Goal: Information Seeking & Learning: Learn about a topic

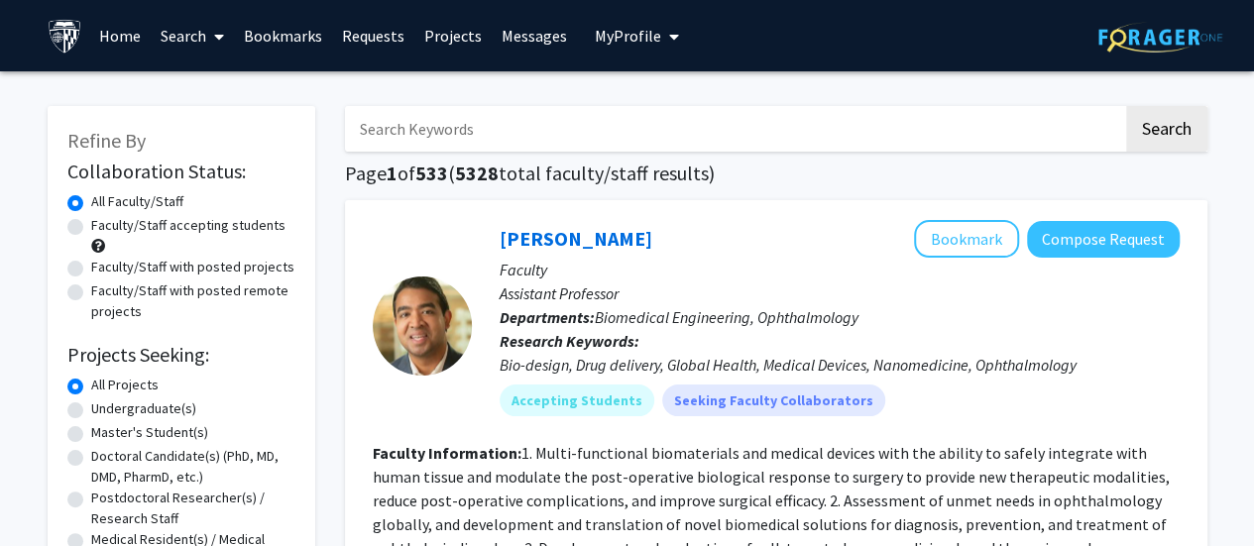
click at [725, 129] on input "Search Keywords" at bounding box center [734, 129] width 778 height 46
click at [1126, 106] on button "Search" at bounding box center [1166, 129] width 81 height 46
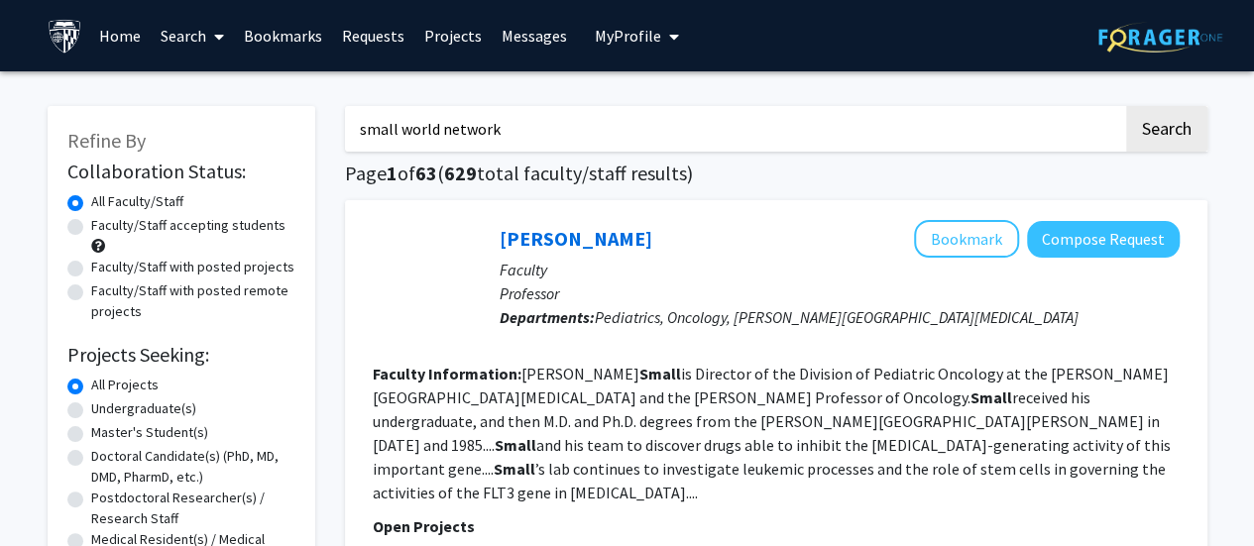
click at [1126, 106] on button "Search" at bounding box center [1166, 129] width 81 height 46
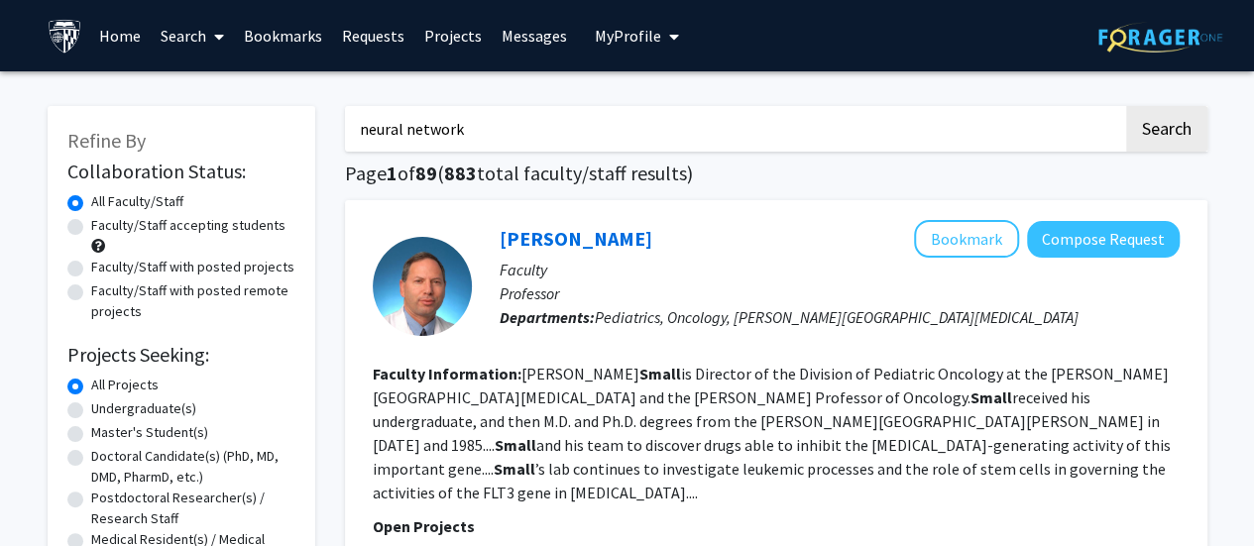
type input "neural network"
click at [1126, 106] on button "Search" at bounding box center [1166, 129] width 81 height 46
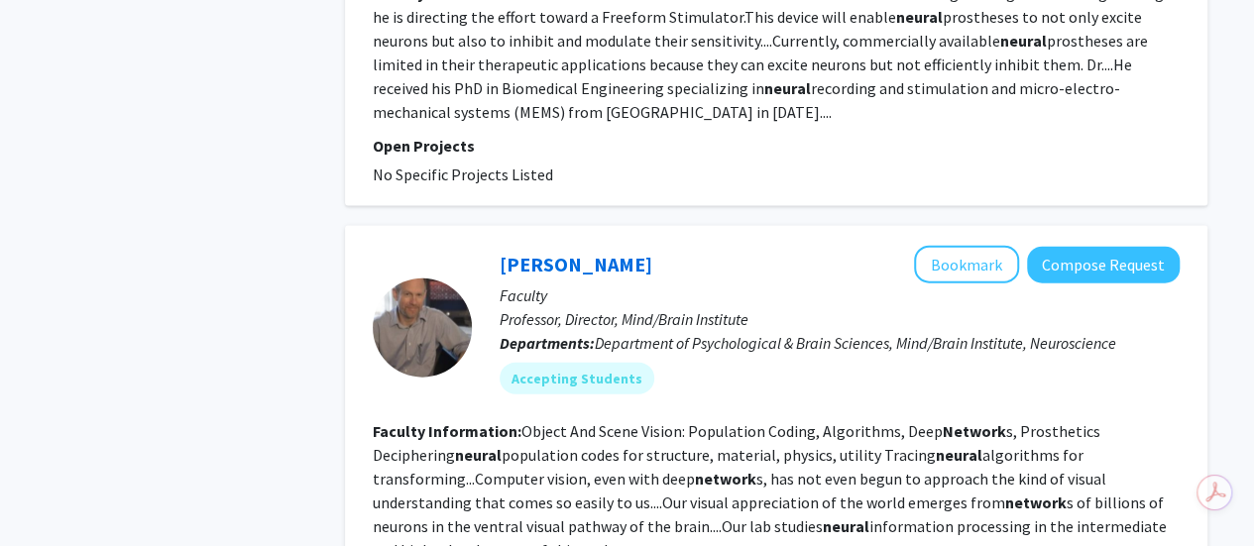
scroll to position [2115, 0]
click at [545, 225] on div "Ed Connor Bookmark Compose Request Faculty Professor, Director, Mind/Brain Inst…" at bounding box center [776, 434] width 862 height 418
click at [546, 251] on link "Ed Connor" at bounding box center [576, 263] width 153 height 25
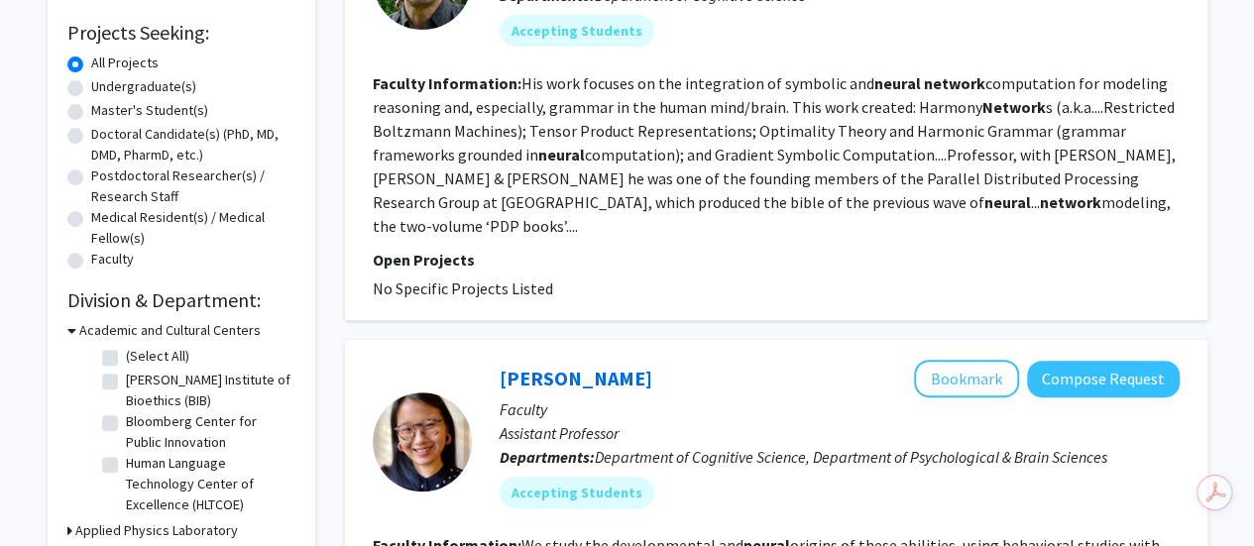
scroll to position [582, 0]
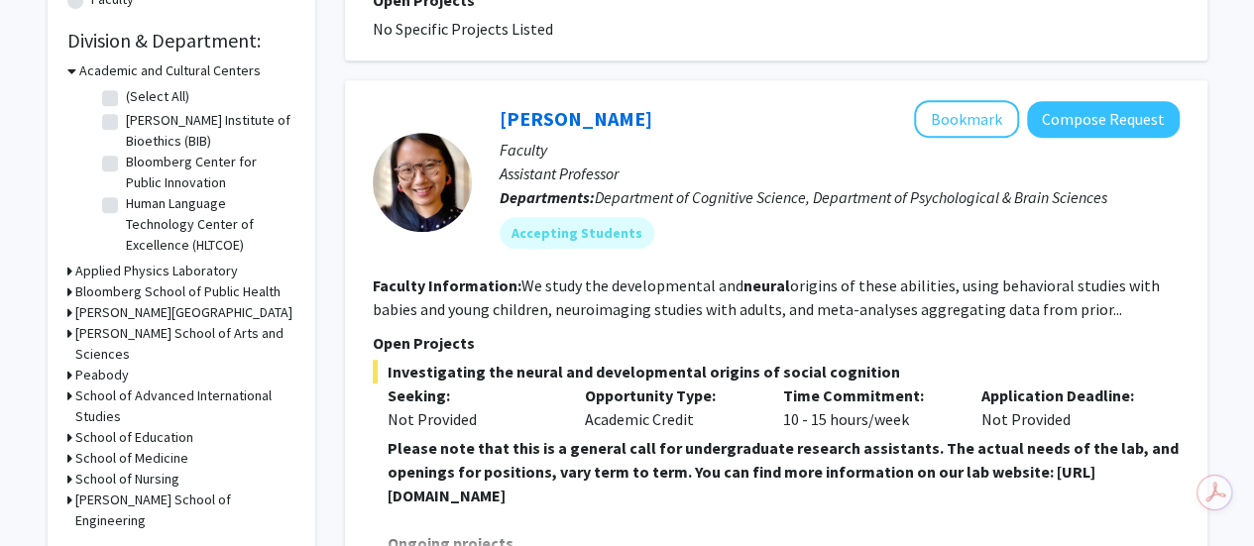
click at [149, 448] on h3 "School of Medicine" at bounding box center [131, 458] width 113 height 21
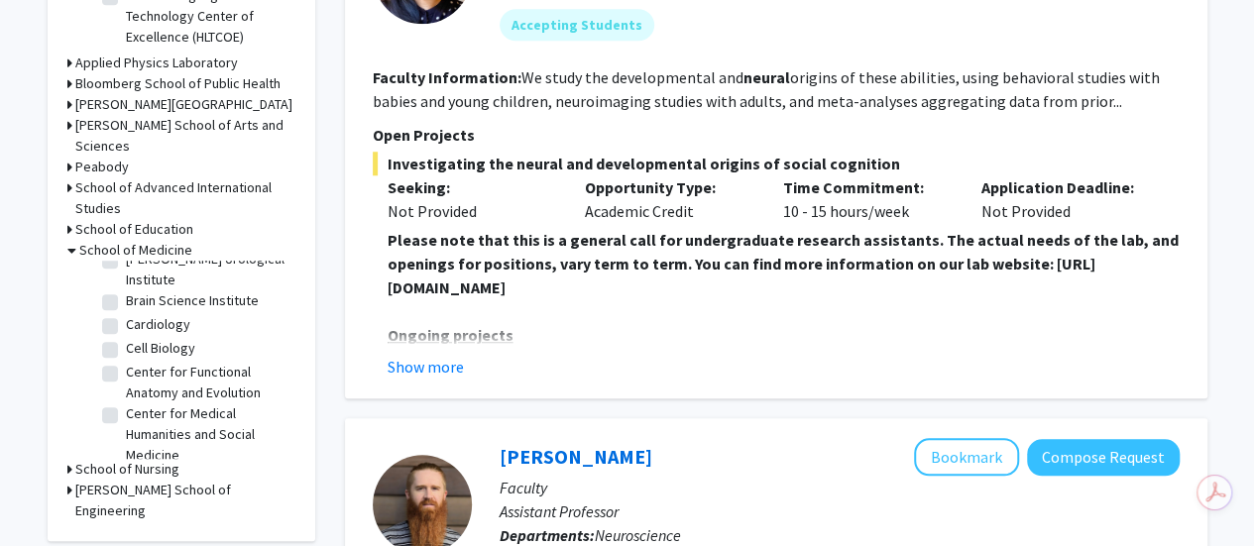
scroll to position [277, 0]
click at [126, 313] on label "Cardiology" at bounding box center [158, 323] width 64 height 21
click at [126, 313] on input "Cardiology" at bounding box center [132, 319] width 13 height 13
checkbox input "true"
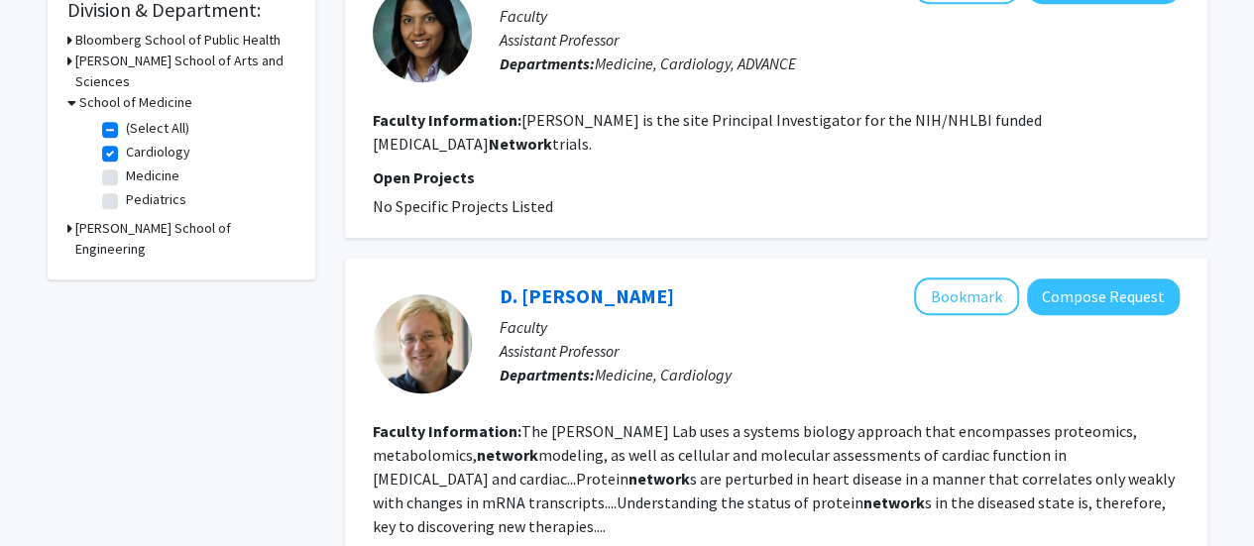
scroll to position [615, 0]
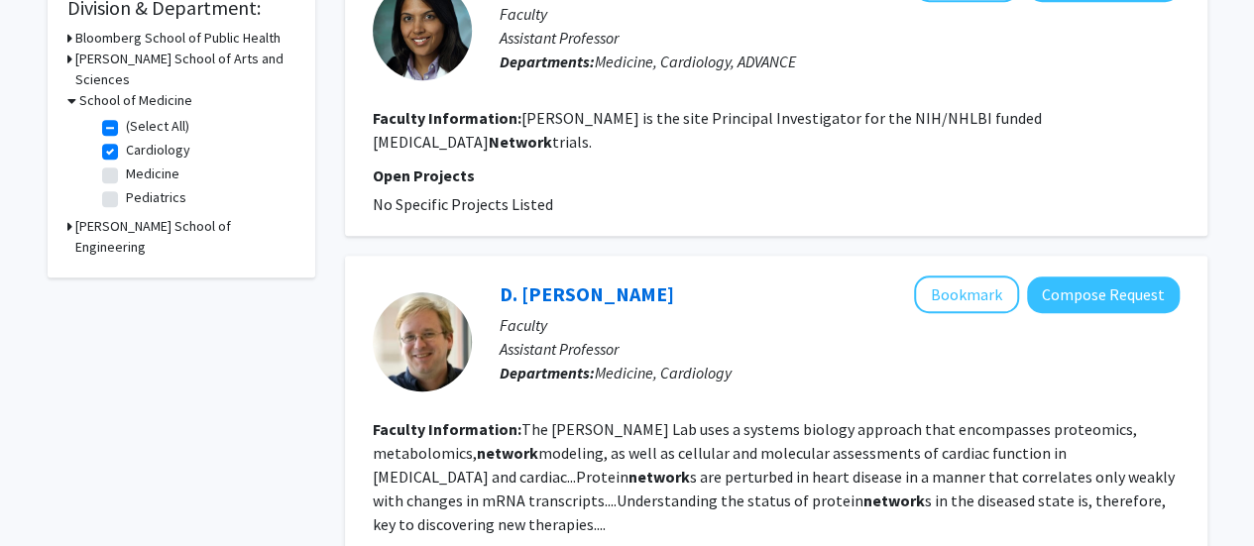
click at [126, 164] on label "Medicine" at bounding box center [153, 174] width 54 height 21
click at [126, 164] on input "Medicine" at bounding box center [132, 170] width 13 height 13
checkbox input "true"
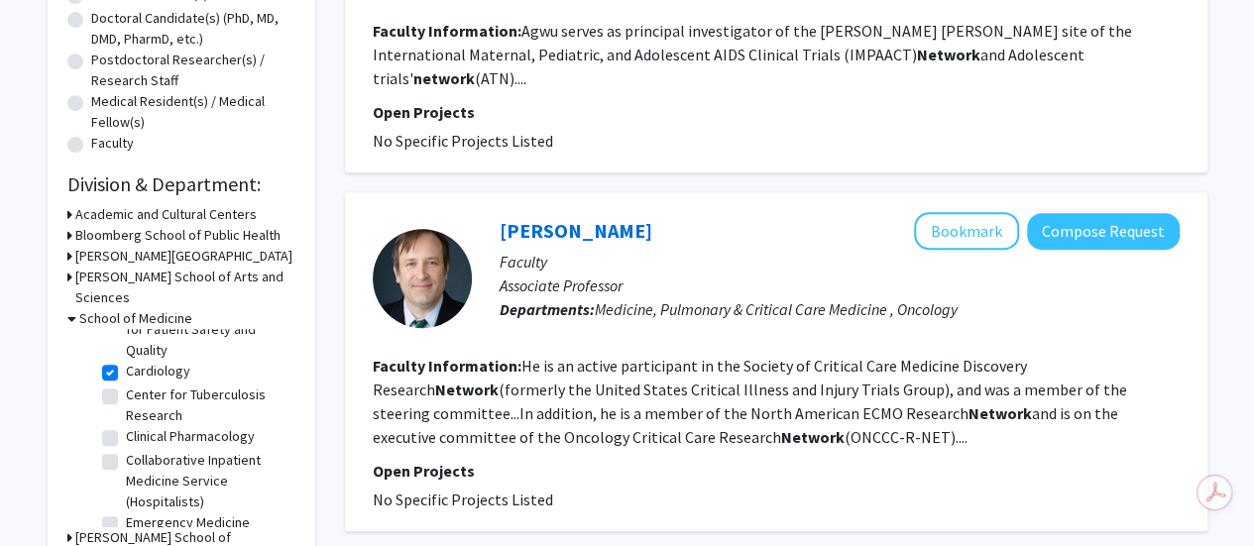
scroll to position [144, 0]
click at [119, 360] on fg-checkbox "Cardiology Cardiology" at bounding box center [196, 372] width 188 height 24
click at [102, 360] on fg-checkbox "Cardiology Cardiology" at bounding box center [196, 372] width 188 height 24
click at [126, 360] on label "Cardiology" at bounding box center [158, 370] width 64 height 21
click at [126, 360] on input "Cardiology" at bounding box center [132, 366] width 13 height 13
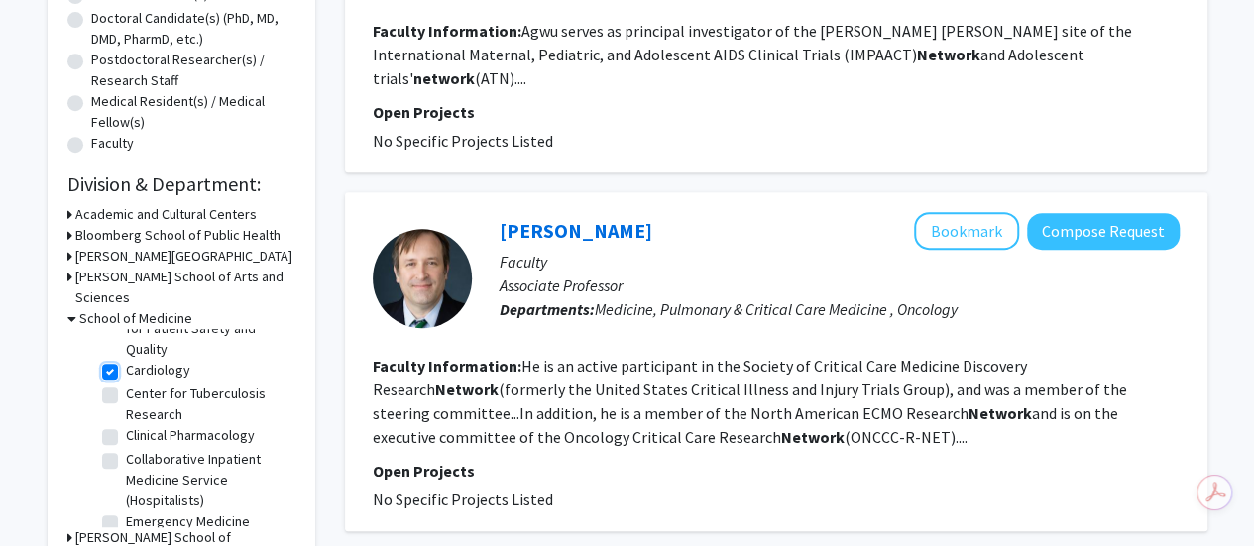
checkbox input "false"
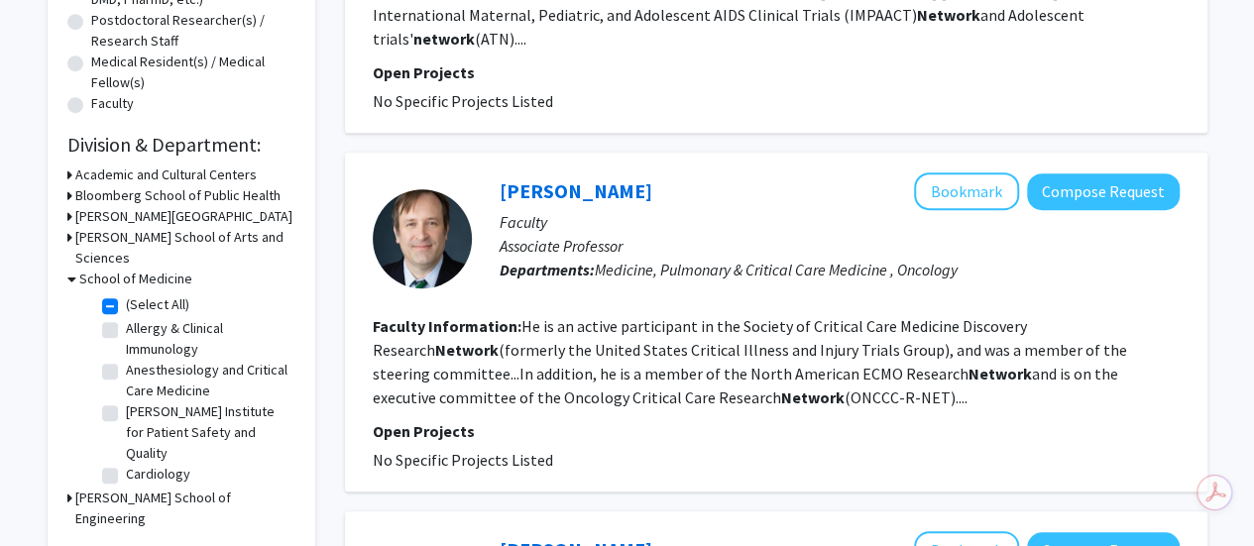
click at [126, 294] on label "(Select All)" at bounding box center [157, 304] width 63 height 21
click at [126, 294] on input "(Select All)" at bounding box center [132, 300] width 13 height 13
checkbox input "false"
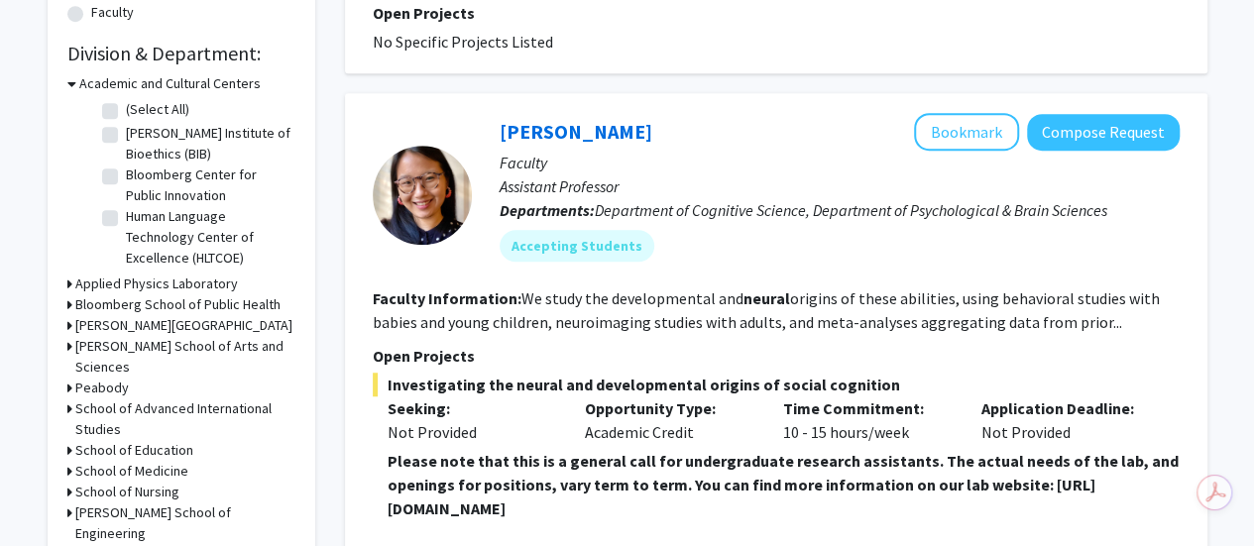
scroll to position [618, 0]
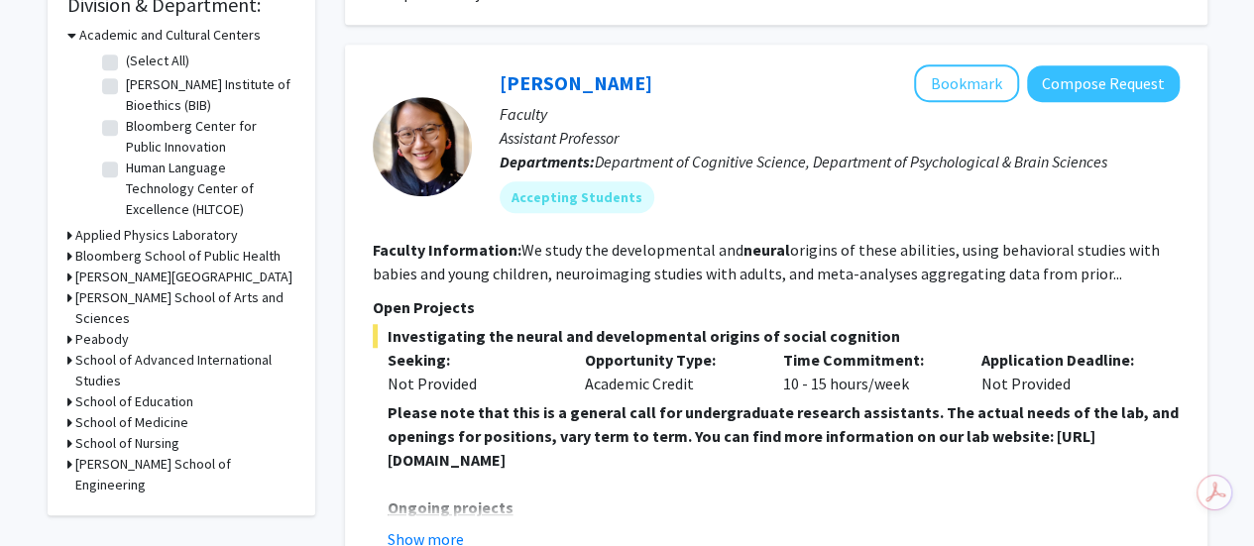
click at [114, 412] on h3 "School of Medicine" at bounding box center [131, 422] width 113 height 21
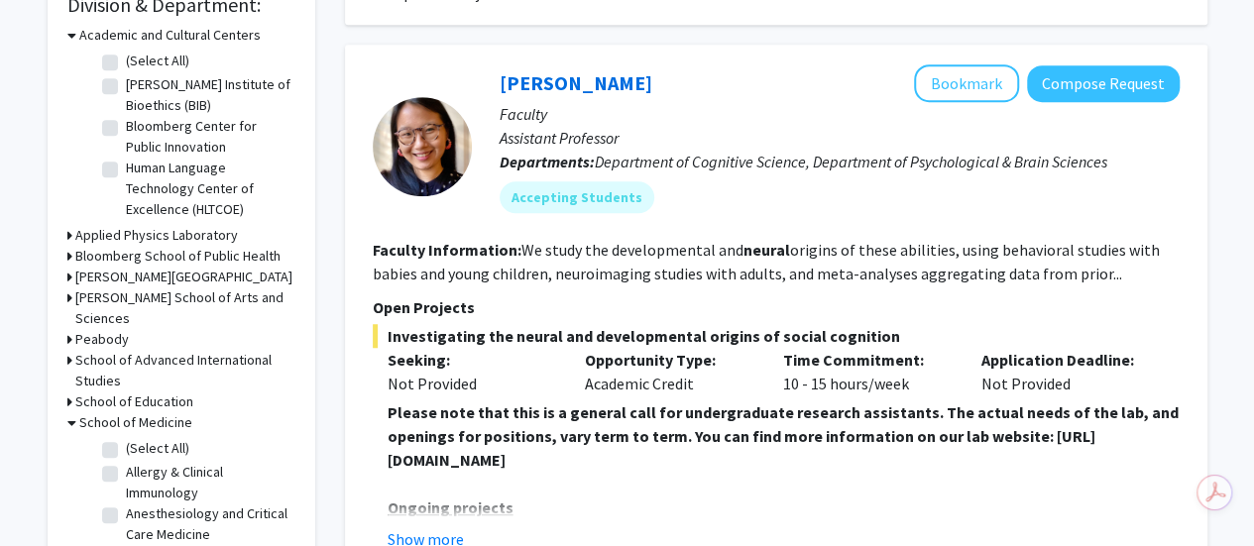
click at [126, 438] on label "(Select All)" at bounding box center [157, 448] width 63 height 21
click at [126, 438] on input "(Select All)" at bounding box center [132, 444] width 13 height 13
checkbox input "true"
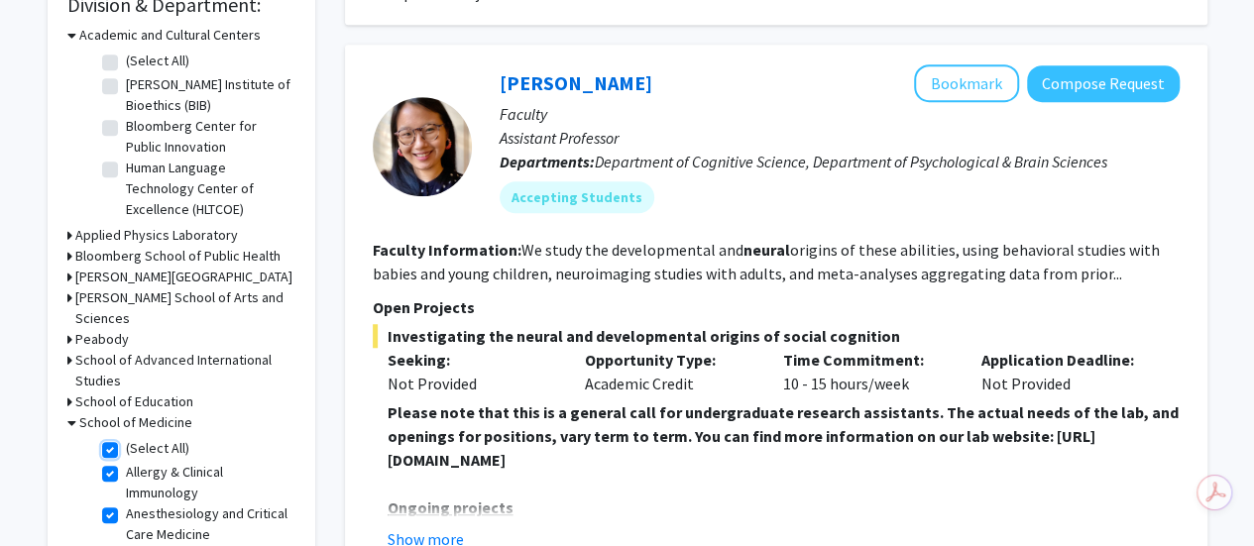
checkbox input "true"
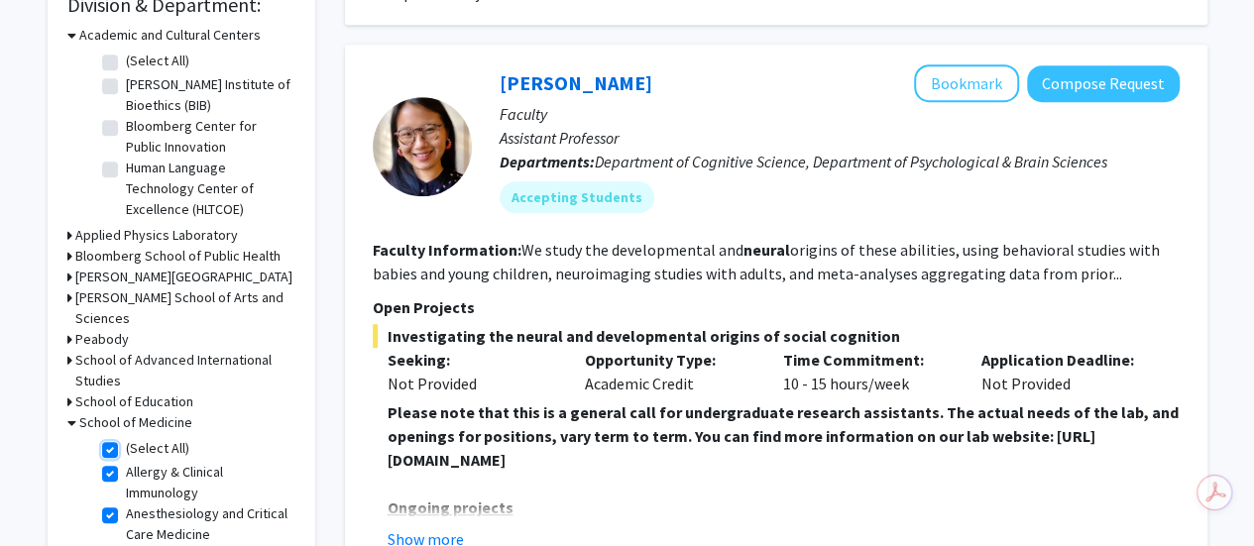
checkbox input "true"
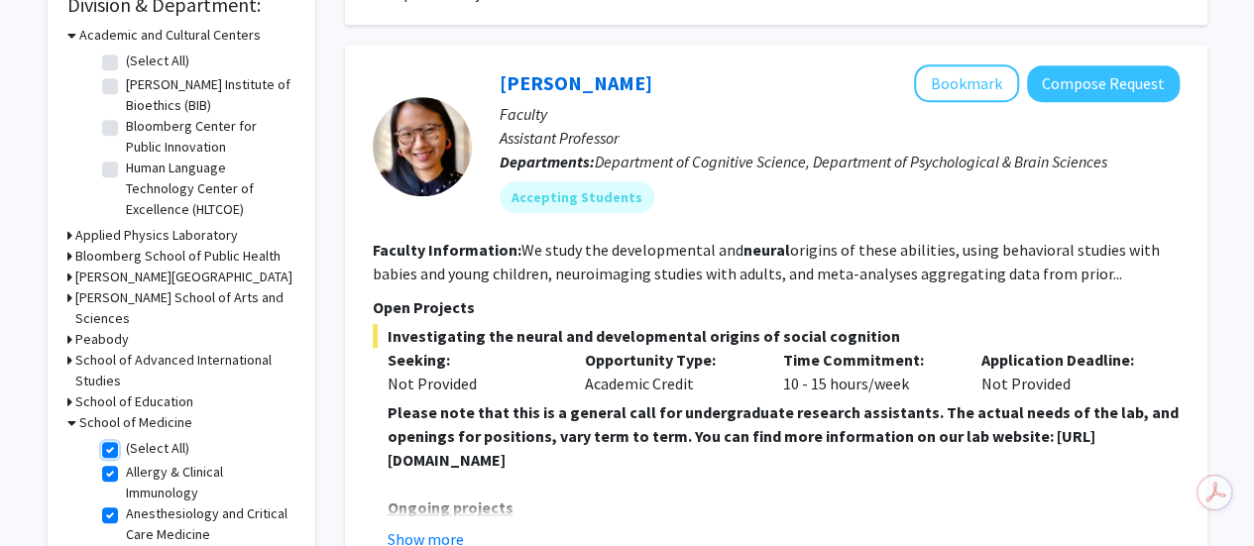
checkbox input "true"
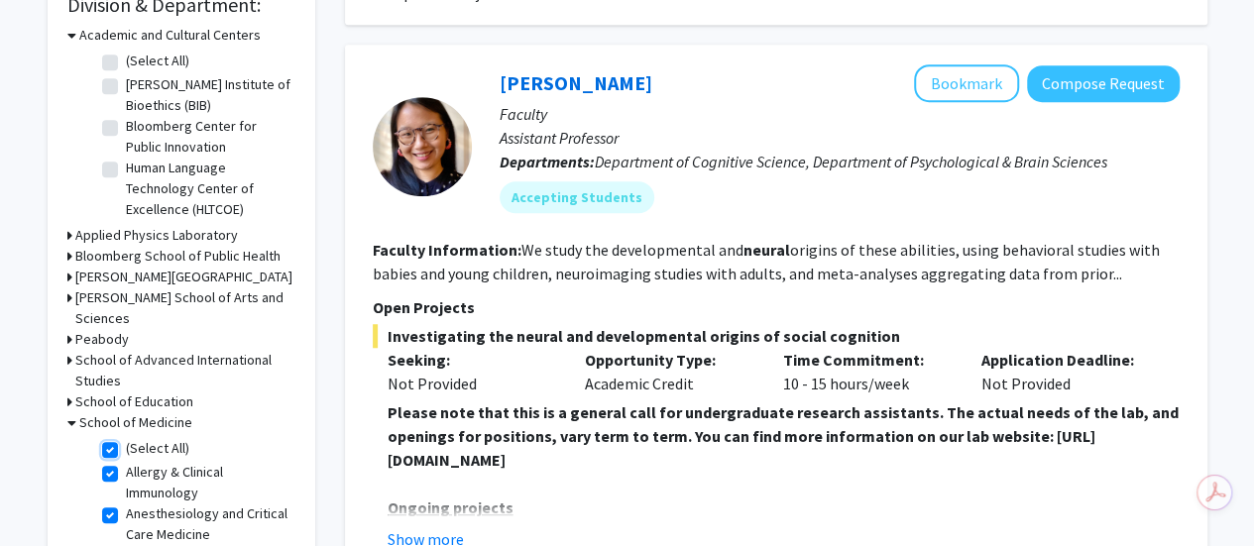
checkbox input "true"
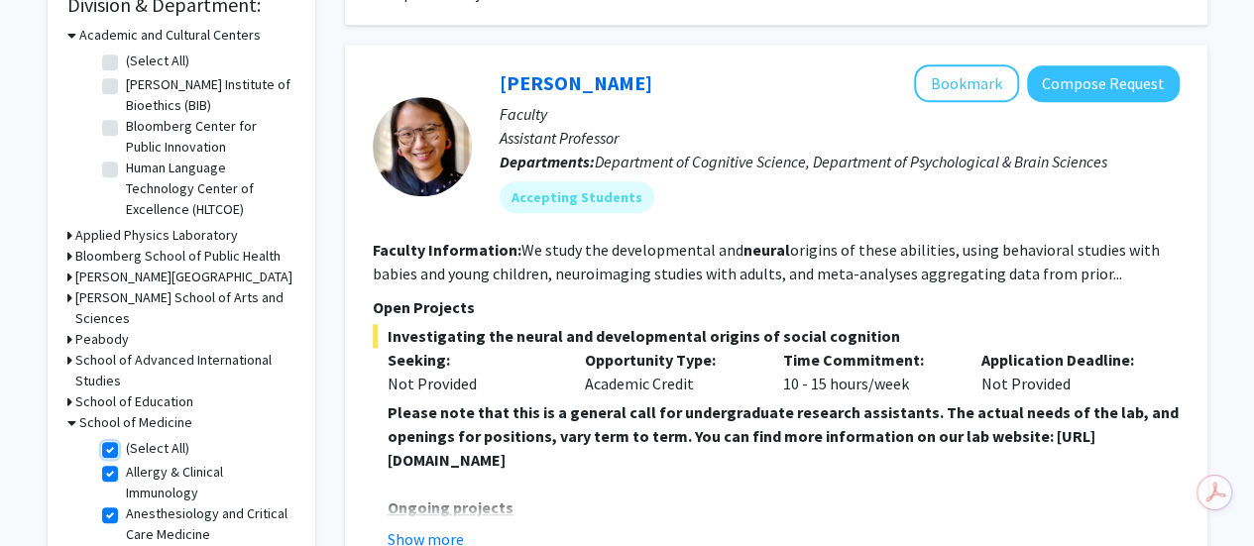
checkbox input "true"
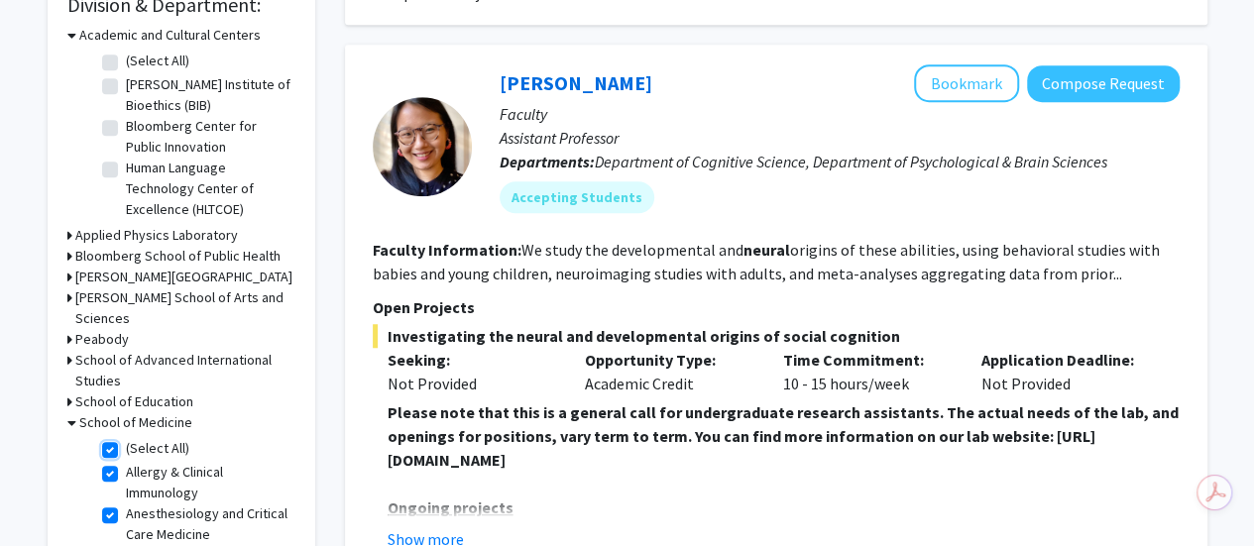
checkbox input "true"
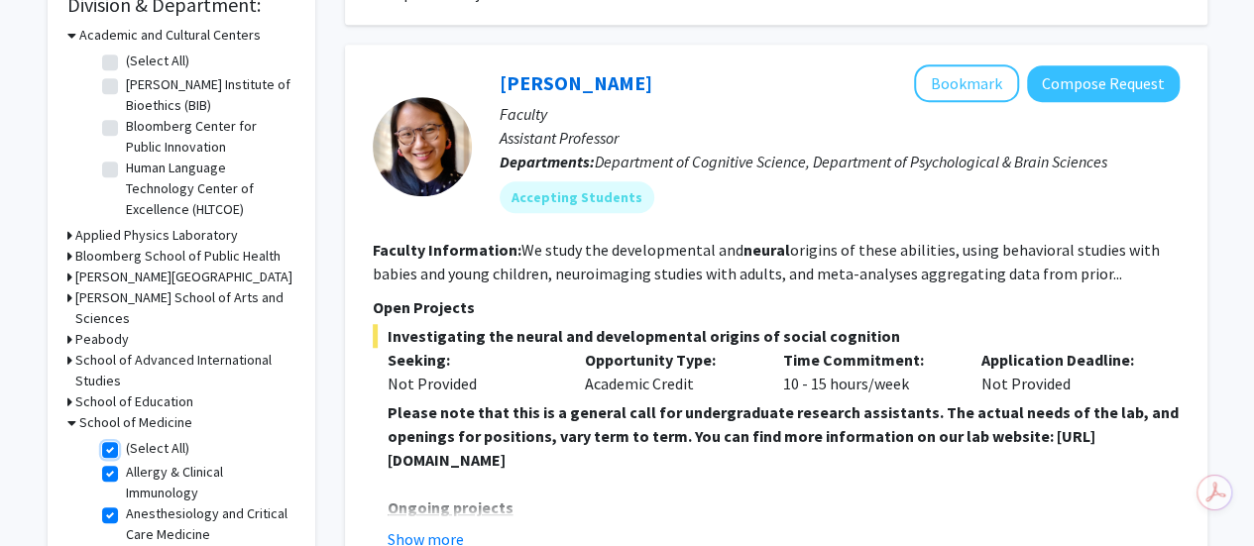
checkbox input "true"
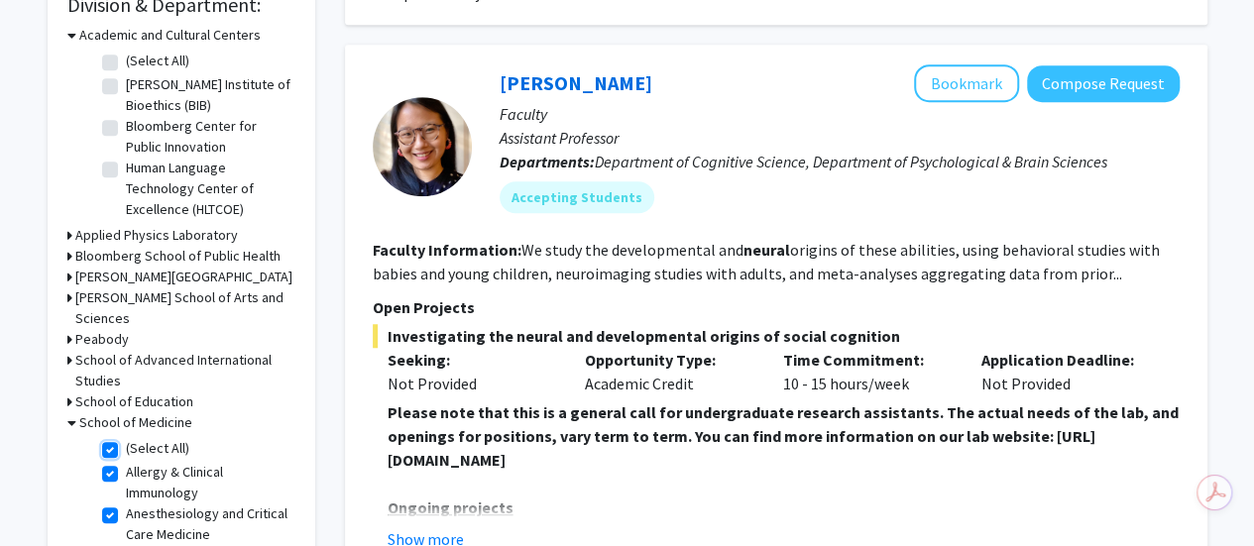
checkbox input "true"
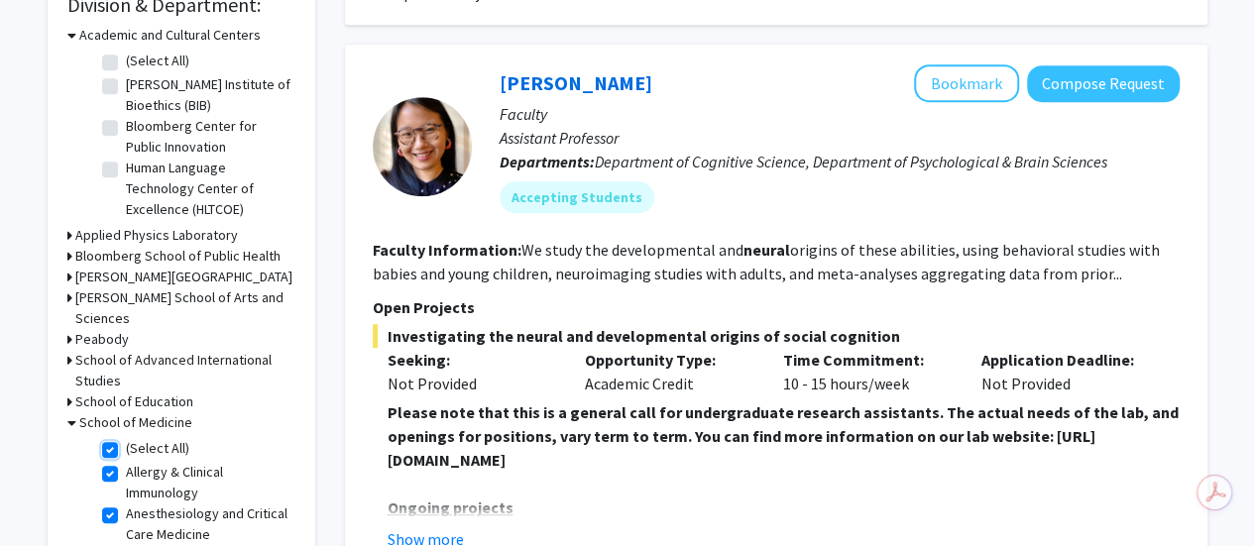
checkbox input "true"
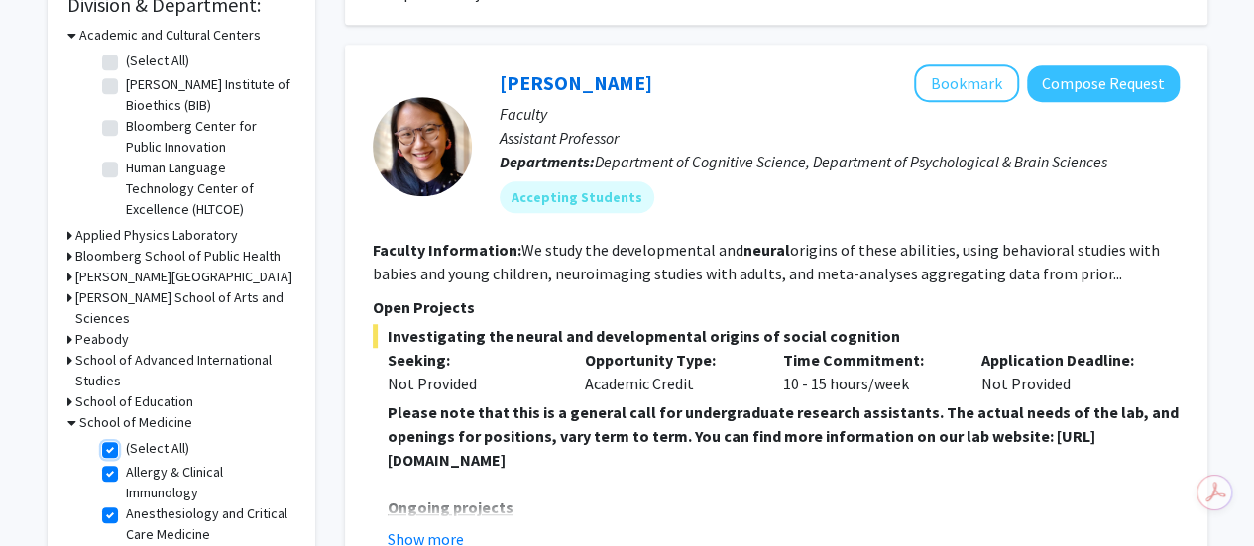
checkbox input "true"
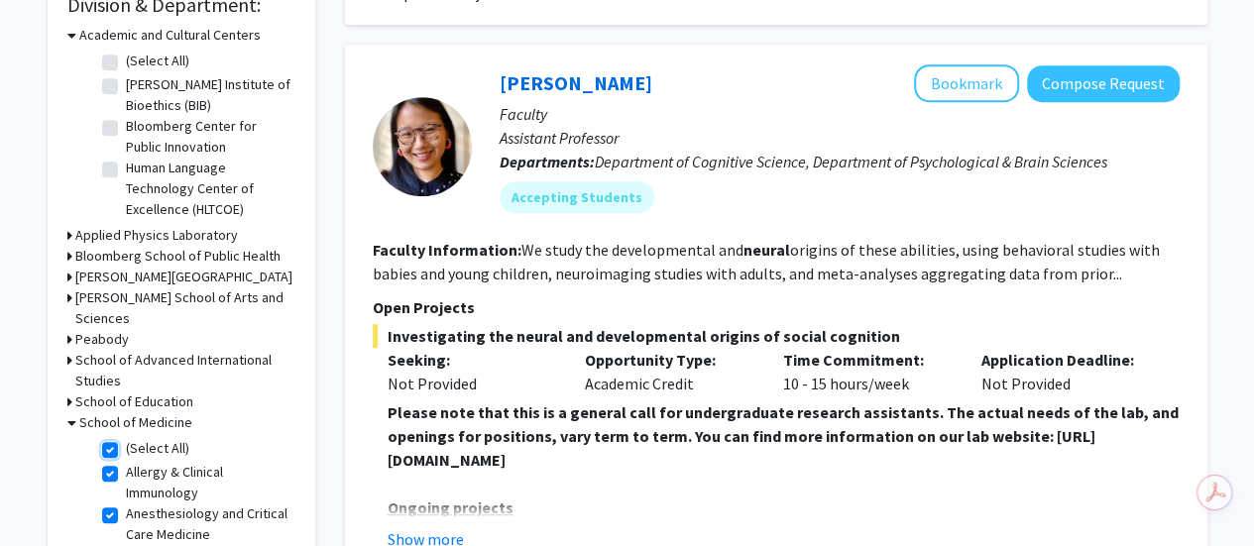
checkbox input "true"
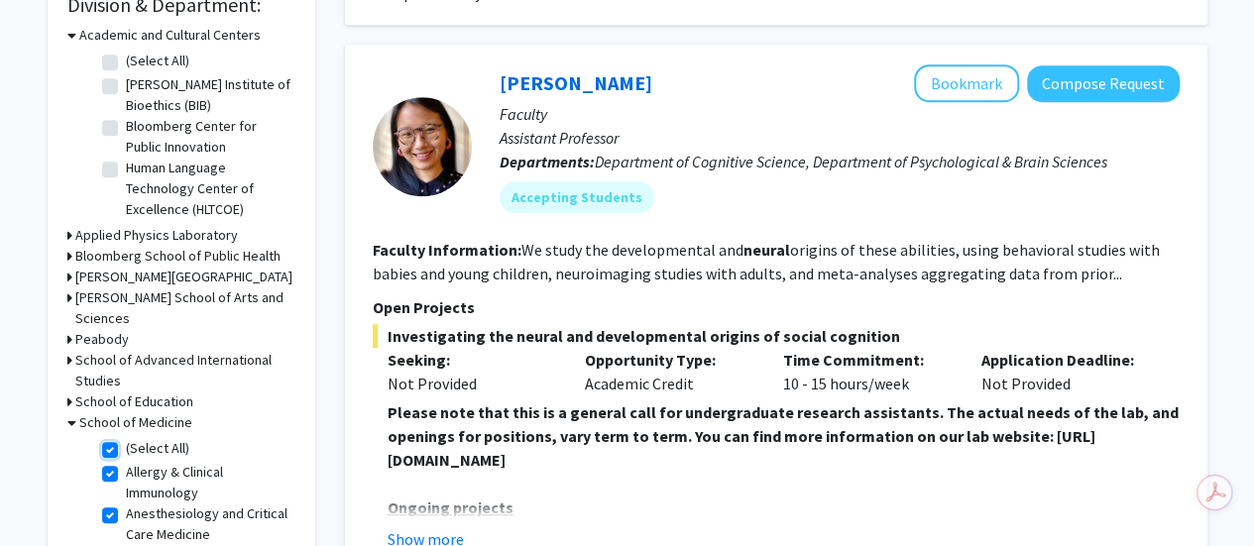
checkbox input "true"
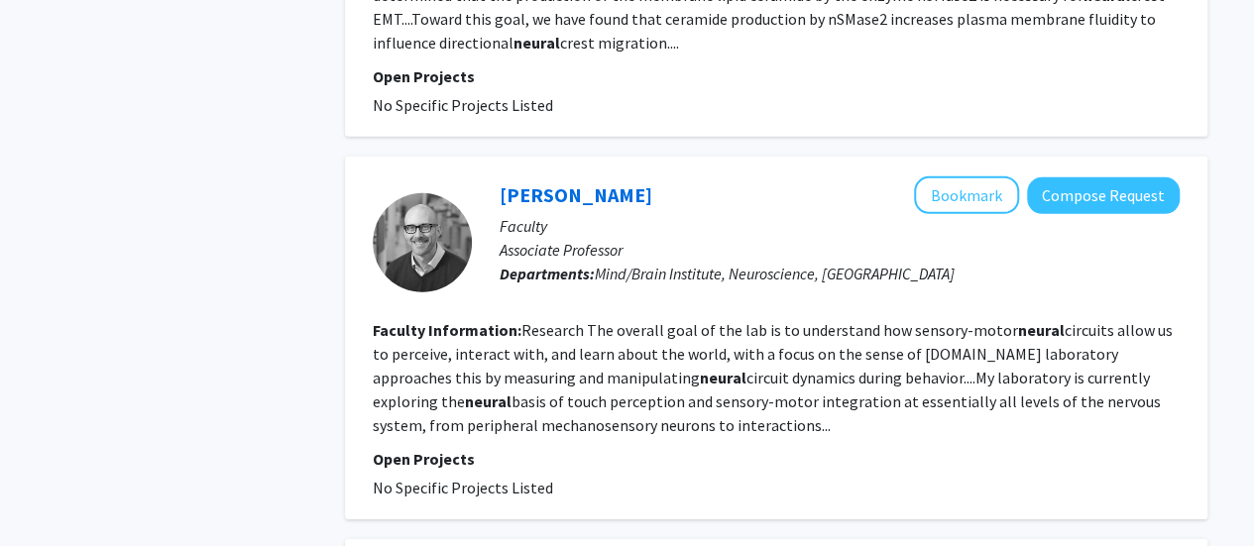
scroll to position [2897, 0]
click at [500, 181] on link "Dan O'Connor" at bounding box center [576, 193] width 153 height 25
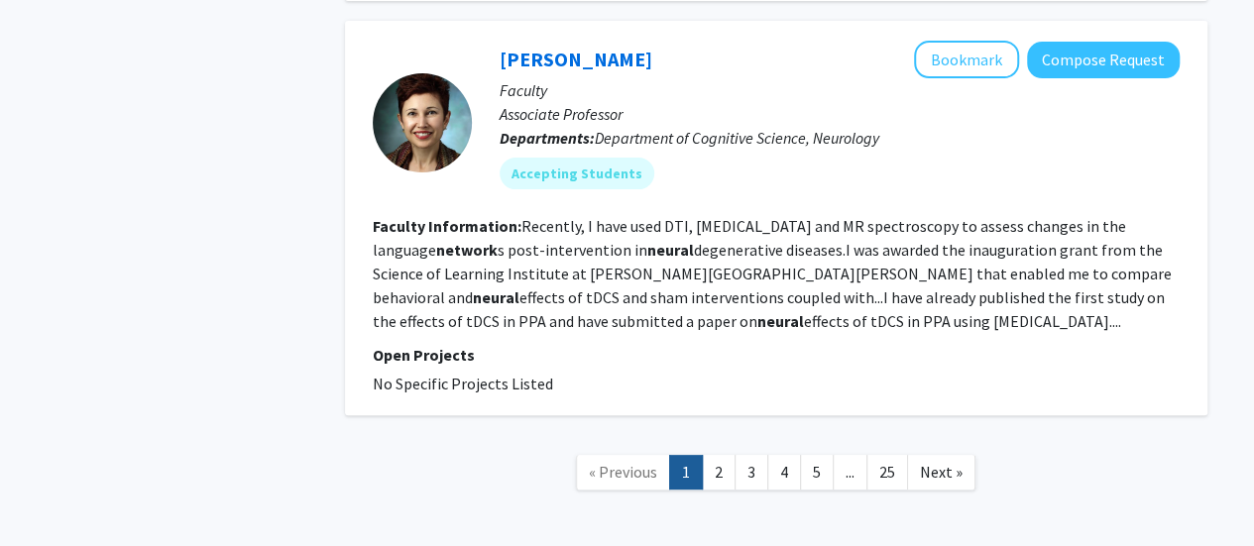
scroll to position [3815, 0]
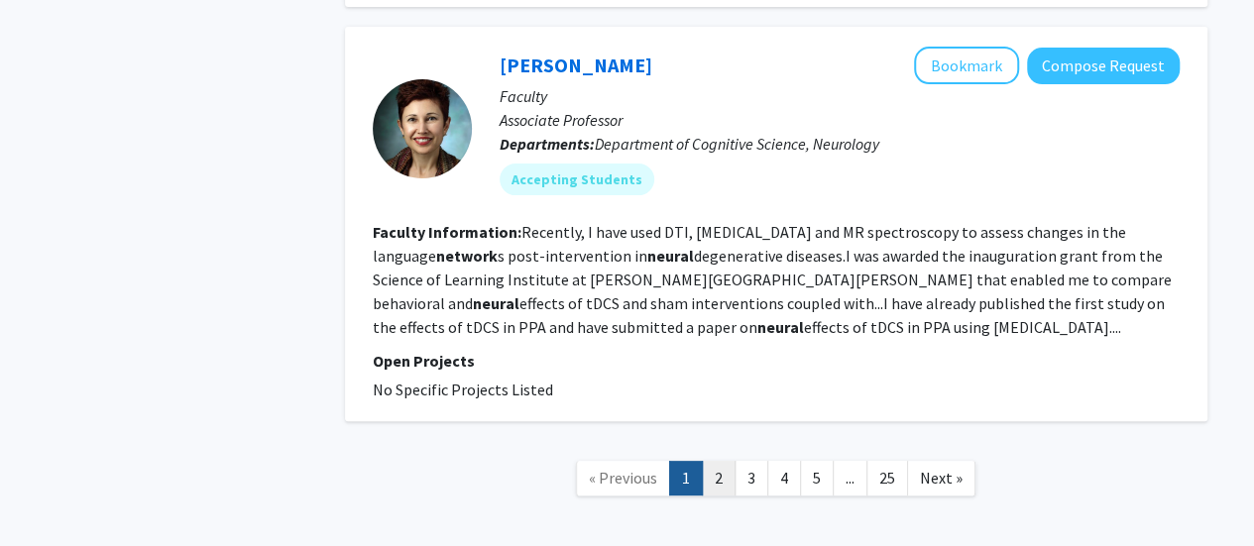
click at [714, 461] on link "2" at bounding box center [719, 478] width 34 height 35
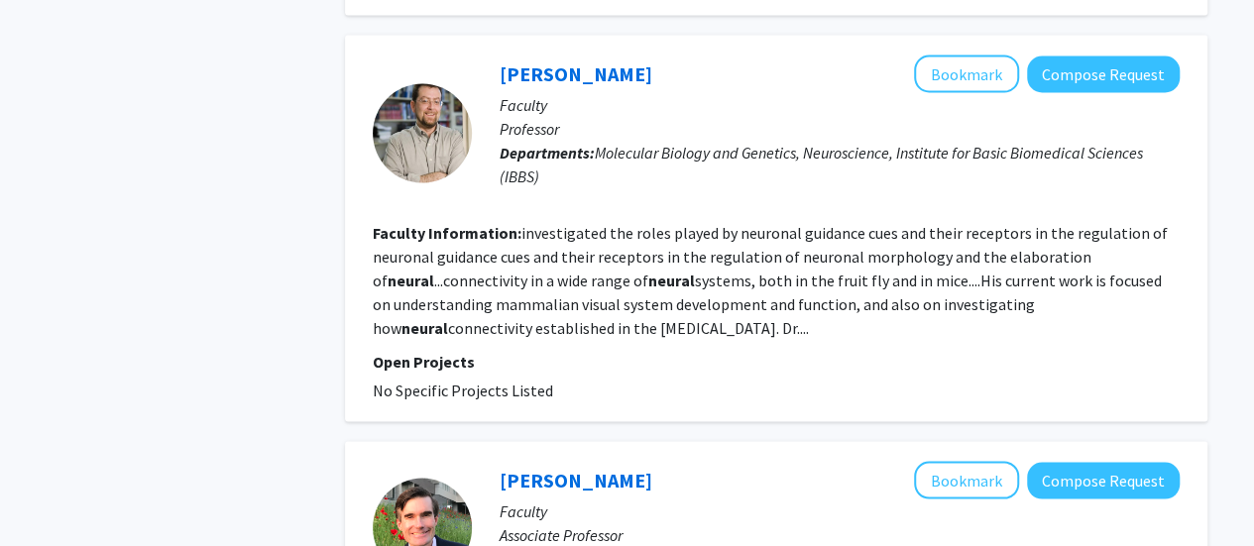
scroll to position [2241, 0]
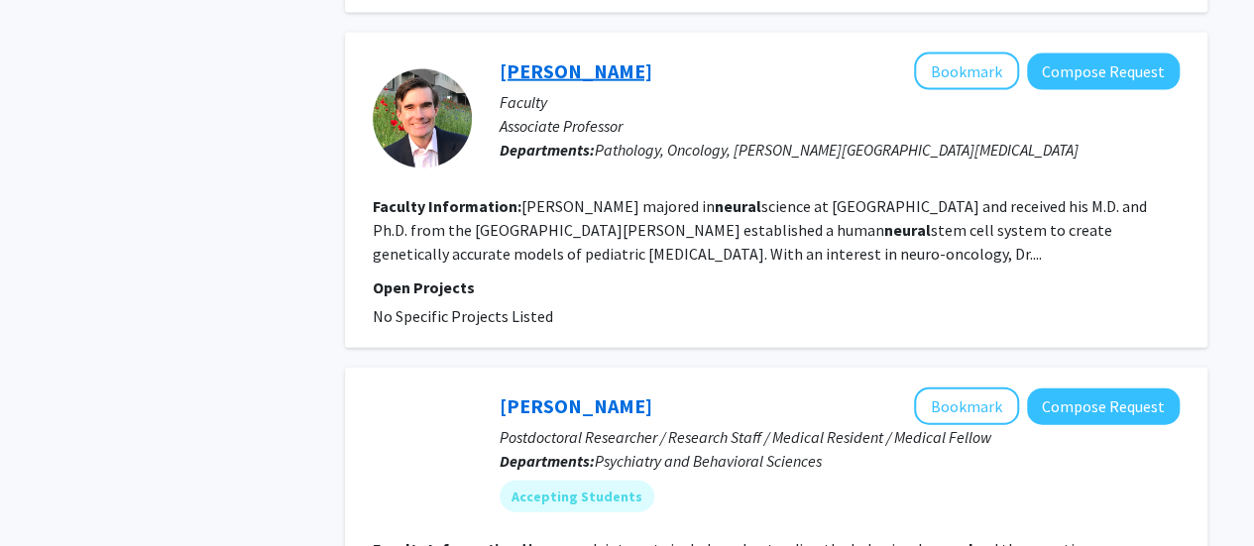
click at [563, 58] on link "Eric Raabe" at bounding box center [576, 70] width 153 height 25
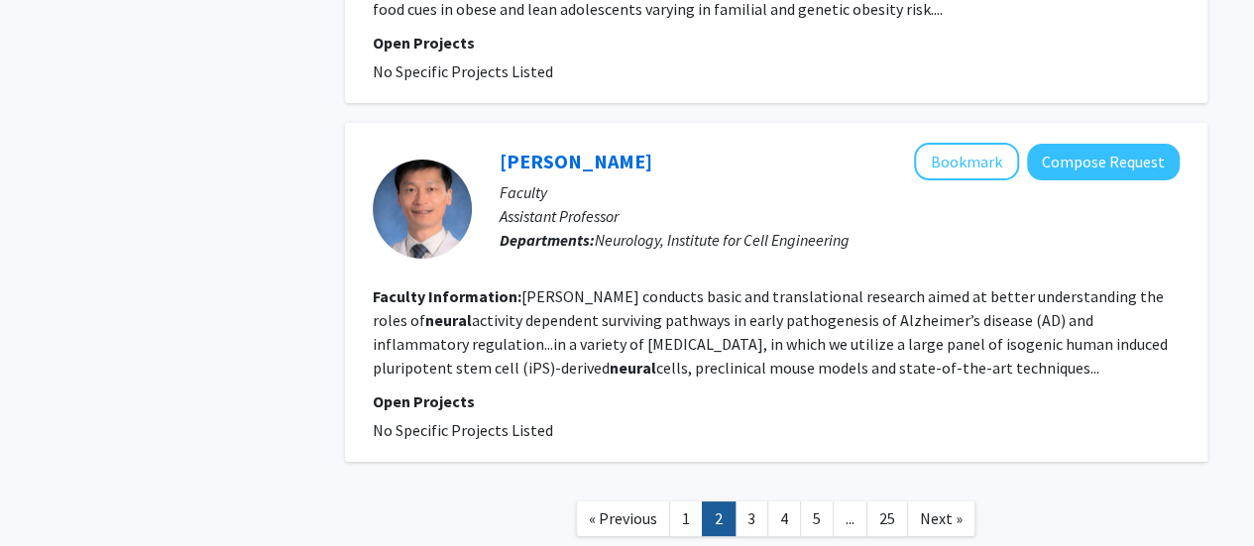
scroll to position [3692, 0]
click at [500, 148] on link "Jinchong Xu" at bounding box center [576, 160] width 153 height 25
click at [739, 501] on link "3" at bounding box center [752, 518] width 34 height 35
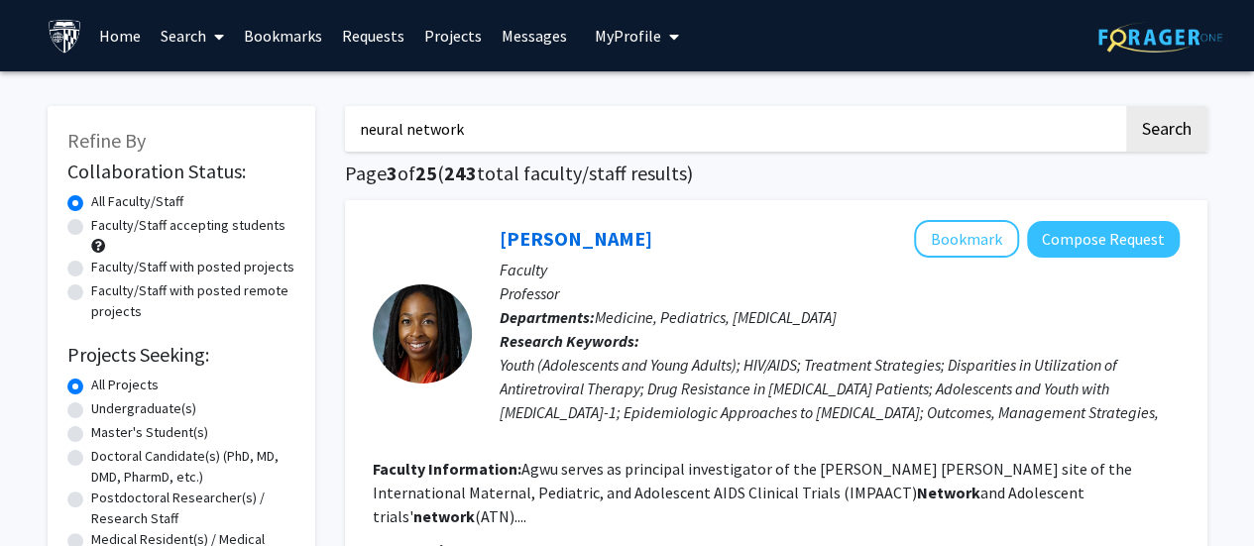
drag, startPoint x: 559, startPoint y: 147, endPoint x: 345, endPoint y: 128, distance: 214.9
click at [345, 128] on input "neural network" at bounding box center [734, 129] width 778 height 46
type input "computational"
click at [1126, 106] on button "Search" at bounding box center [1166, 129] width 81 height 46
checkbox input "false"
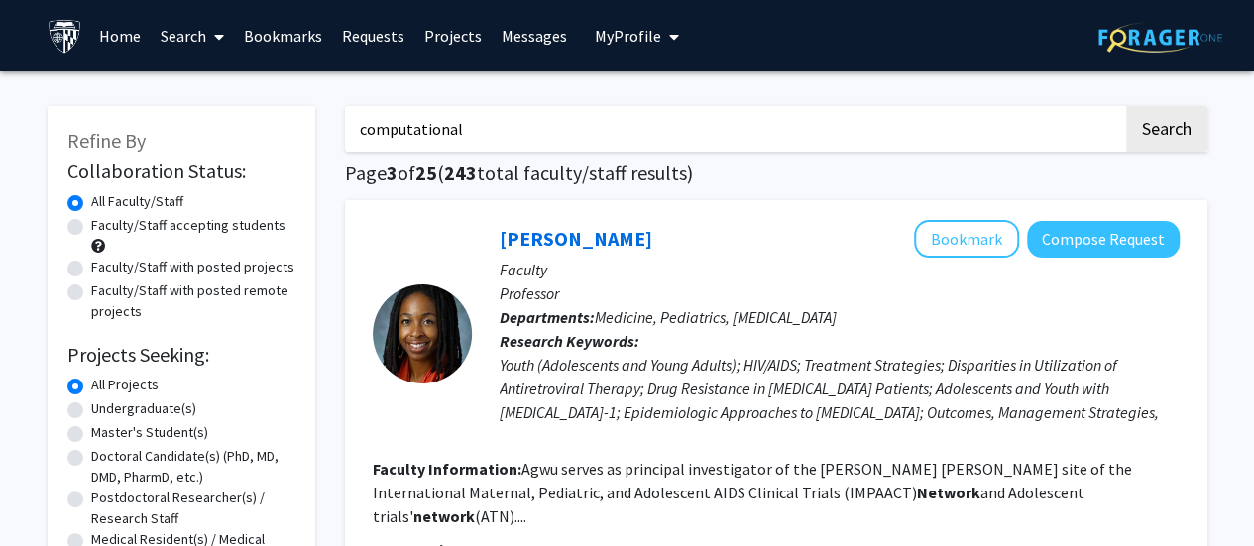
checkbox input "false"
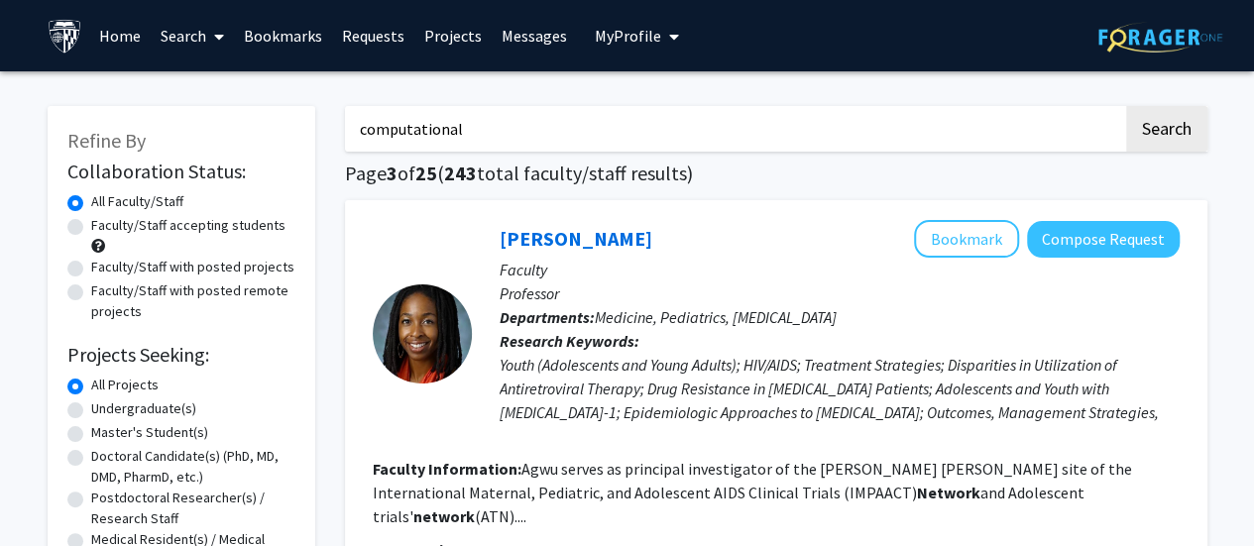
checkbox input "false"
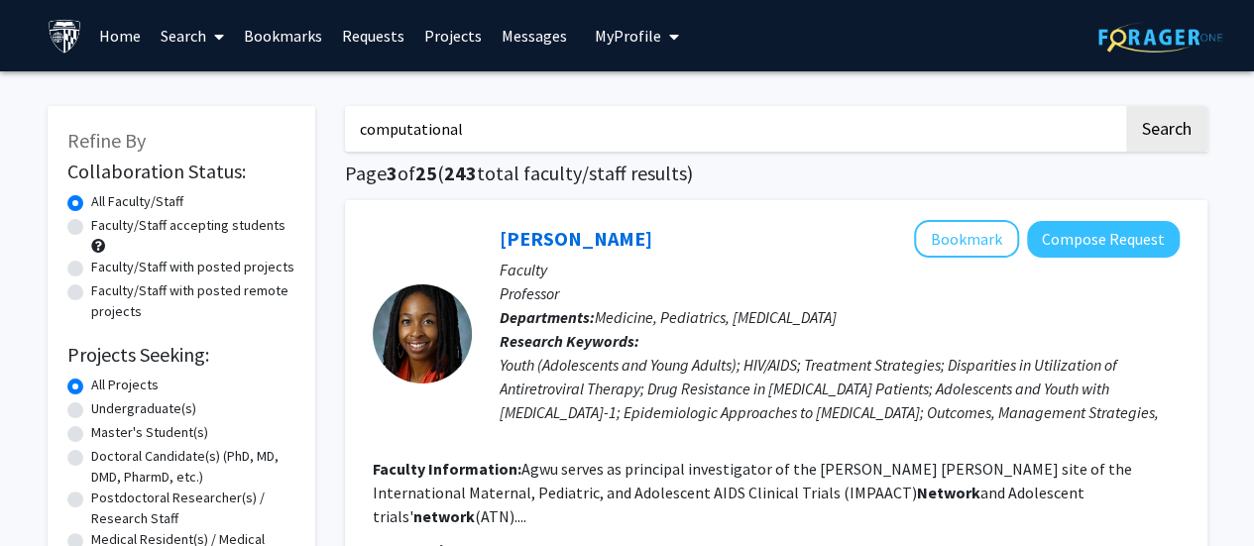
checkbox input "false"
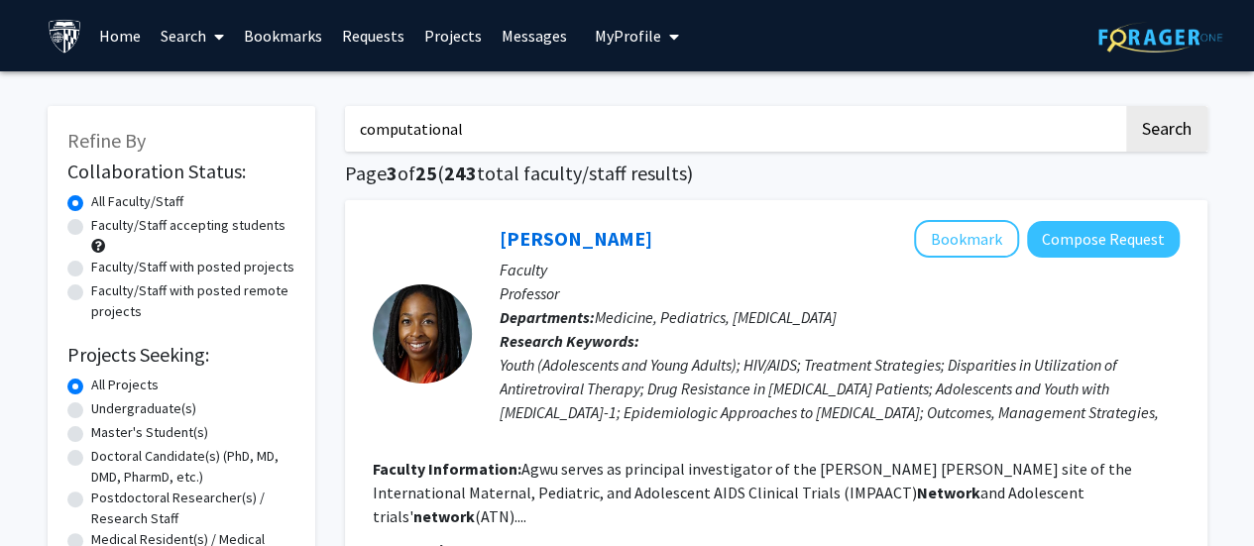
checkbox input "false"
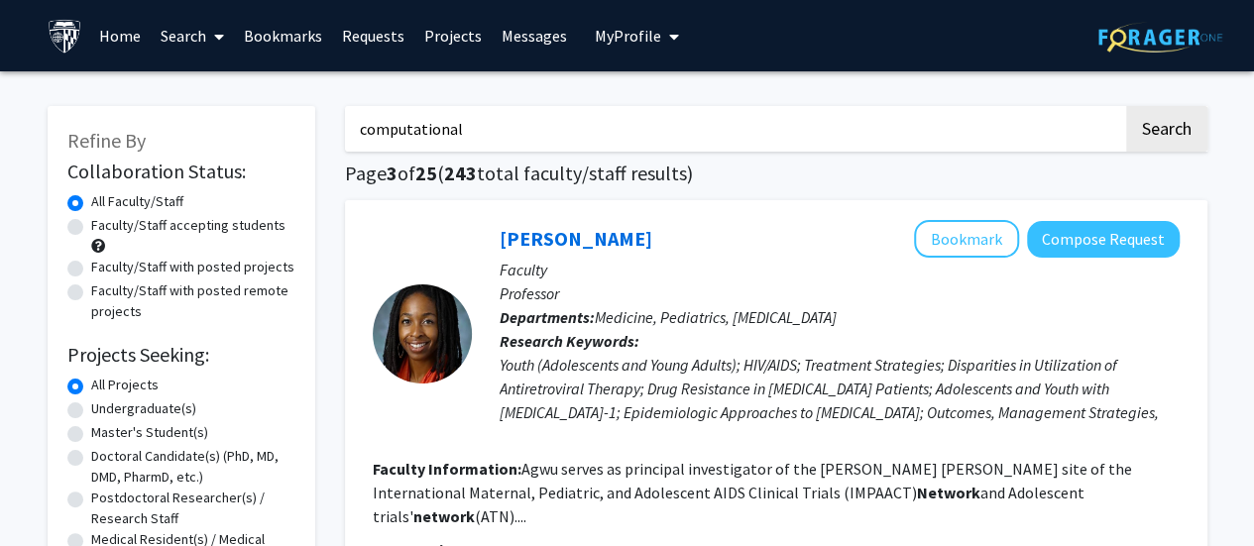
checkbox input "false"
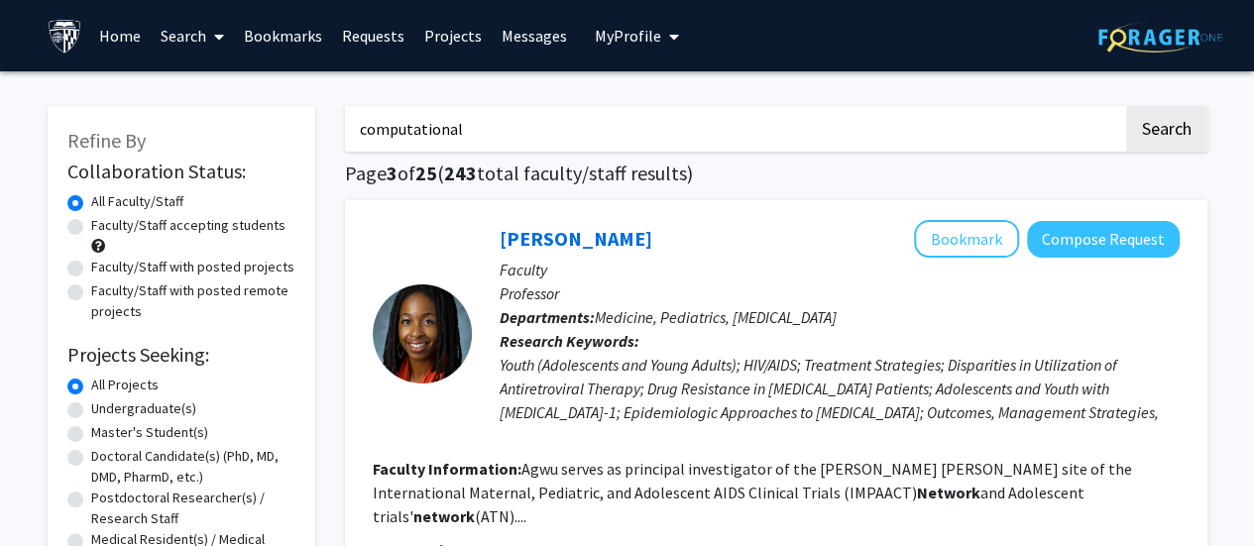
checkbox input "false"
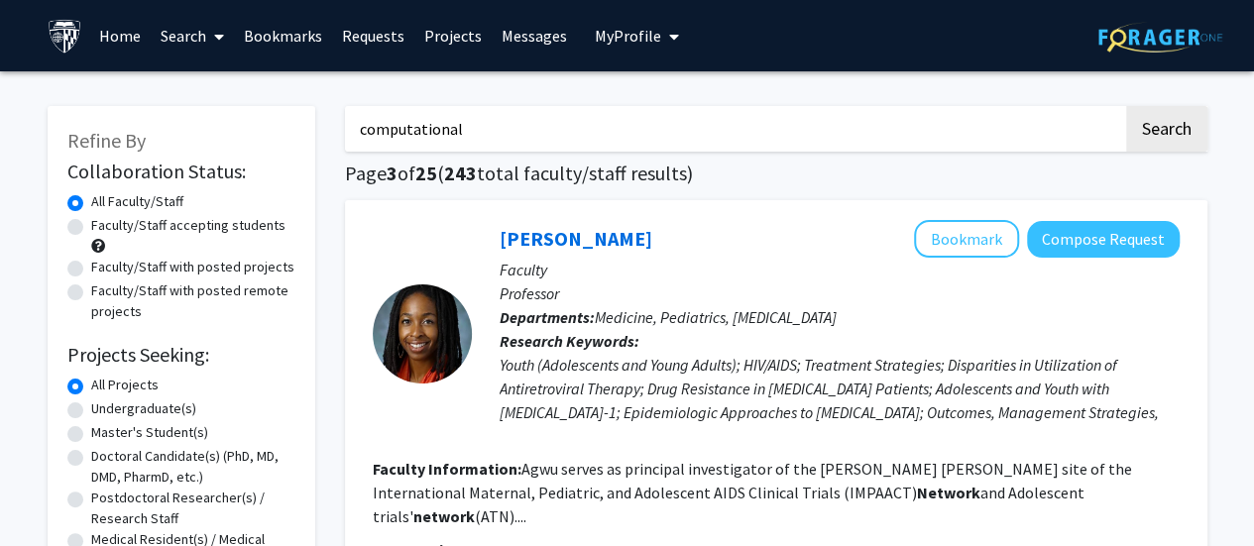
checkbox input "false"
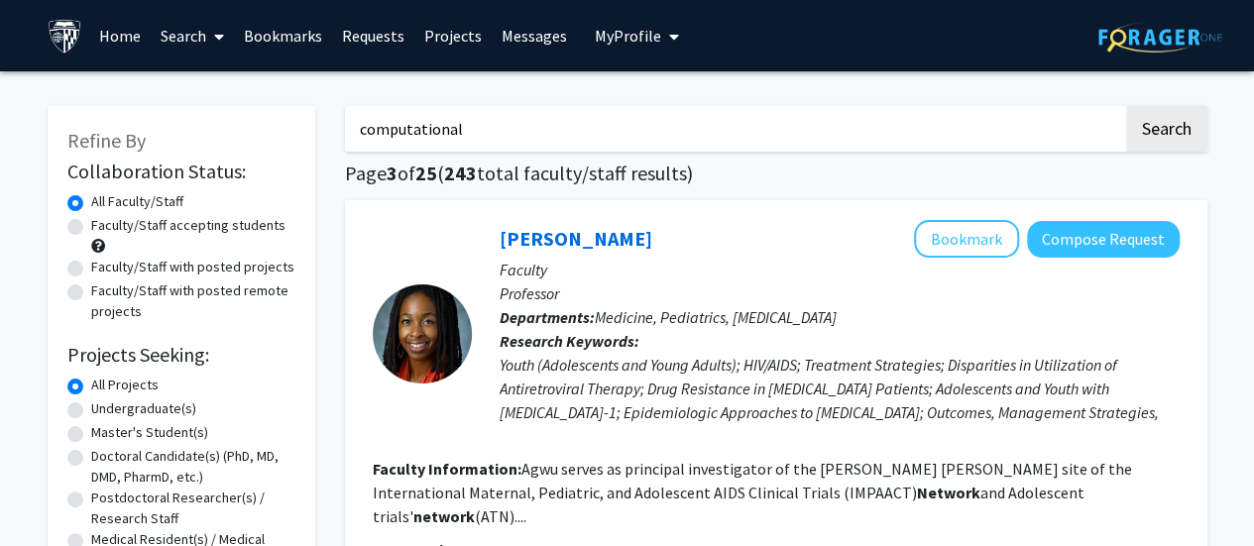
checkbox input "false"
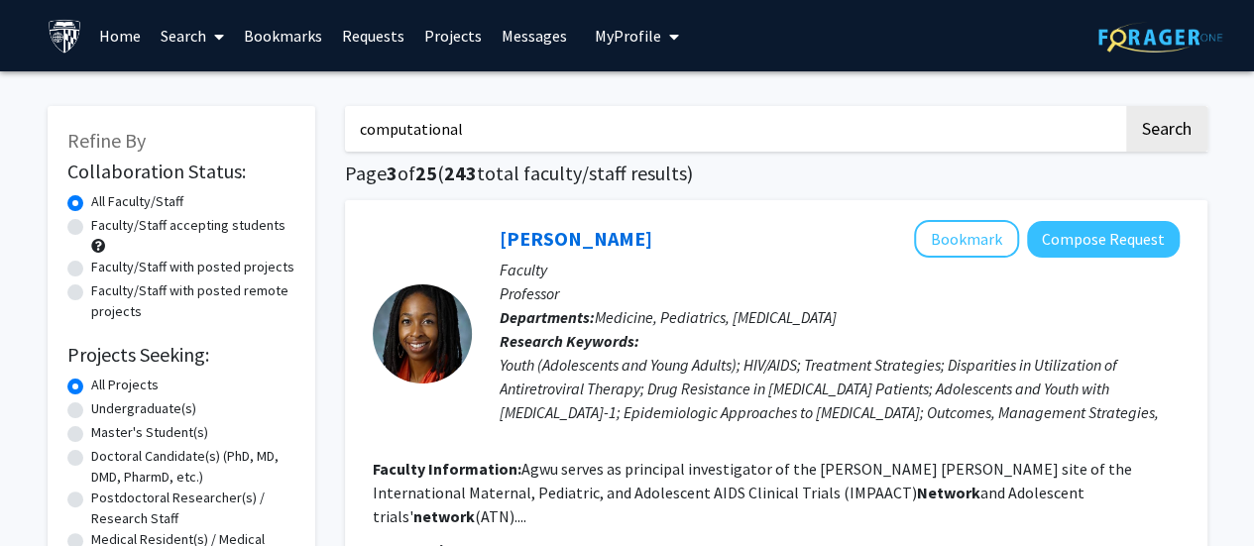
checkbox input "false"
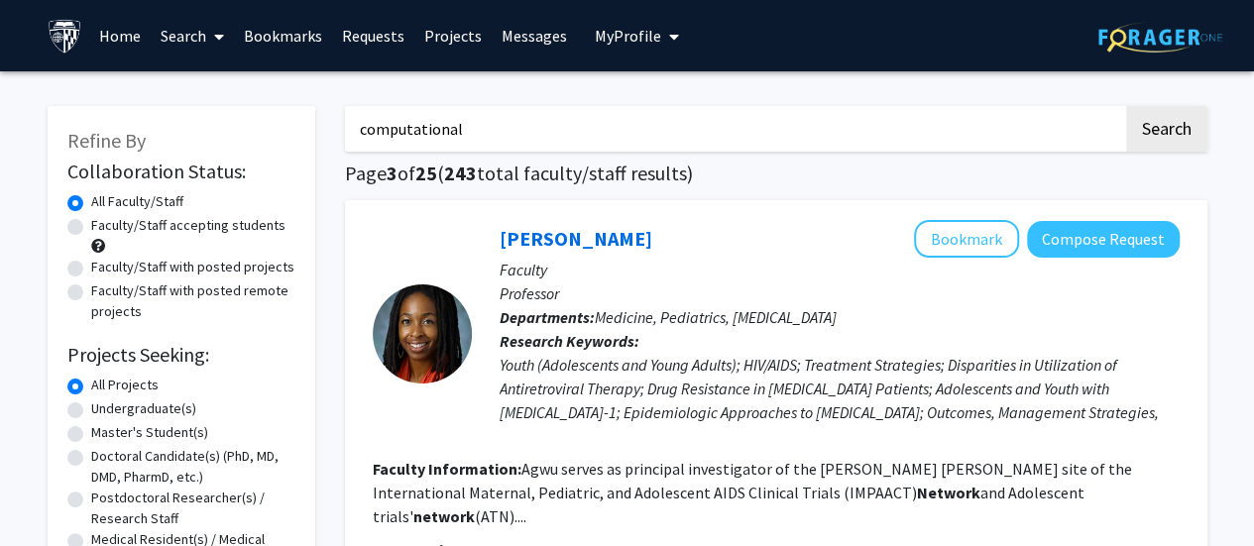
checkbox input "false"
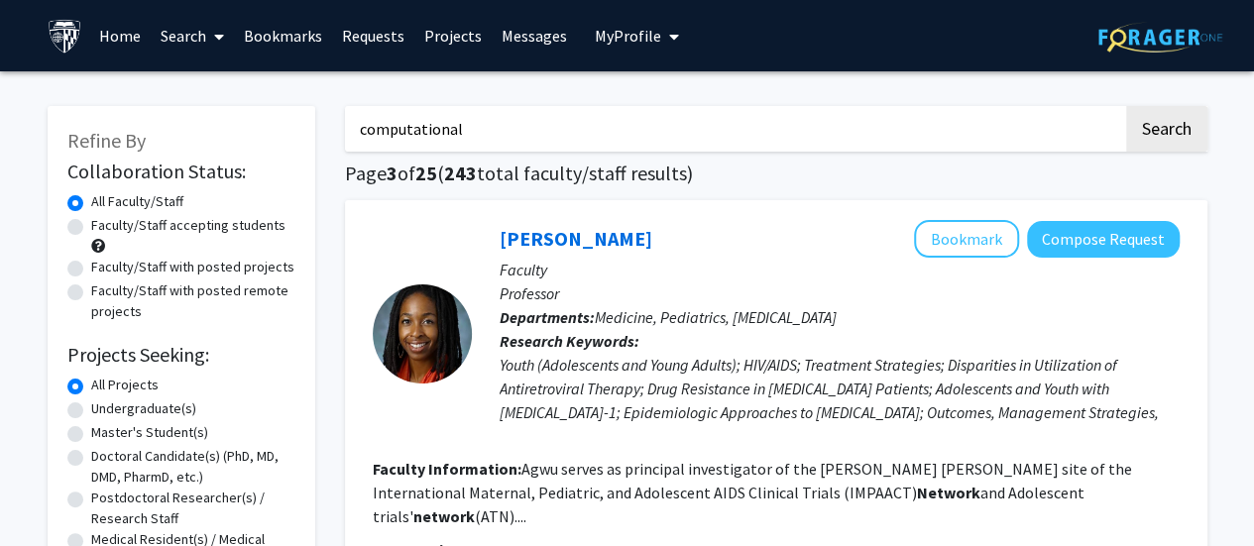
checkbox input "false"
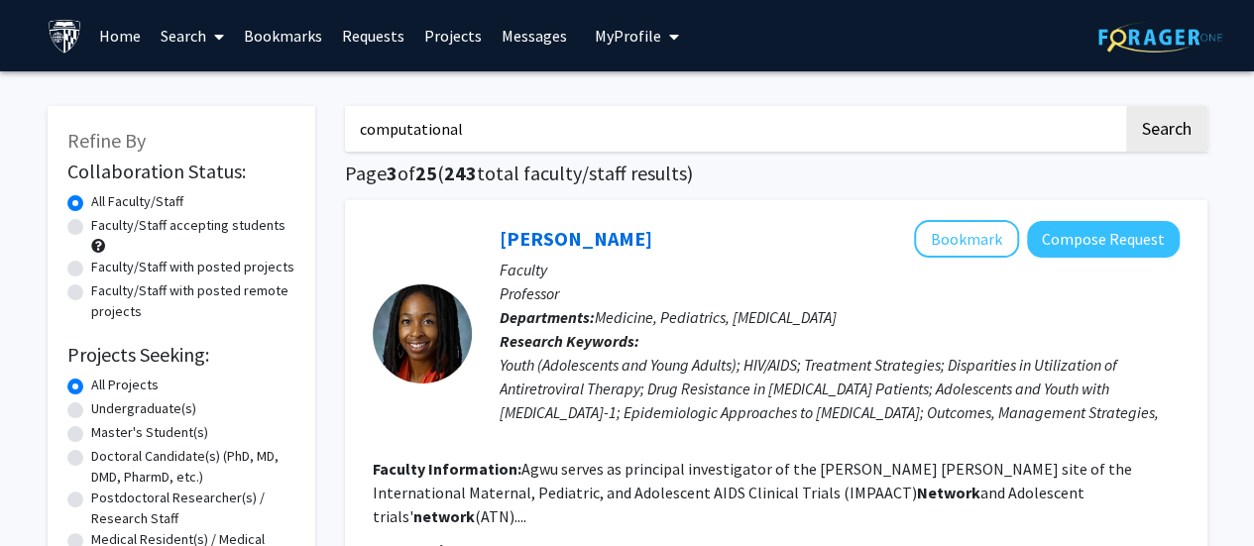
checkbox input "false"
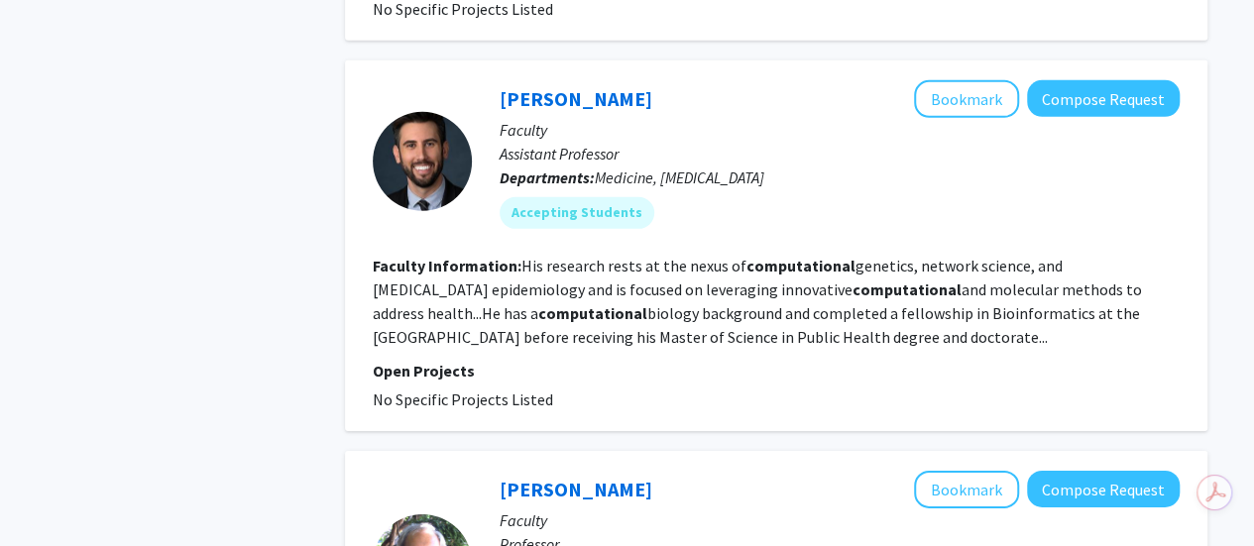
scroll to position [3002, 0]
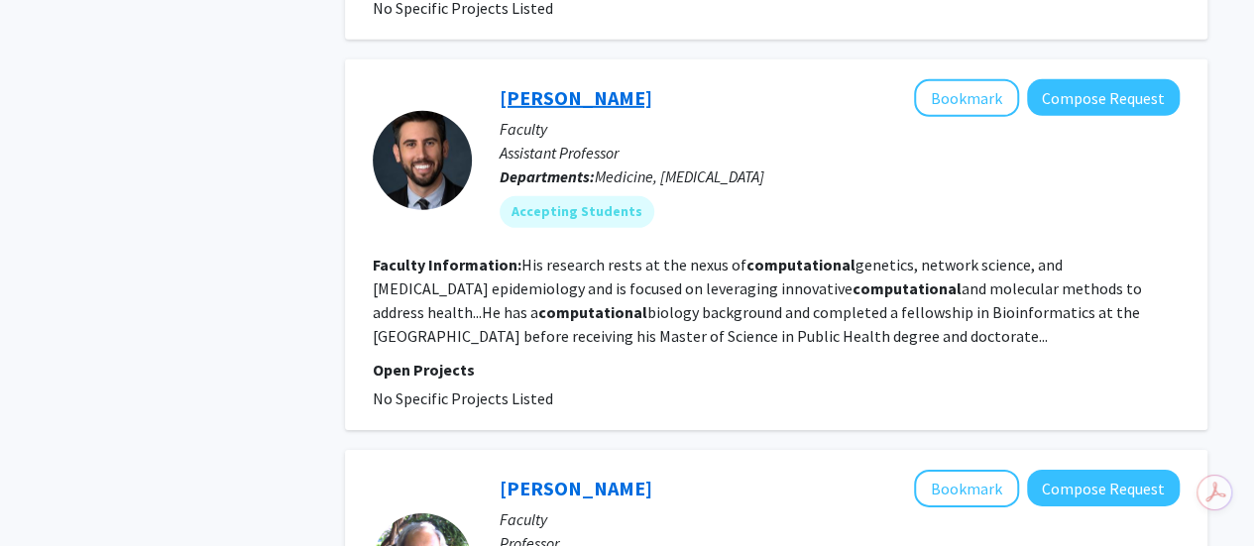
click at [599, 85] on link "Steven Clipman" at bounding box center [576, 97] width 153 height 25
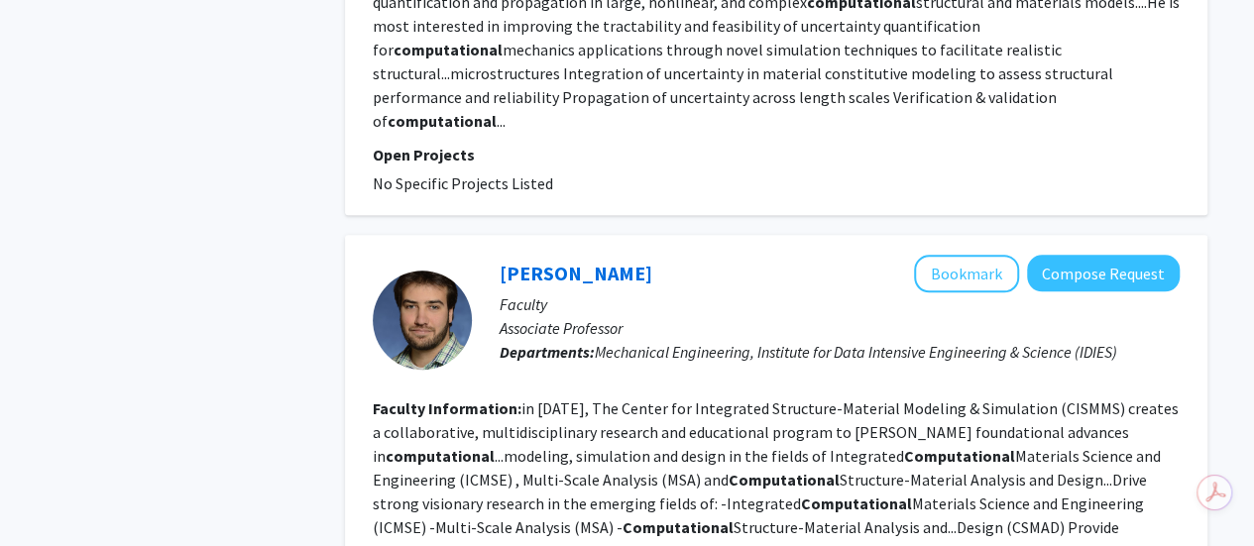
scroll to position [4913, 0]
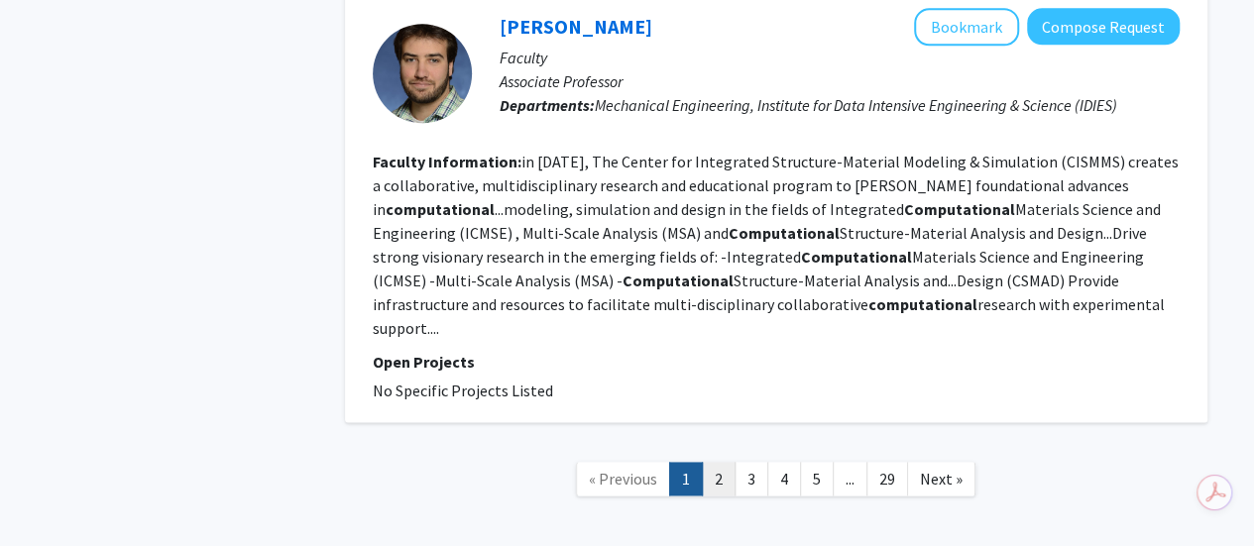
click at [713, 462] on link "2" at bounding box center [719, 479] width 34 height 35
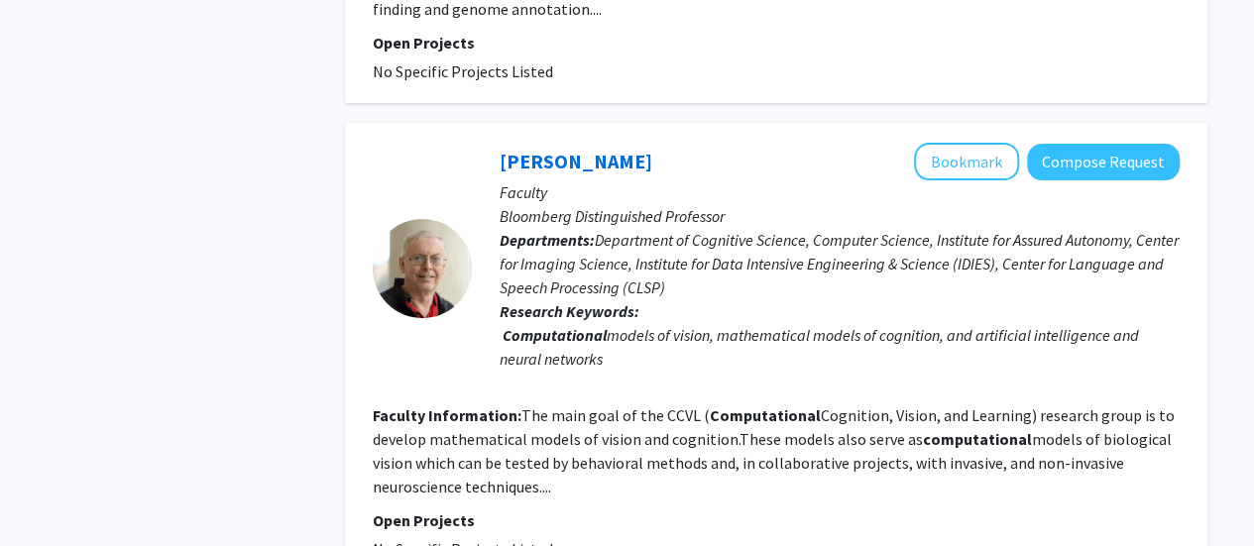
scroll to position [3856, 0]
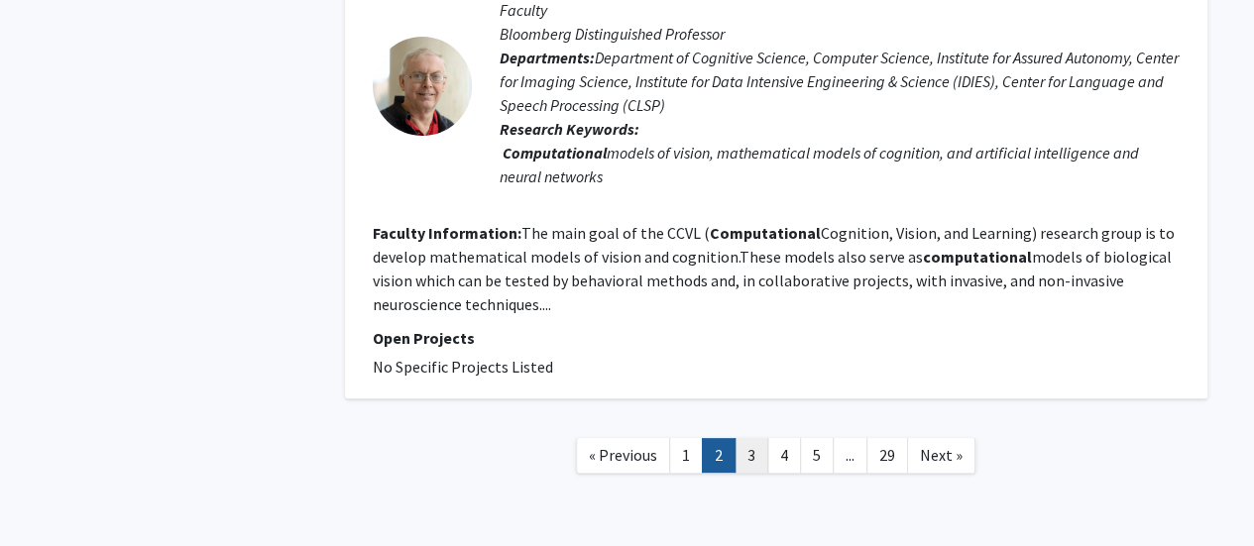
click at [737, 438] on link "3" at bounding box center [752, 455] width 34 height 35
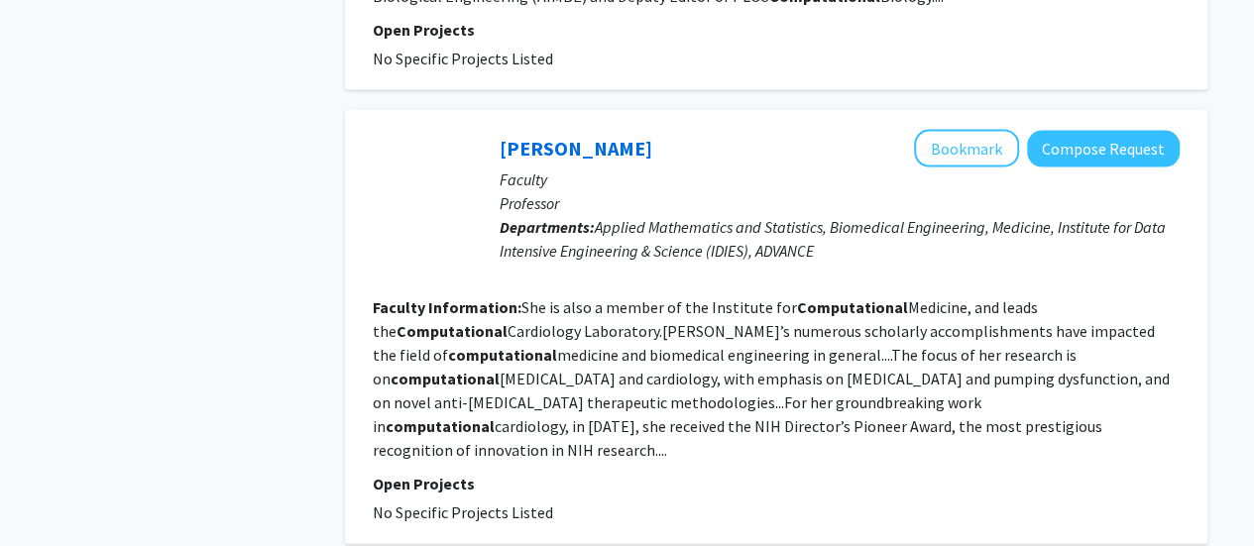
scroll to position [2010, 0]
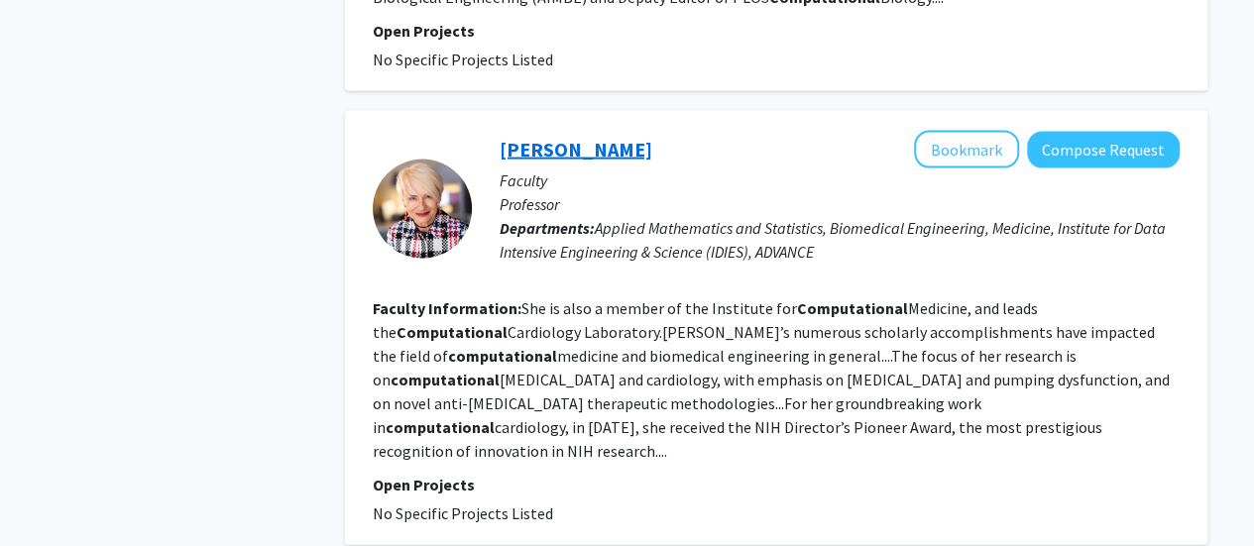
click at [617, 137] on link "Natalia Trayanova" at bounding box center [576, 149] width 153 height 25
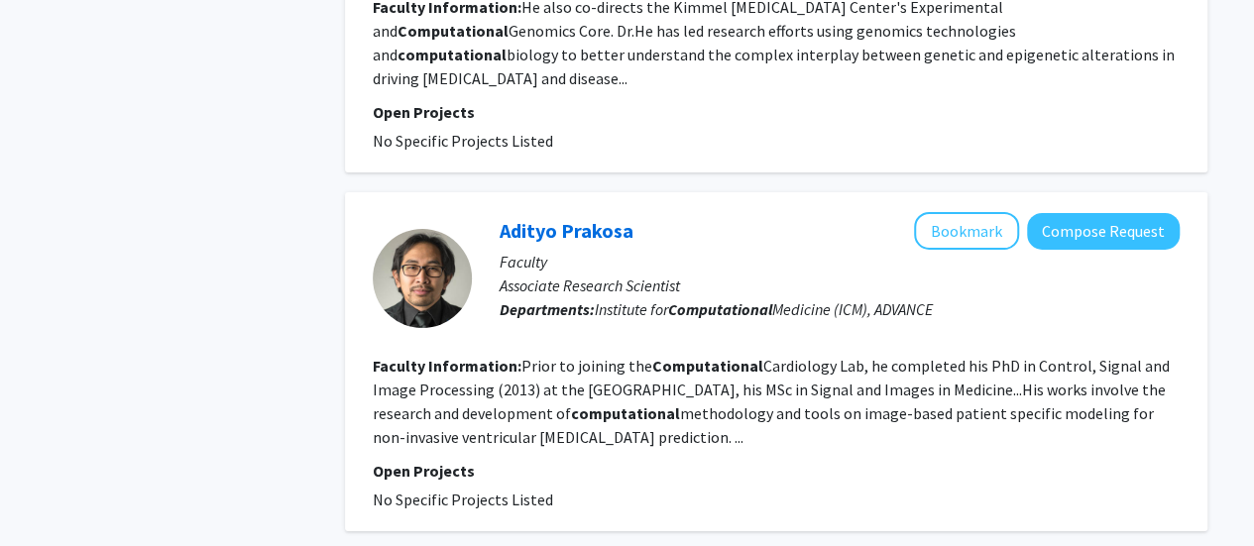
scroll to position [3461, 0]
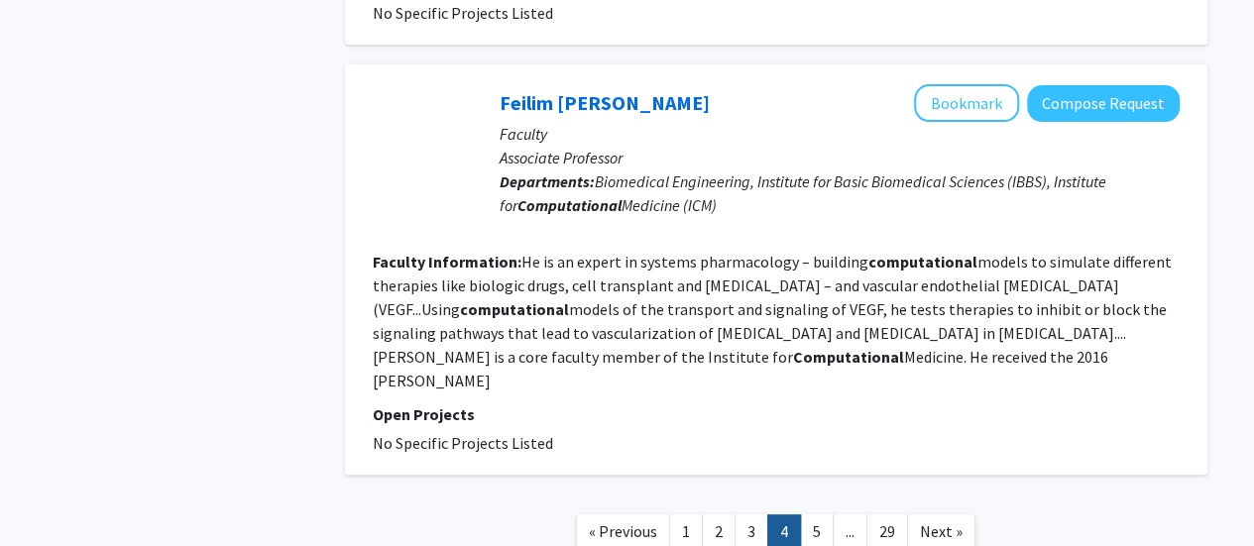
scroll to position [3831, 0]
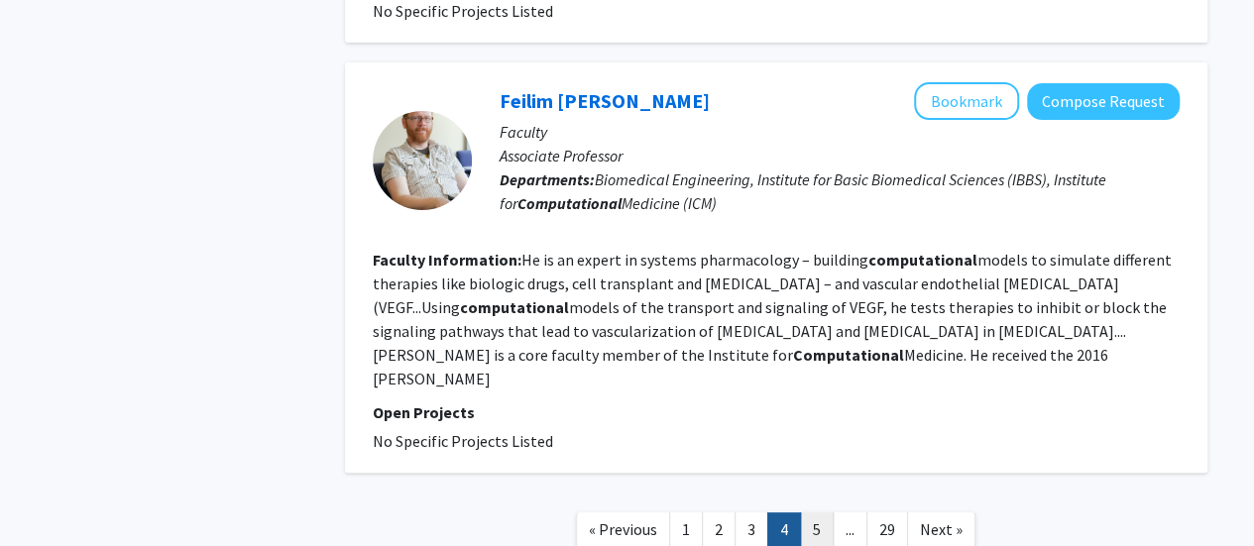
click at [816, 512] on link "5" at bounding box center [817, 529] width 34 height 35
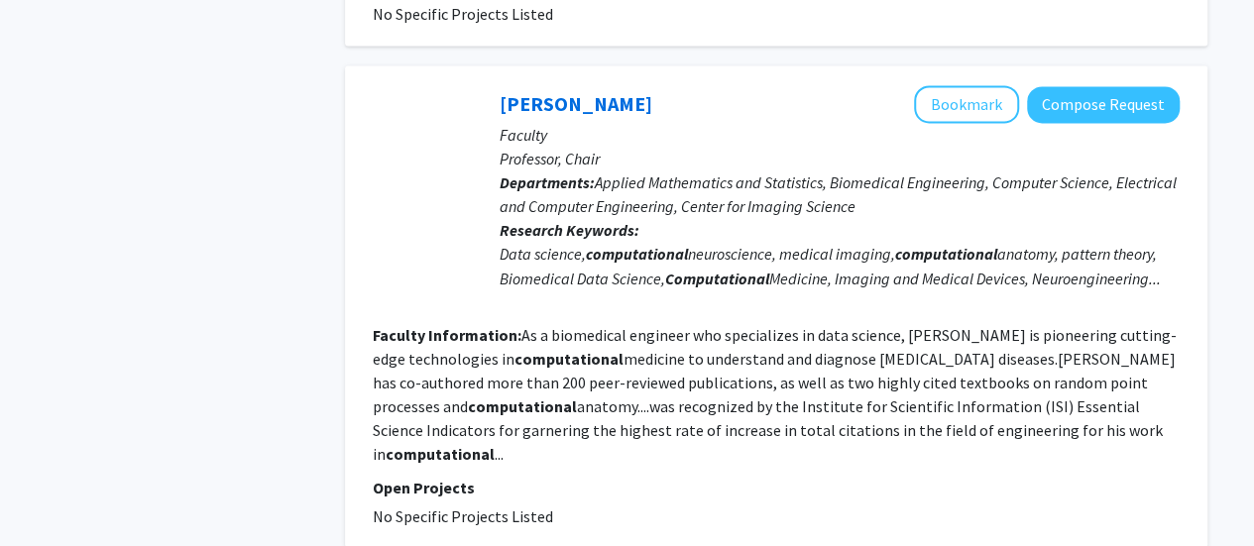
scroll to position [1617, 0]
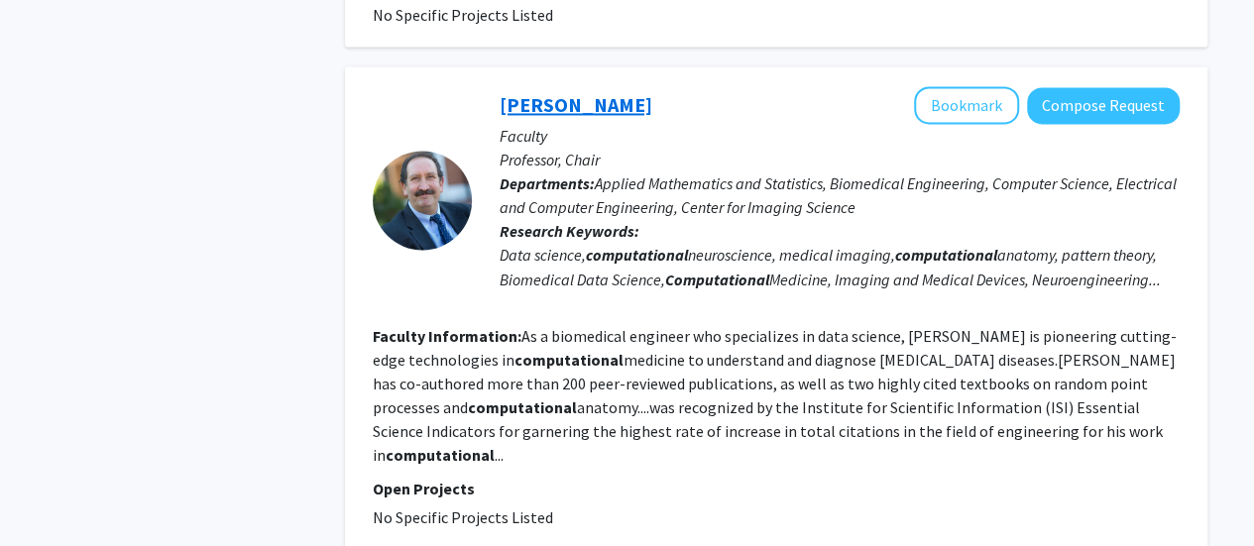
click at [560, 92] on link "Michael Miller" at bounding box center [576, 104] width 153 height 25
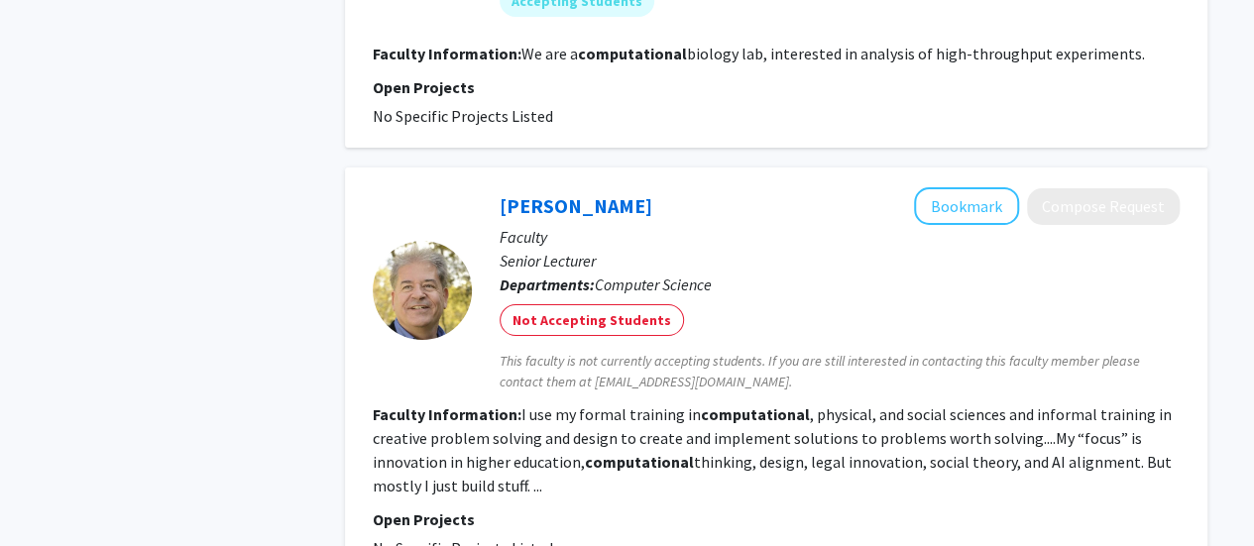
scroll to position [3729, 0]
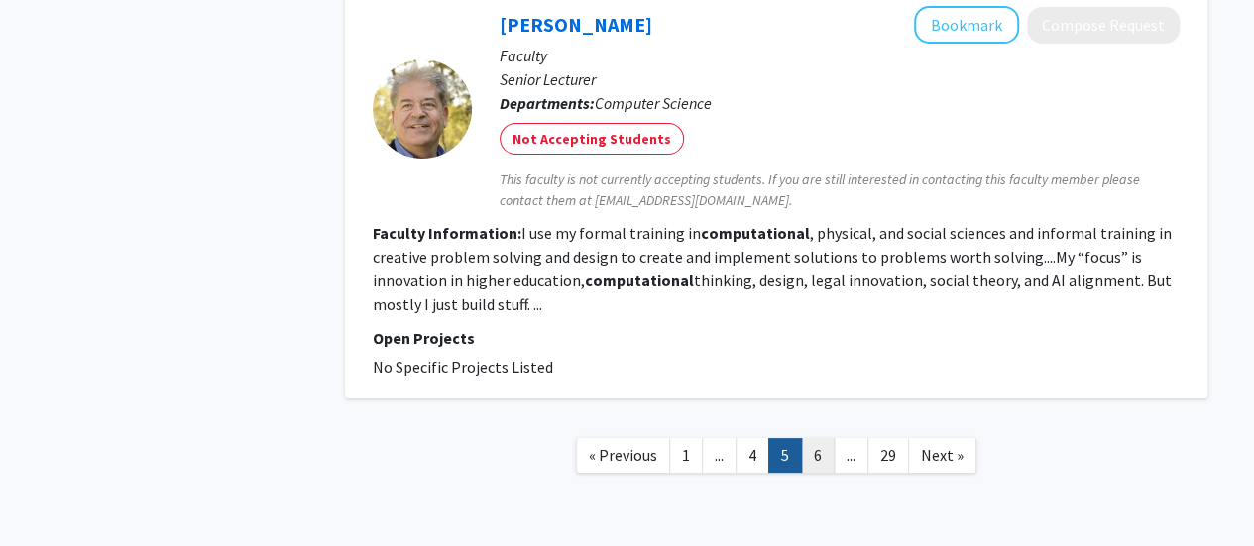
click at [810, 438] on link "6" at bounding box center [818, 455] width 34 height 35
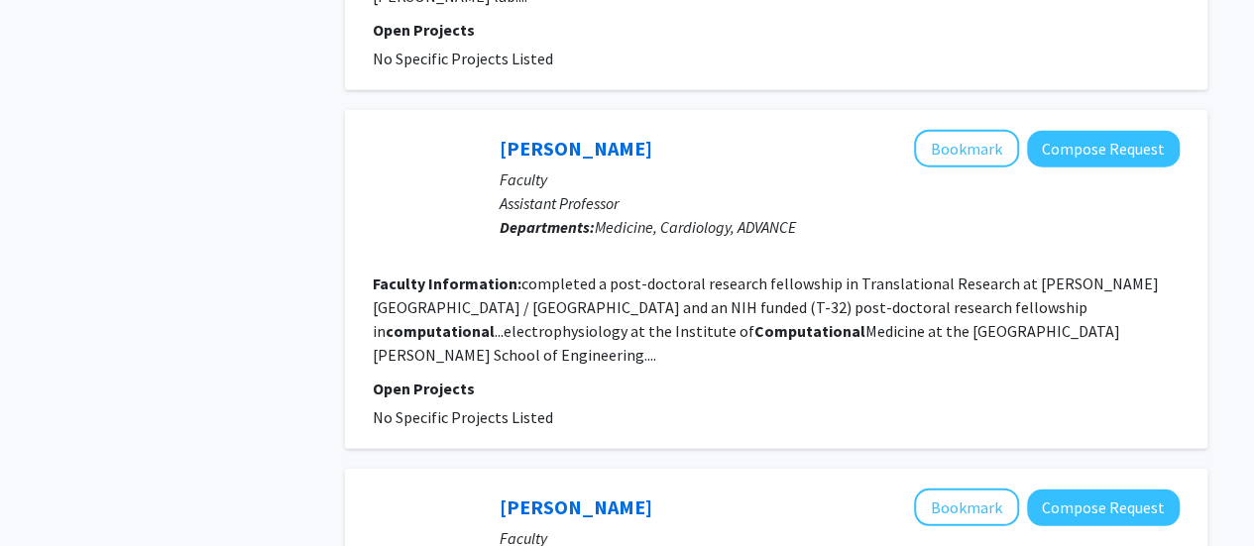
scroll to position [2468, 0]
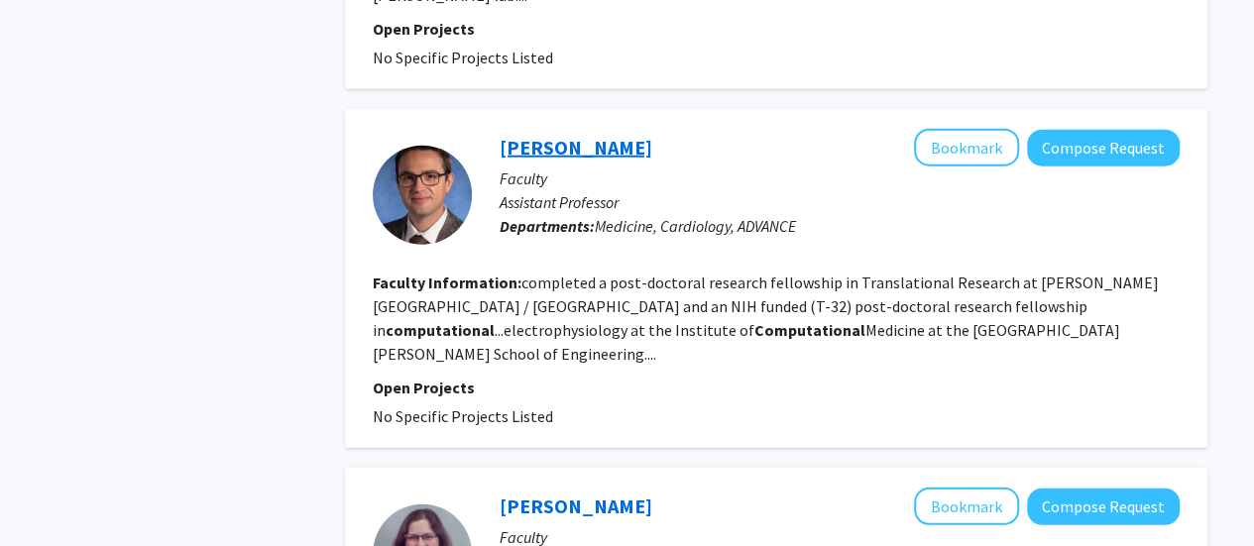
click at [607, 139] on link "Konstantinos Aronis" at bounding box center [576, 147] width 153 height 25
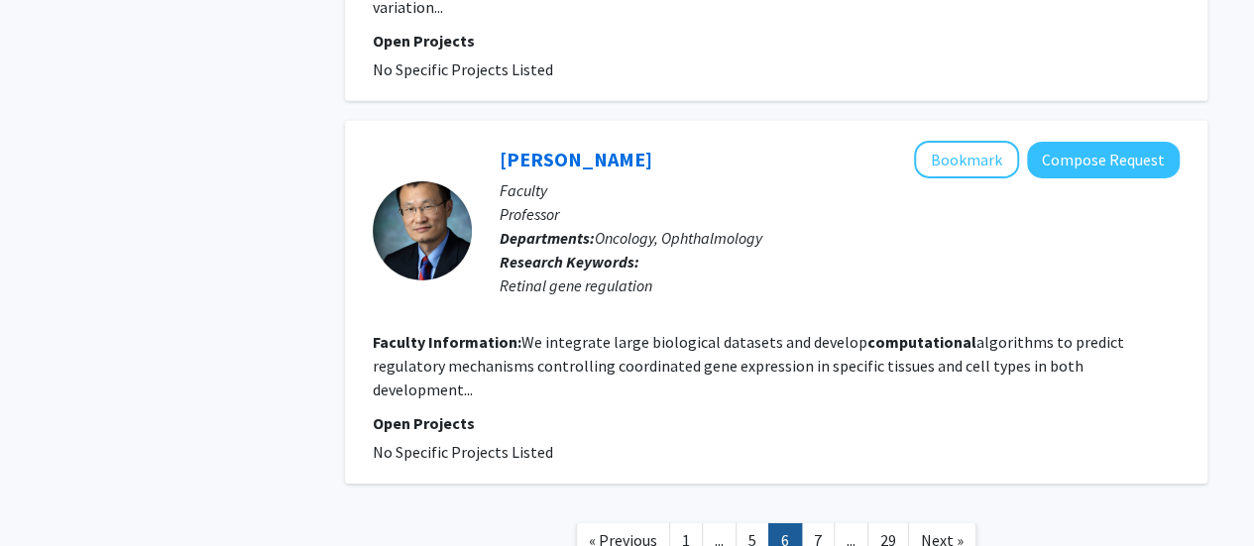
scroll to position [3152, 0]
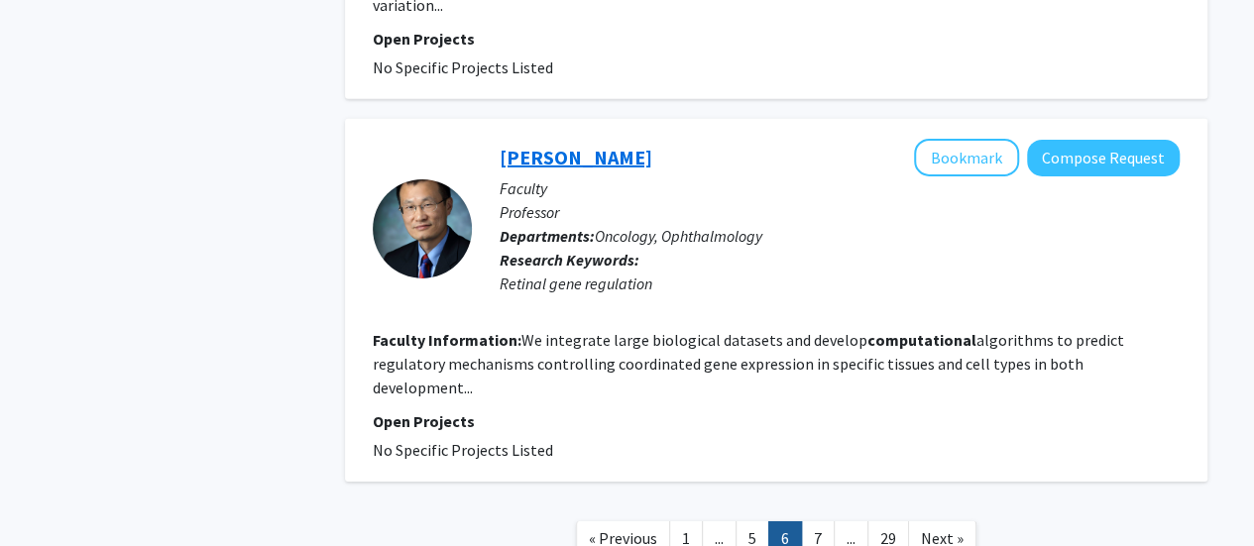
click at [554, 145] on link "Jiang Qian" at bounding box center [576, 157] width 153 height 25
click at [813, 521] on link "7" at bounding box center [818, 538] width 34 height 35
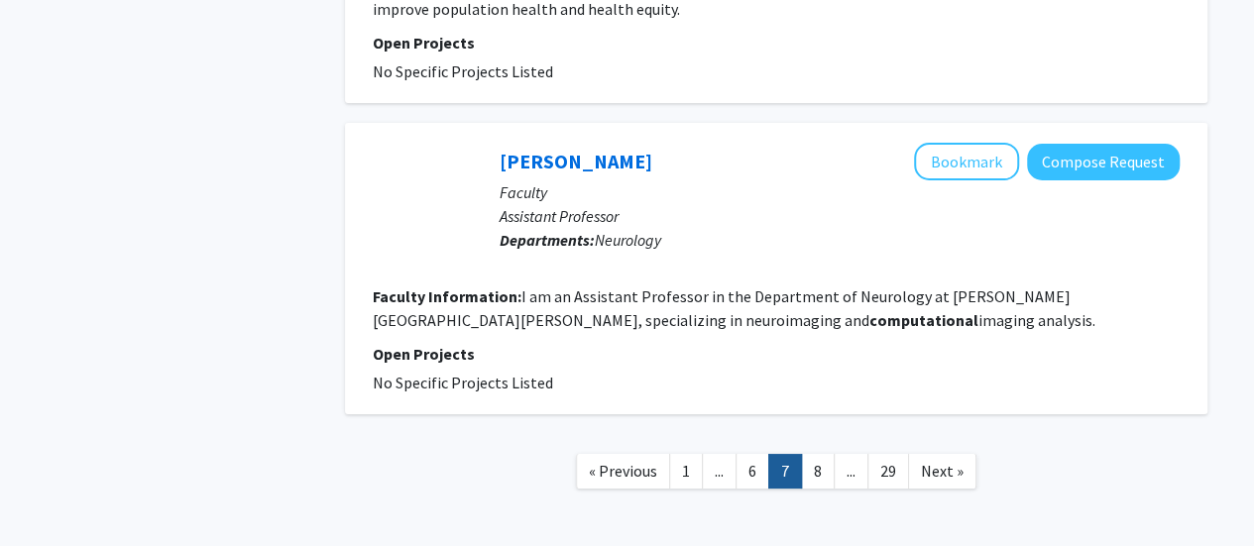
scroll to position [3590, 0]
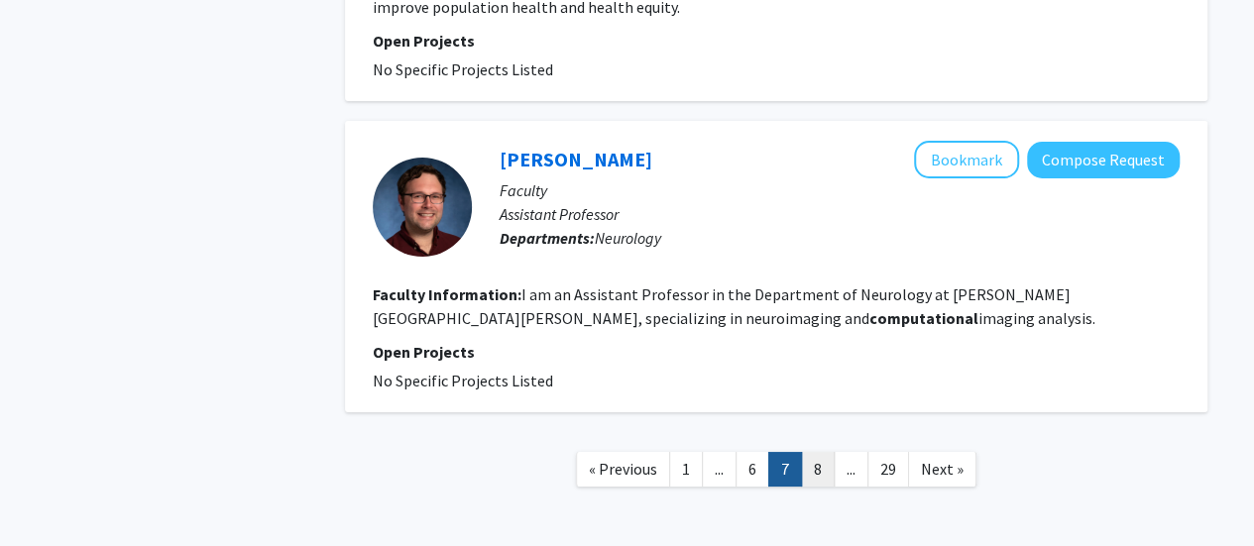
click at [831, 452] on link "8" at bounding box center [818, 469] width 34 height 35
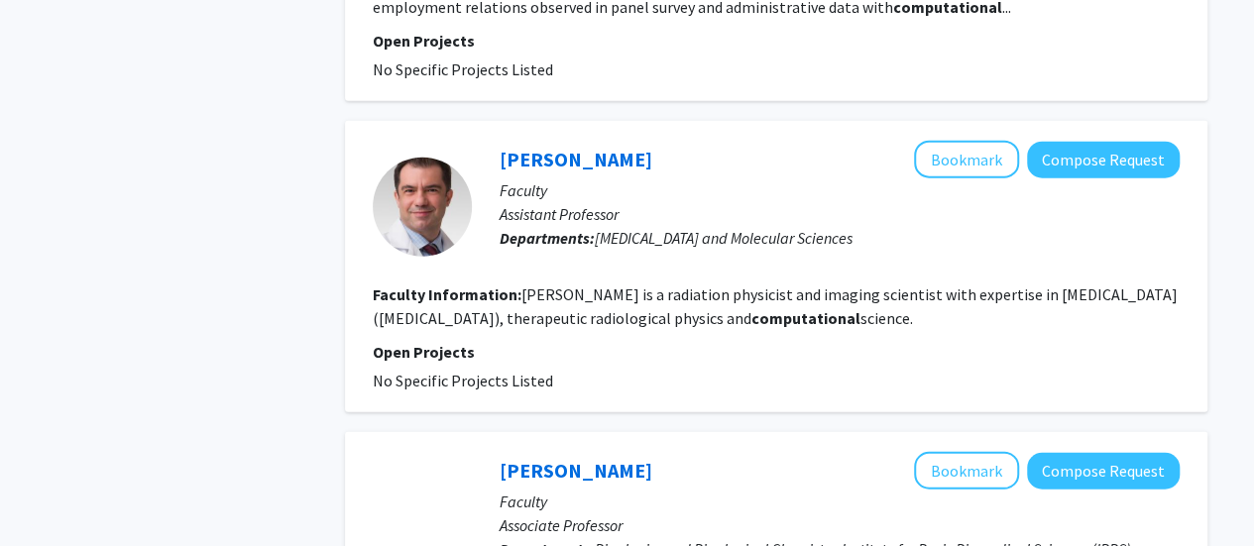
scroll to position [2336, 0]
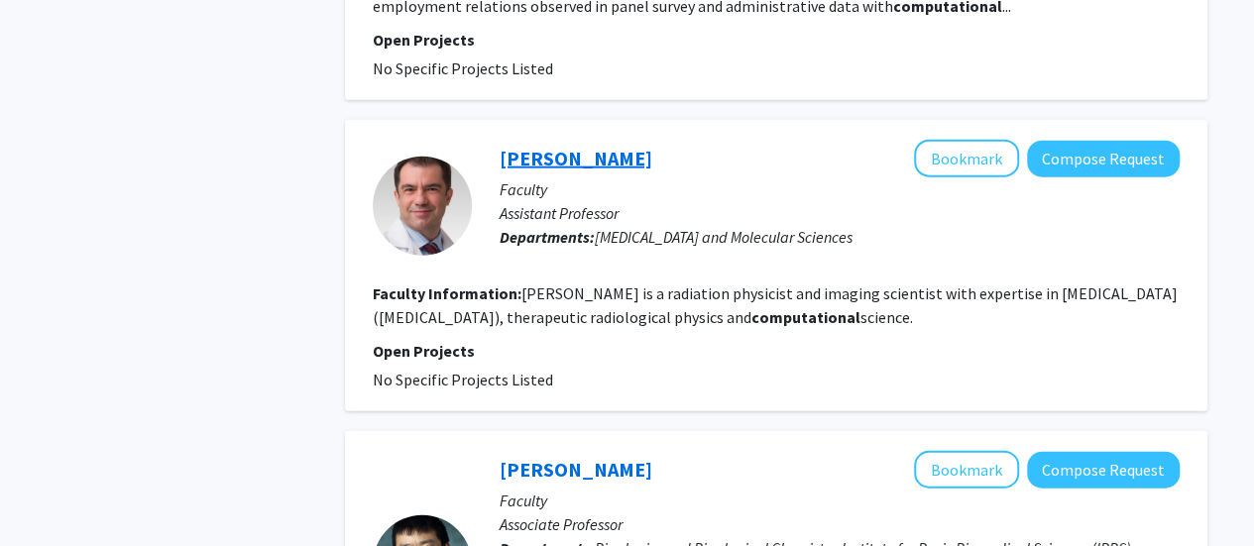
click at [569, 146] on link "Reza Farjam" at bounding box center [576, 158] width 153 height 25
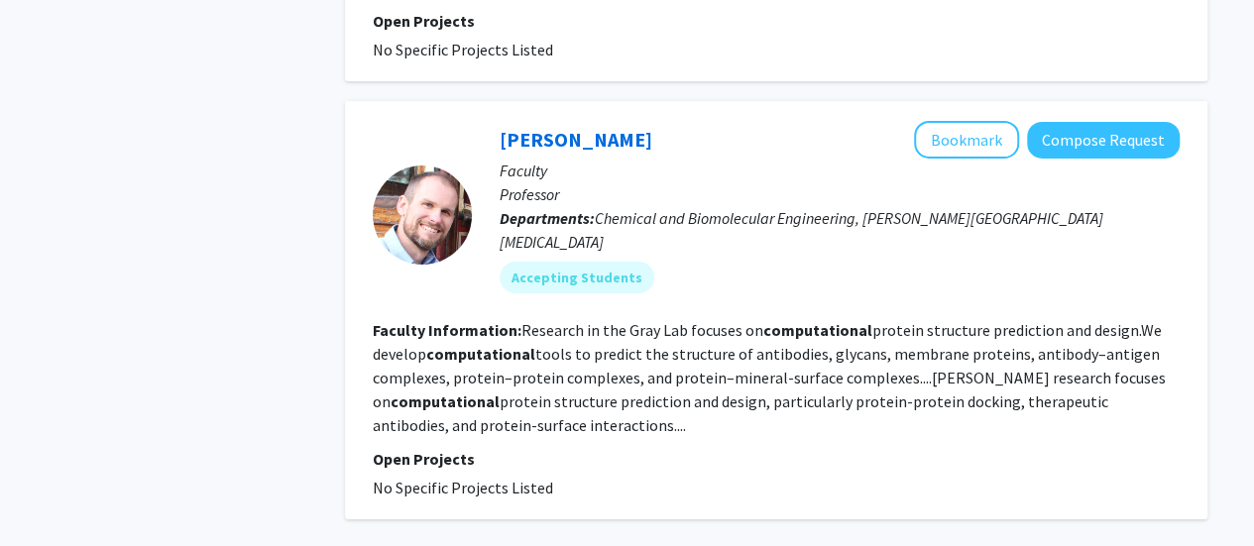
scroll to position [3579, 0]
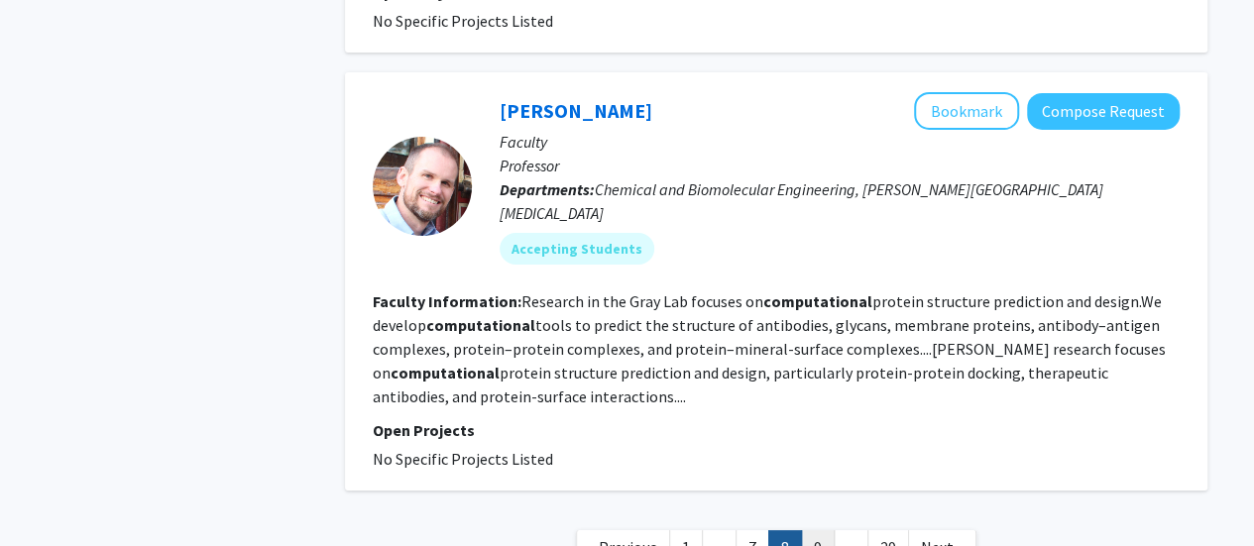
click at [820, 530] on link "9" at bounding box center [818, 547] width 34 height 35
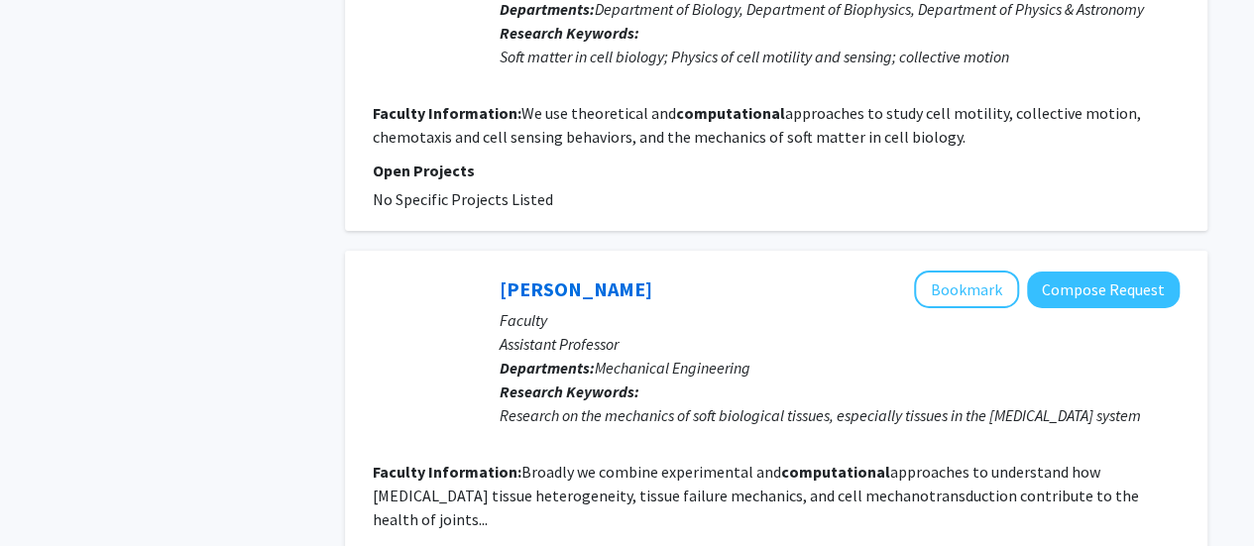
scroll to position [3558, 0]
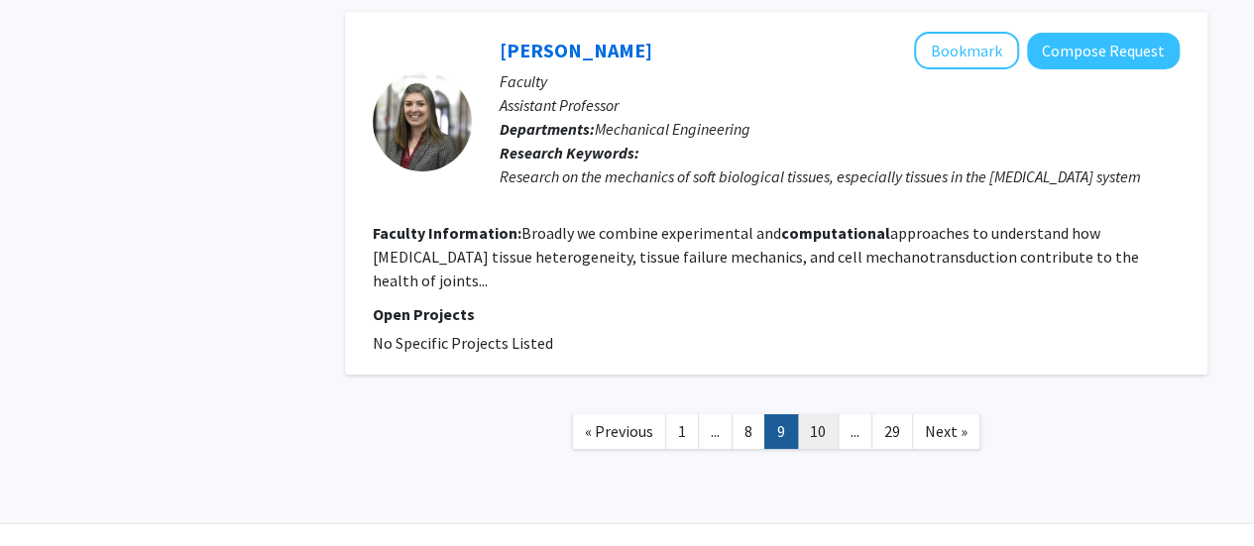
click at [809, 414] on link "10" at bounding box center [818, 431] width 42 height 35
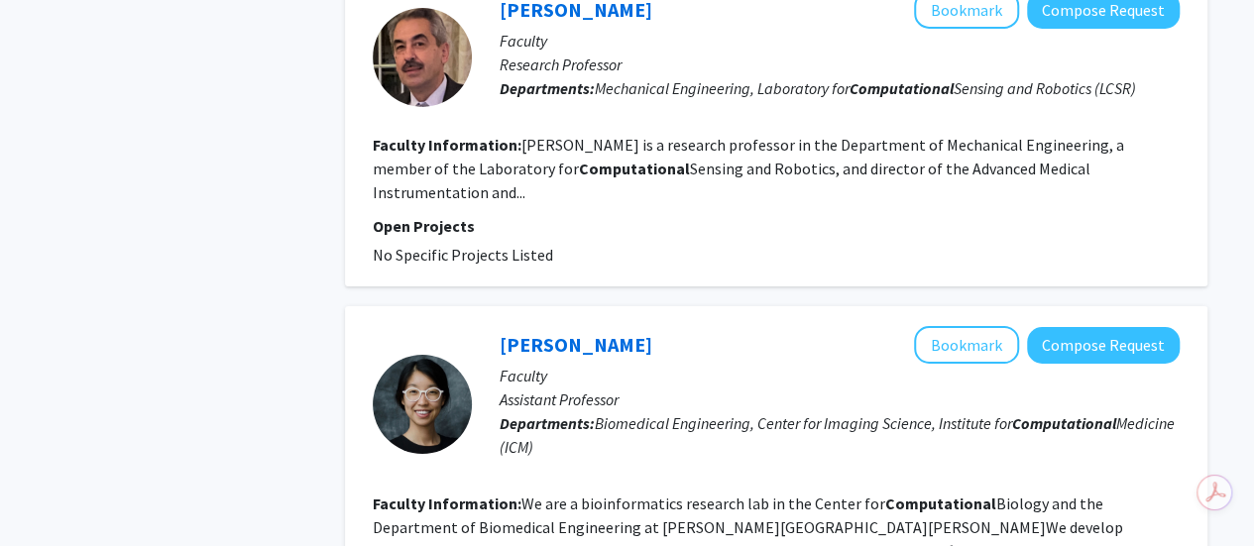
scroll to position [3626, 0]
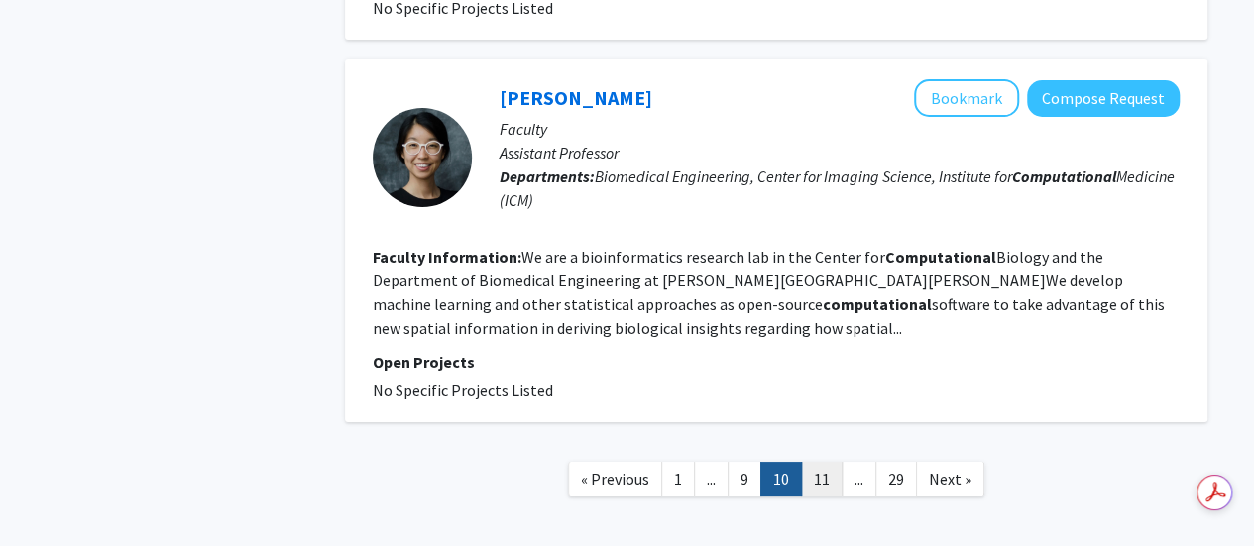
click at [840, 462] on link "11" at bounding box center [822, 479] width 42 height 35
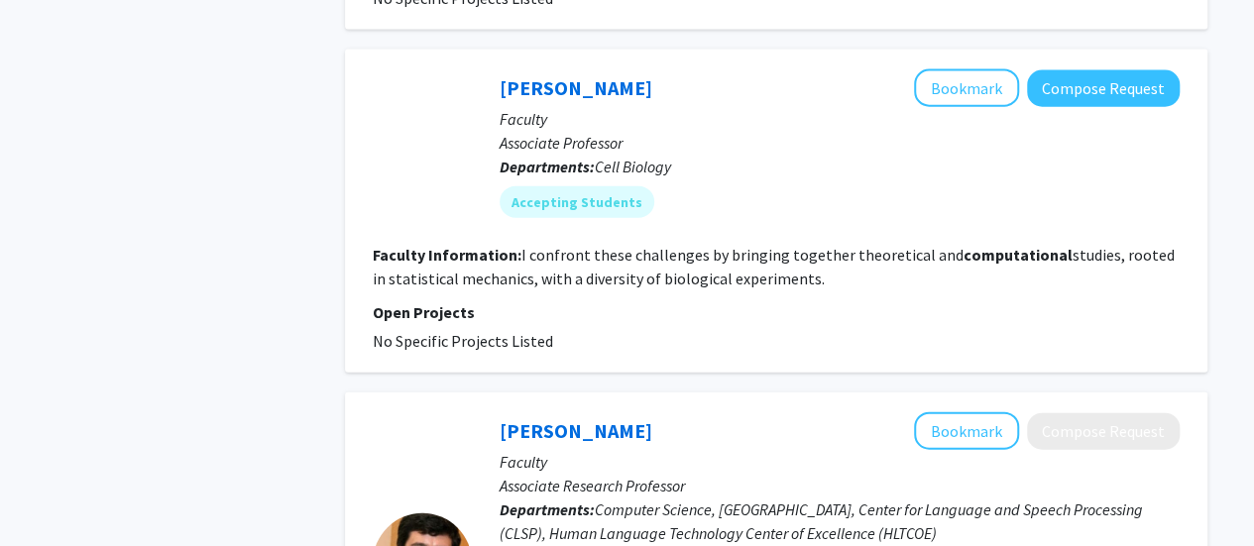
scroll to position [2274, 0]
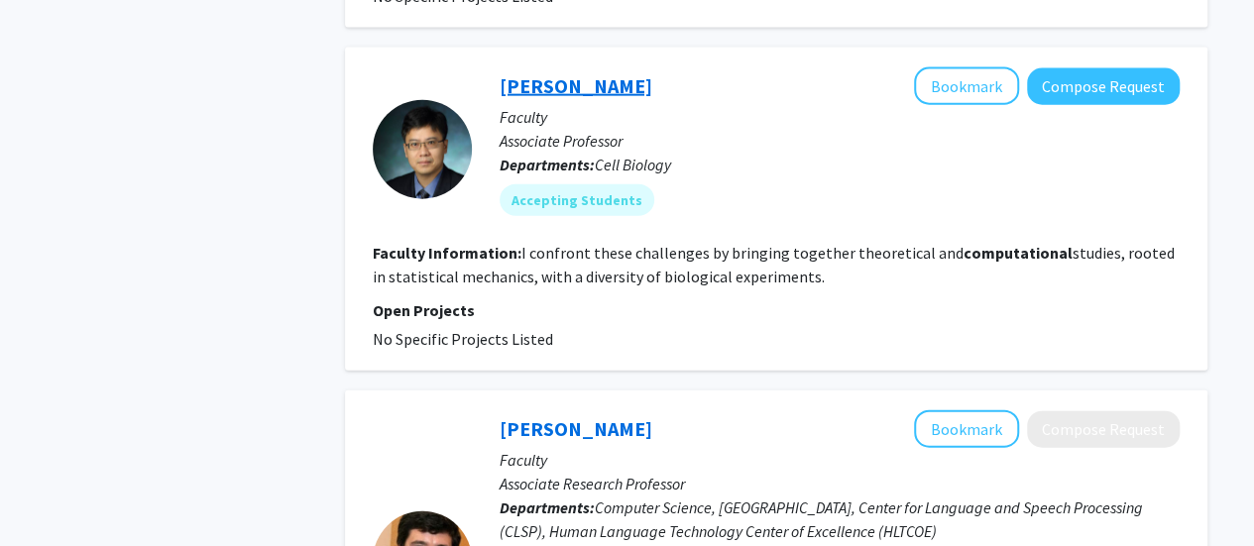
click at [535, 73] on link "Jian Liu" at bounding box center [576, 85] width 153 height 25
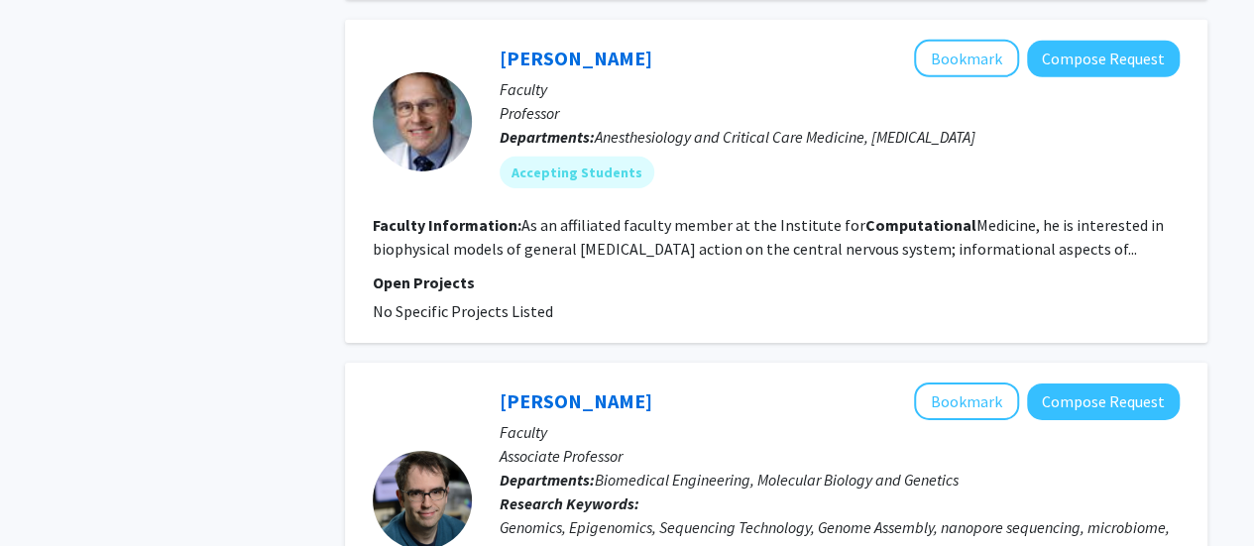
scroll to position [3125, 0]
click at [562, 45] on link "Allan Gottschalk" at bounding box center [576, 57] width 153 height 25
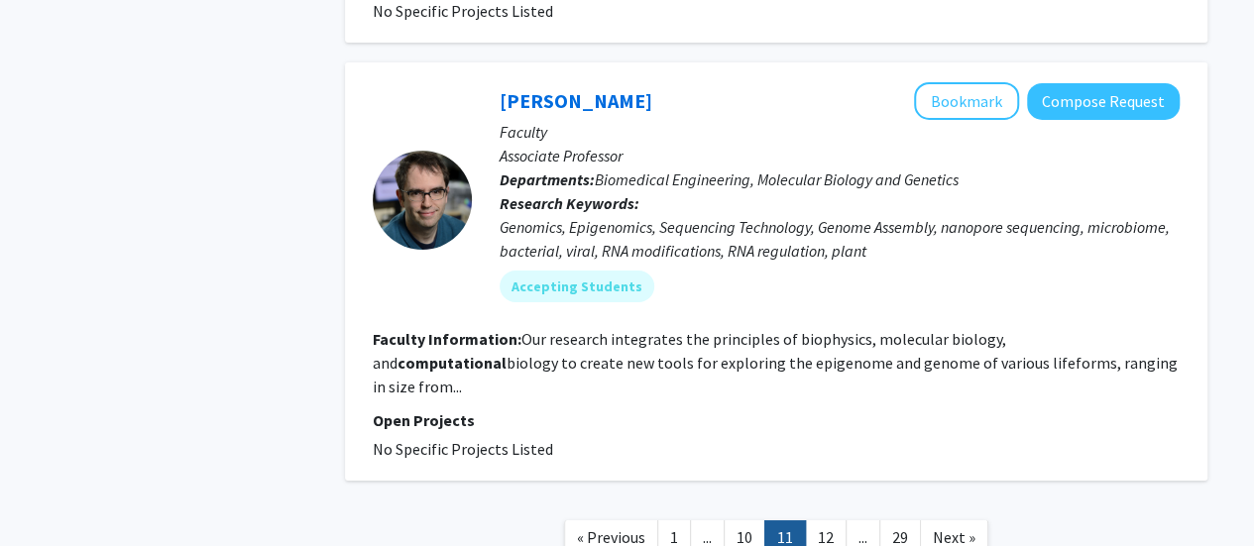
scroll to position [3531, 0]
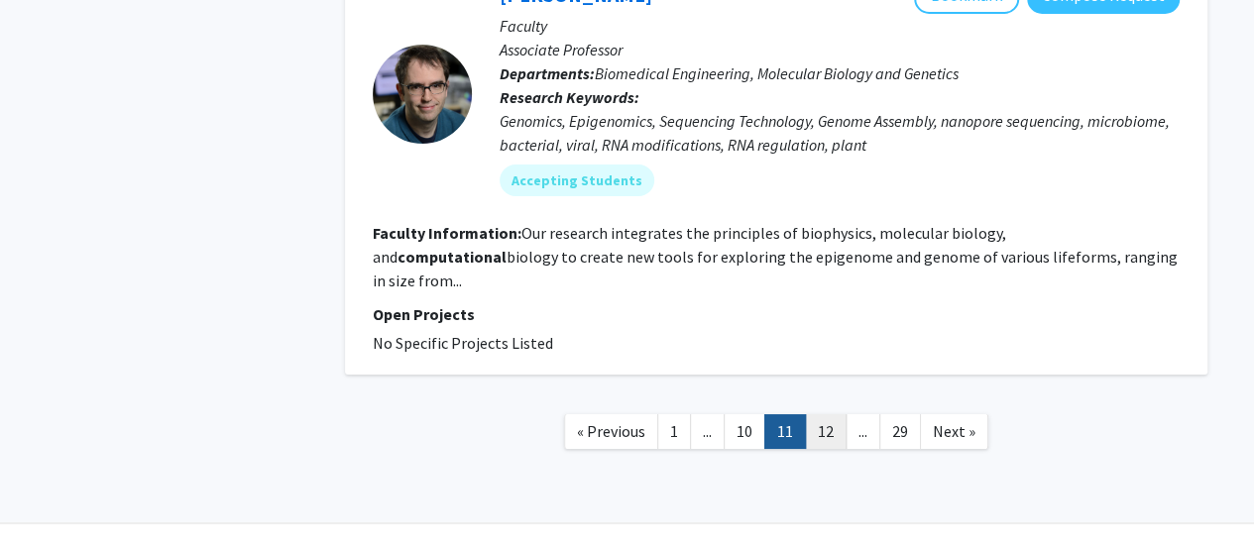
click at [831, 414] on link "12" at bounding box center [826, 431] width 42 height 35
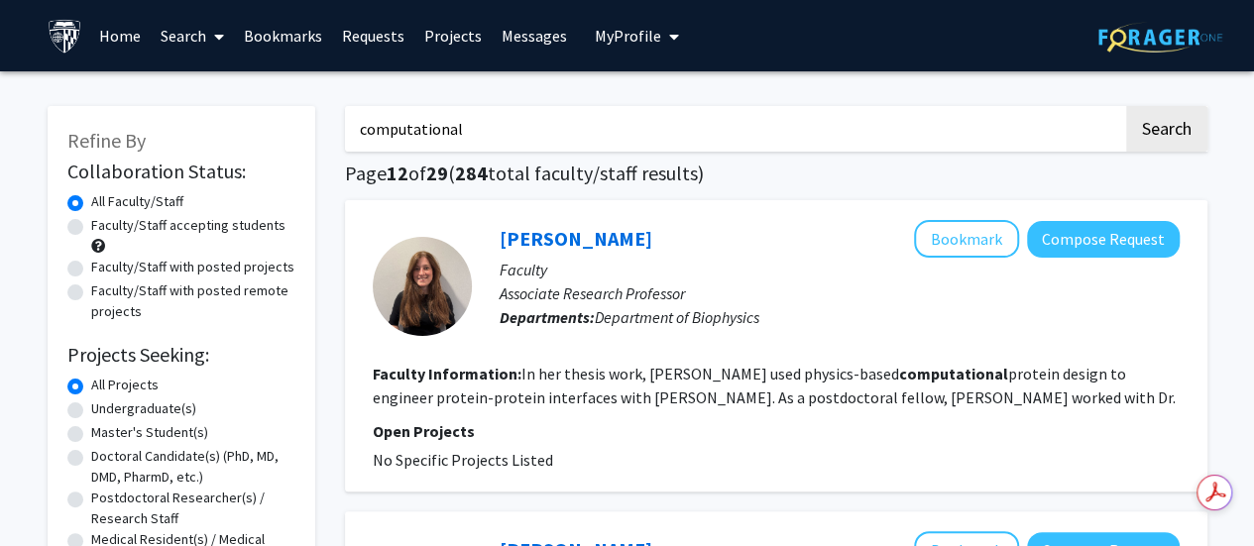
click at [691, 128] on input "computational" at bounding box center [734, 129] width 778 height 46
type input "surgical oncologist"
click at [1126, 106] on button "Search" at bounding box center [1166, 129] width 81 height 46
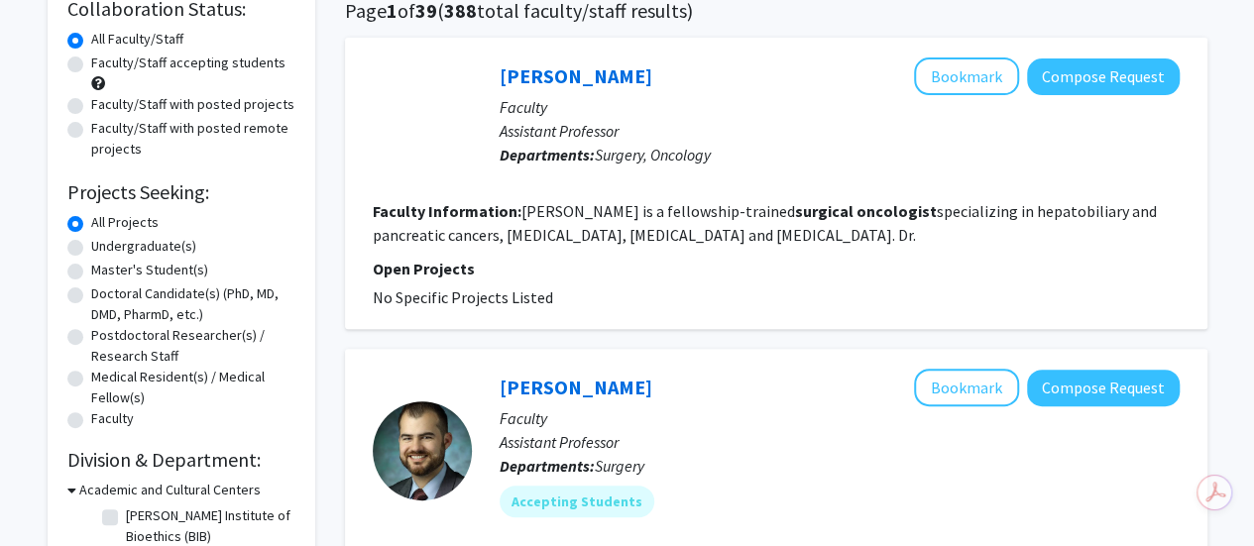
scroll to position [164, 0]
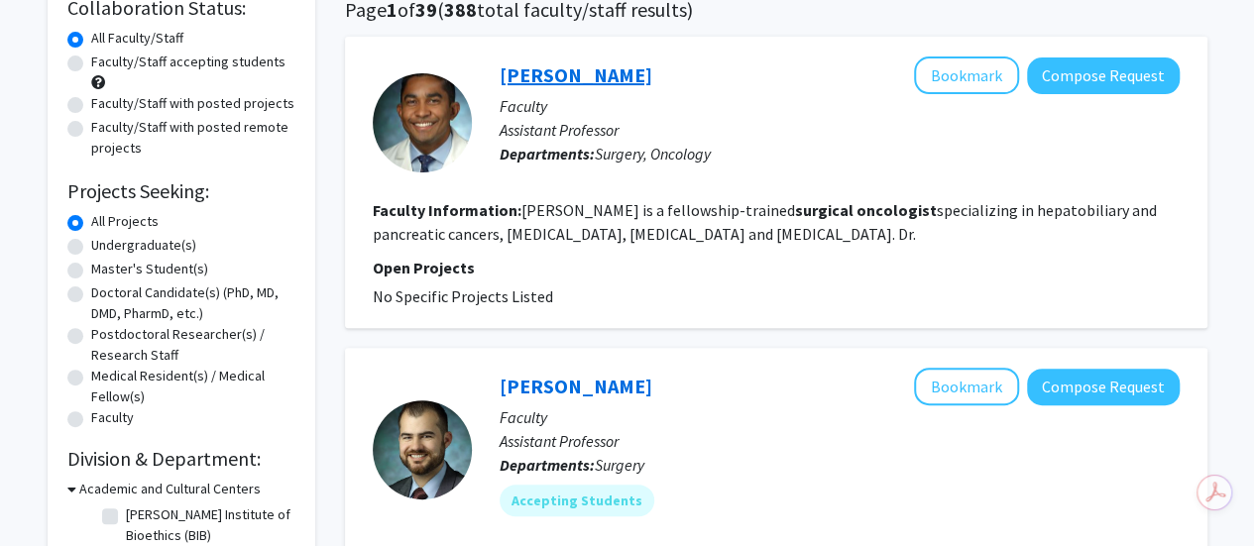
click at [576, 63] on link "Gabriel Ivey" at bounding box center [576, 74] width 153 height 25
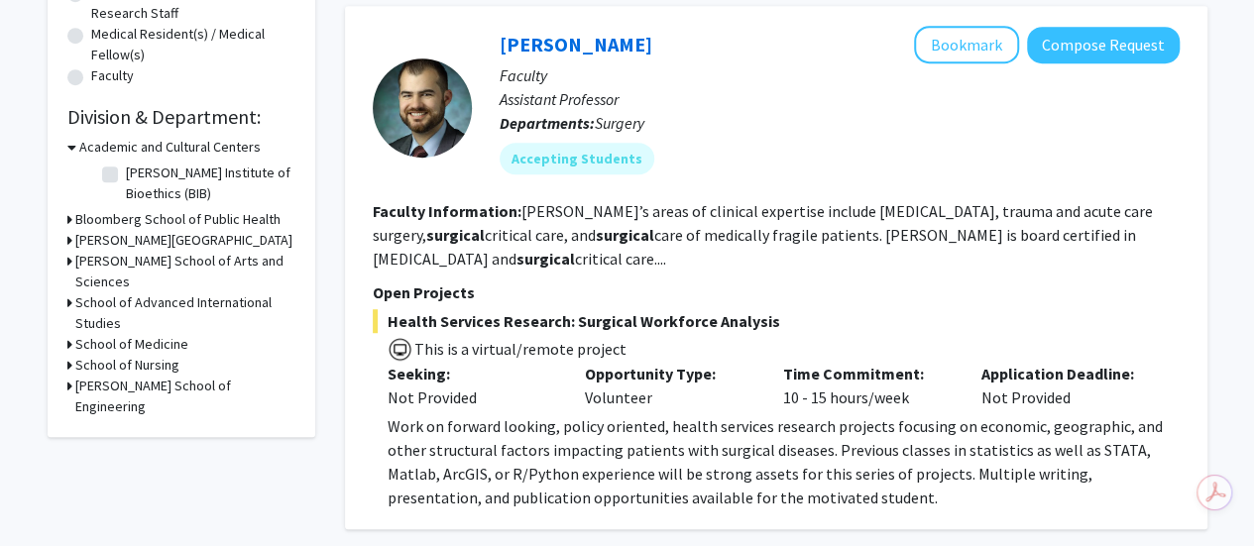
scroll to position [510, 0]
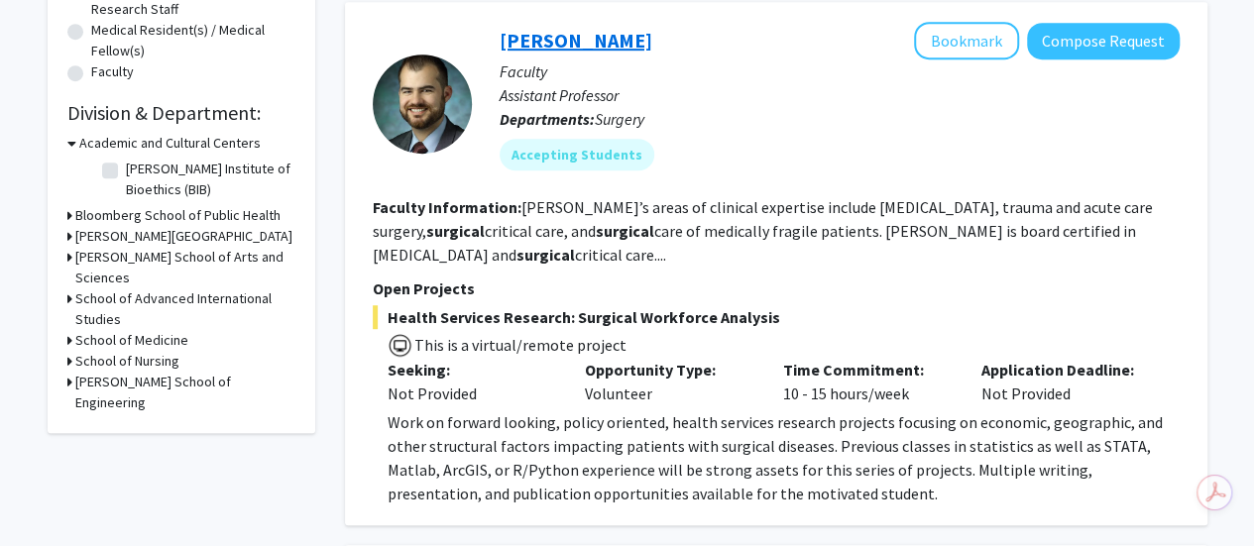
click at [527, 47] on link "Alistair Kent" at bounding box center [576, 40] width 153 height 25
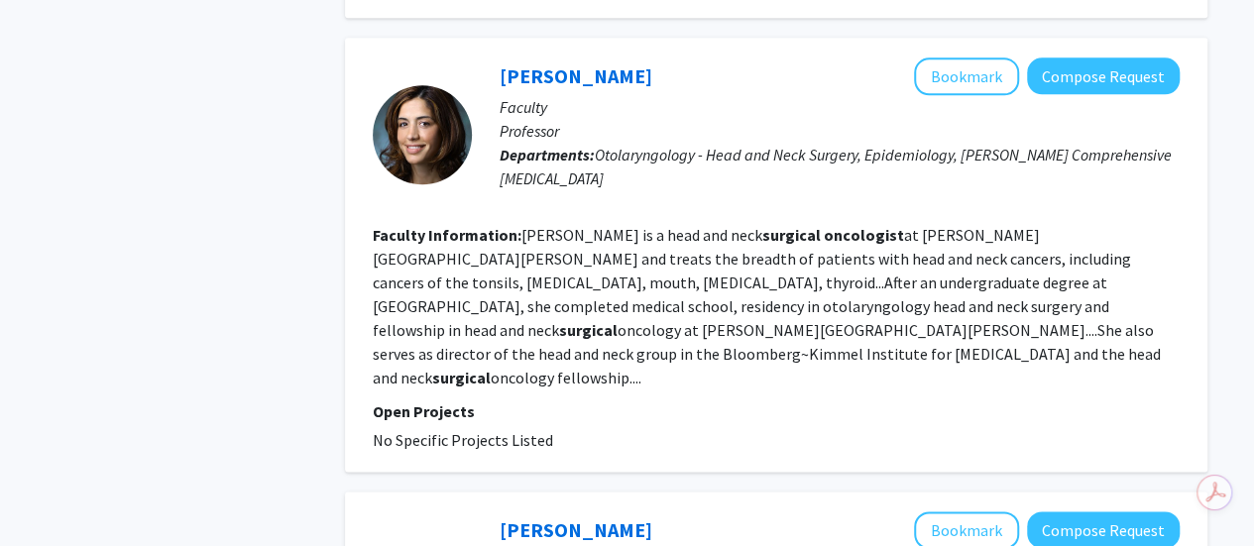
scroll to position [1021, 0]
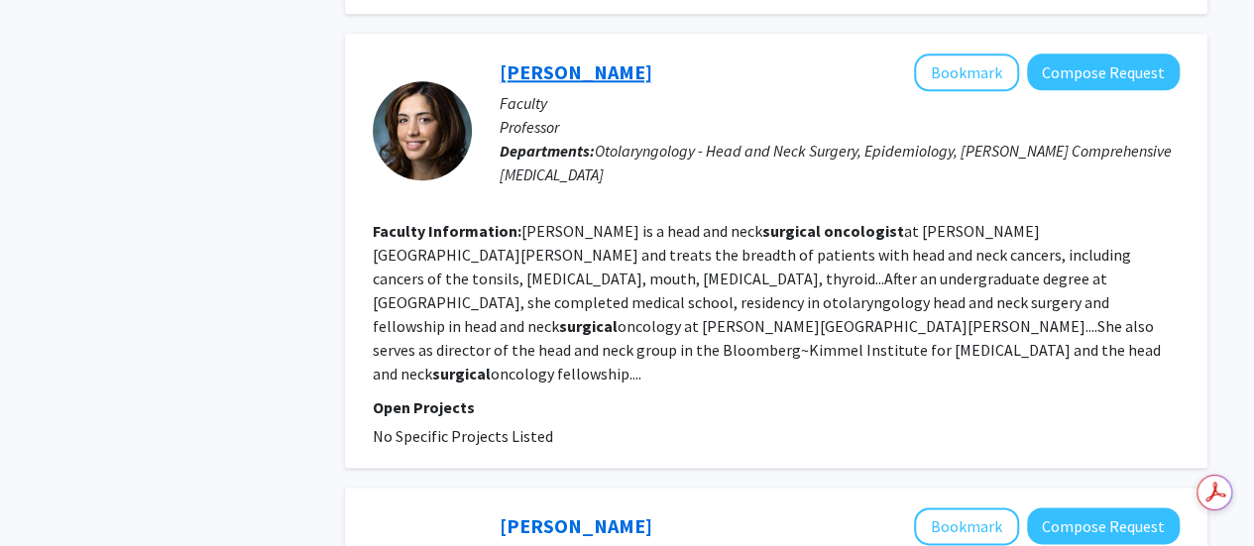
click at [567, 80] on link "[PERSON_NAME]" at bounding box center [576, 71] width 153 height 25
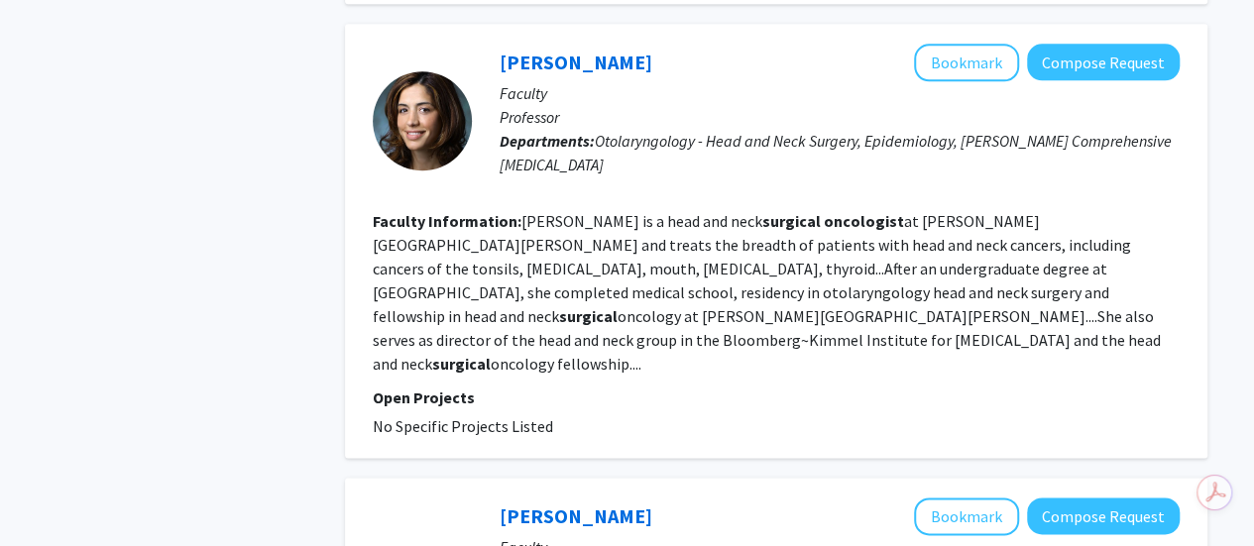
scroll to position [1033, 0]
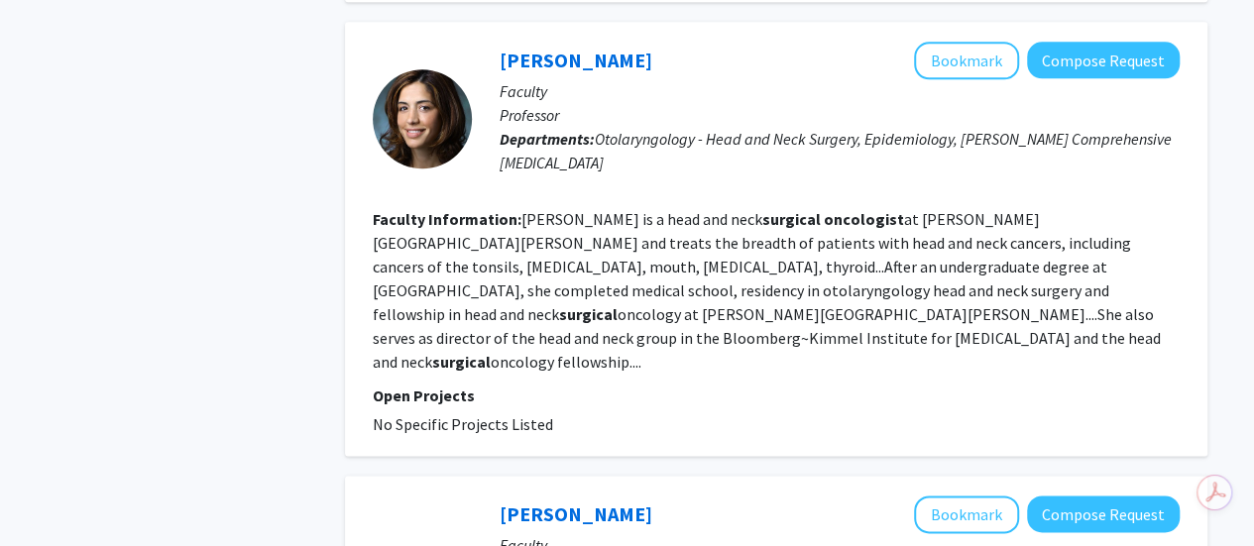
click at [571, 90] on p "Faculty" at bounding box center [840, 91] width 680 height 24
click at [592, 65] on link "[PERSON_NAME]" at bounding box center [576, 60] width 153 height 25
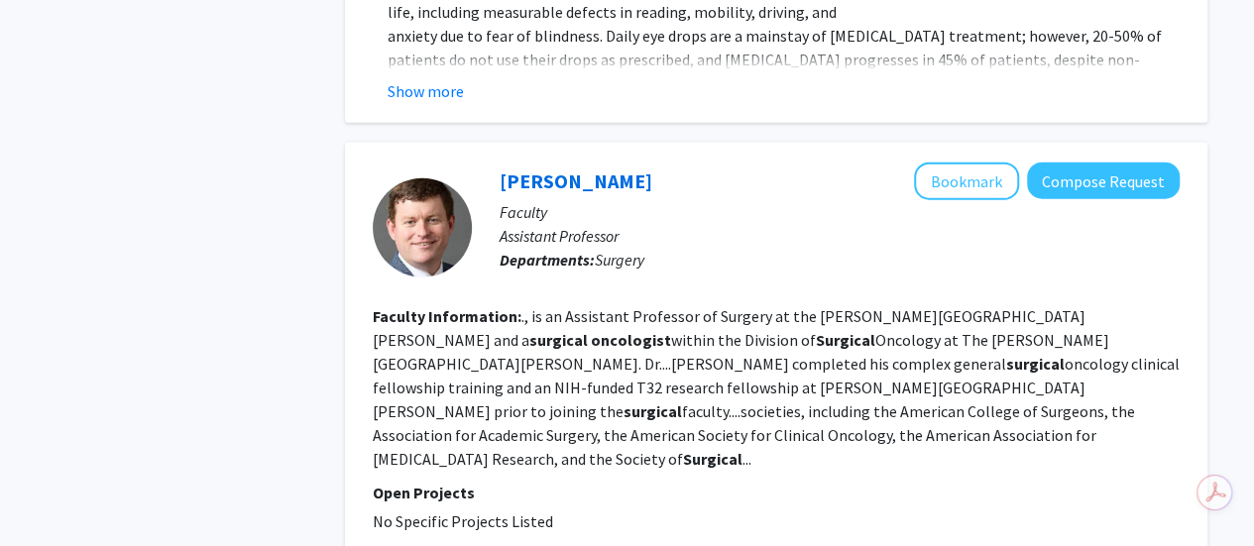
scroll to position [2550, 0]
click at [536, 168] on link "Norman Nicolson" at bounding box center [576, 180] width 153 height 25
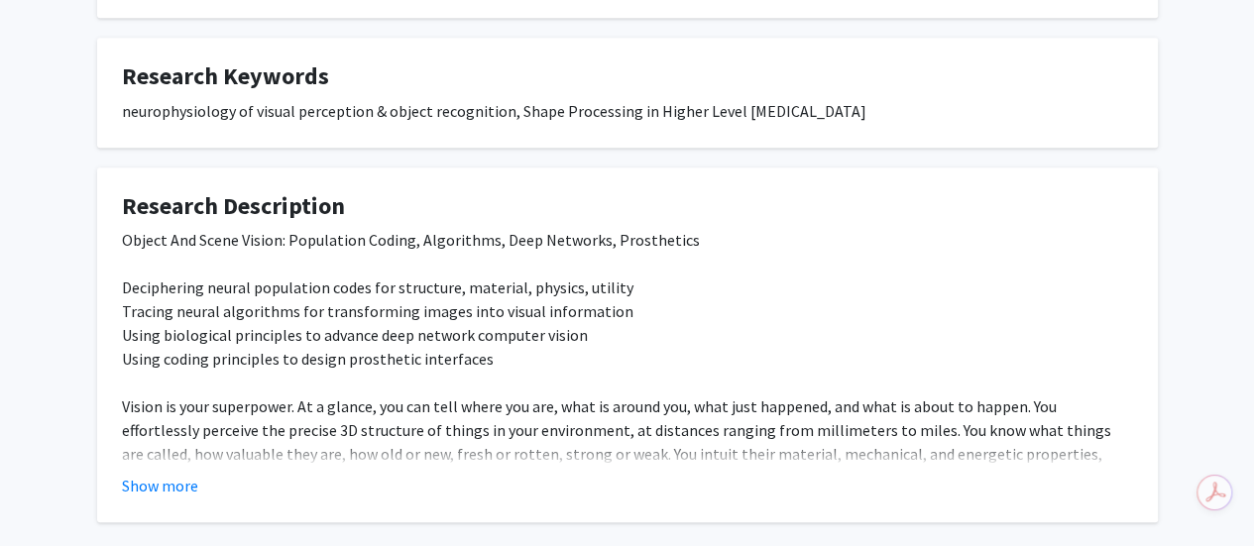
scroll to position [646, 0]
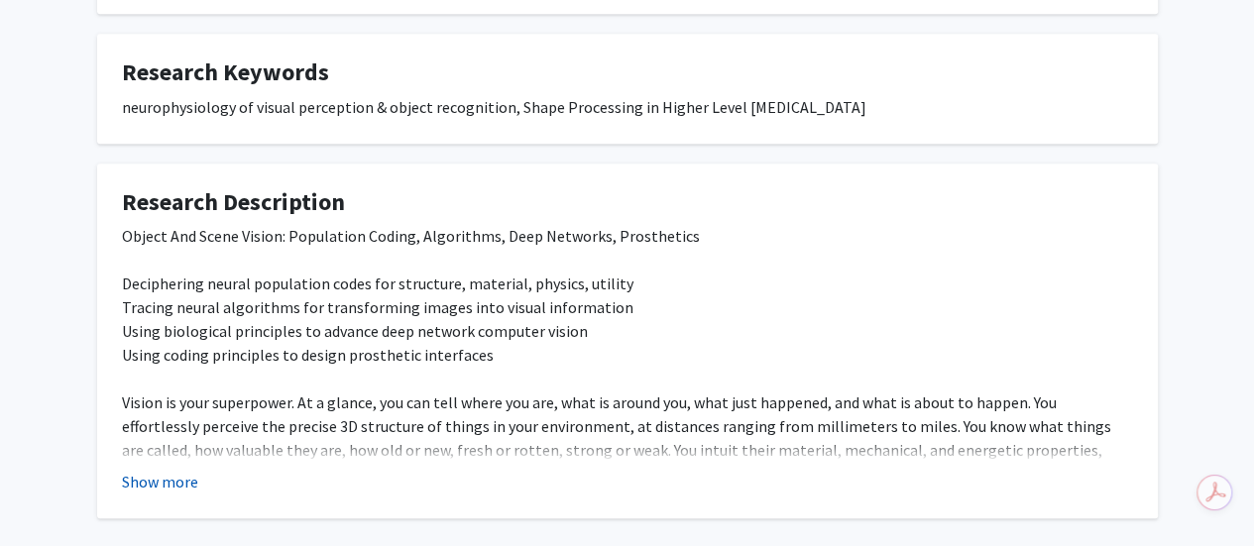
click at [159, 481] on button "Show more" at bounding box center [160, 482] width 76 height 24
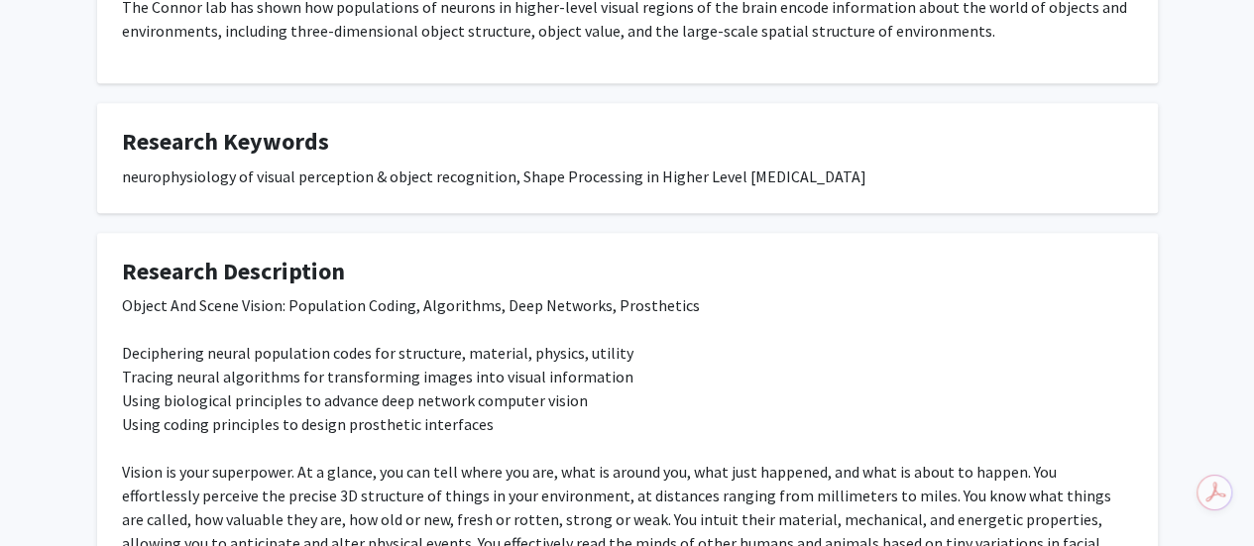
scroll to position [576, 0]
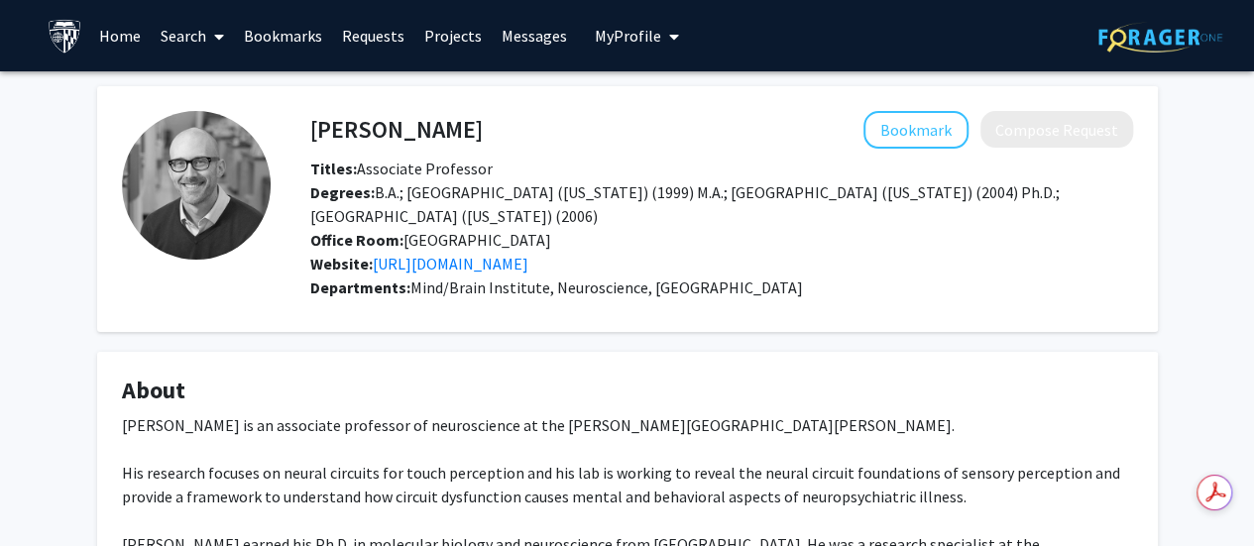
click at [462, 356] on fg-card "About Dr. Daniel O’Connor is an associate professor of neuroscience at the John…" at bounding box center [627, 490] width 1061 height 277
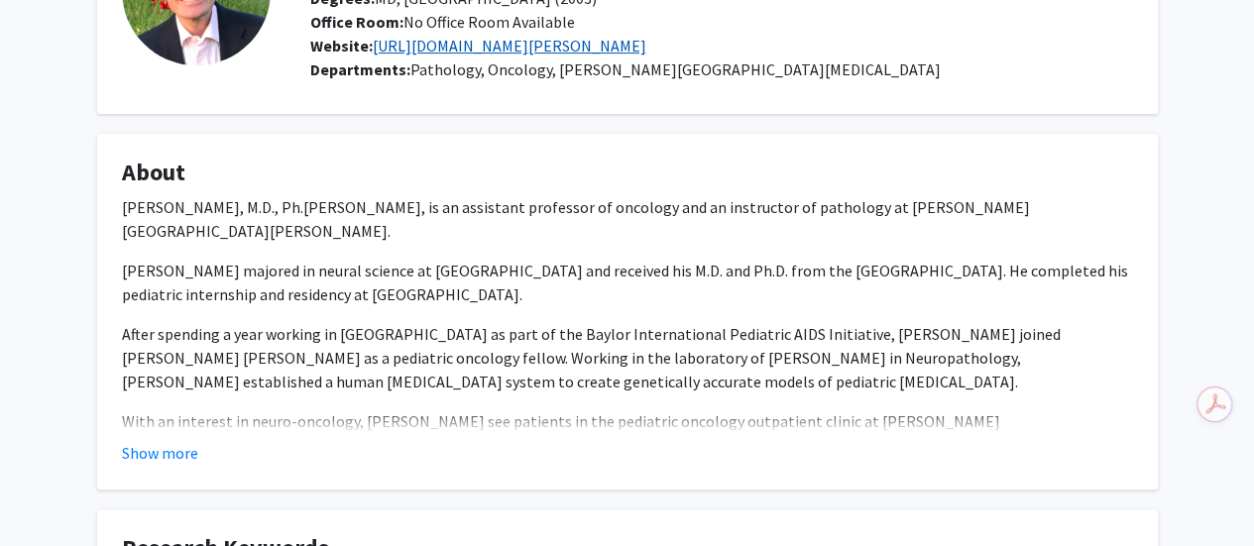
scroll to position [196, 0]
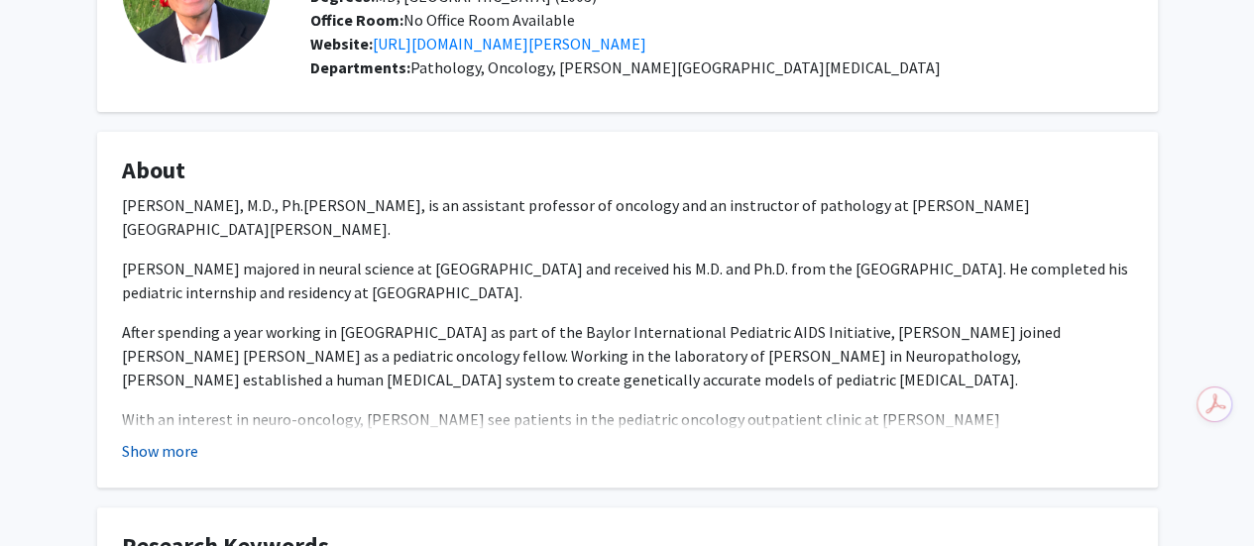
click at [178, 445] on button "Show more" at bounding box center [160, 451] width 76 height 24
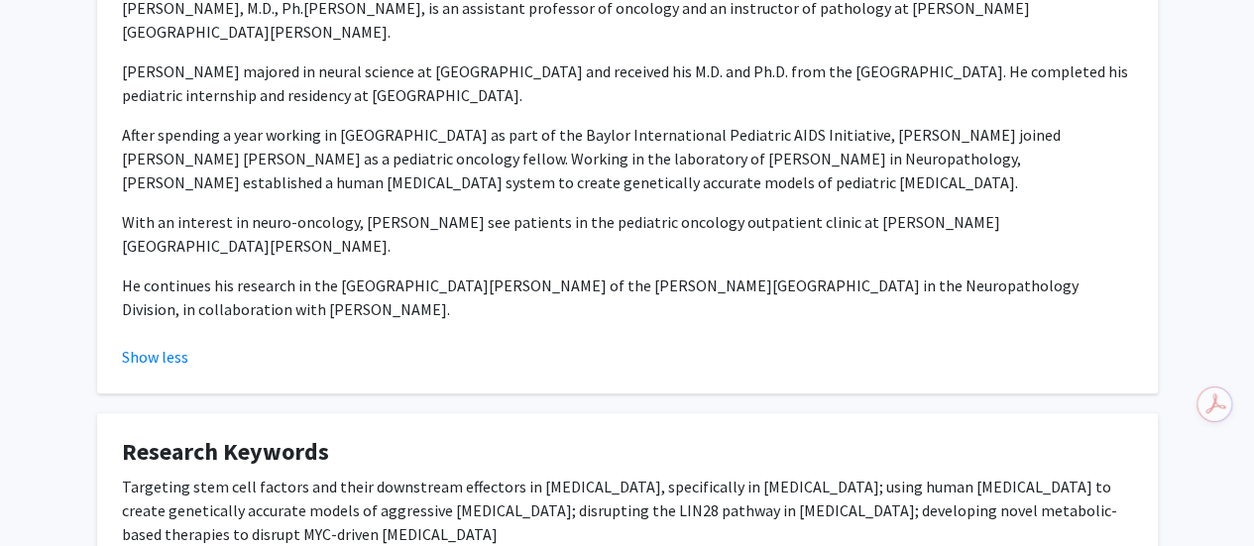
scroll to position [0, 0]
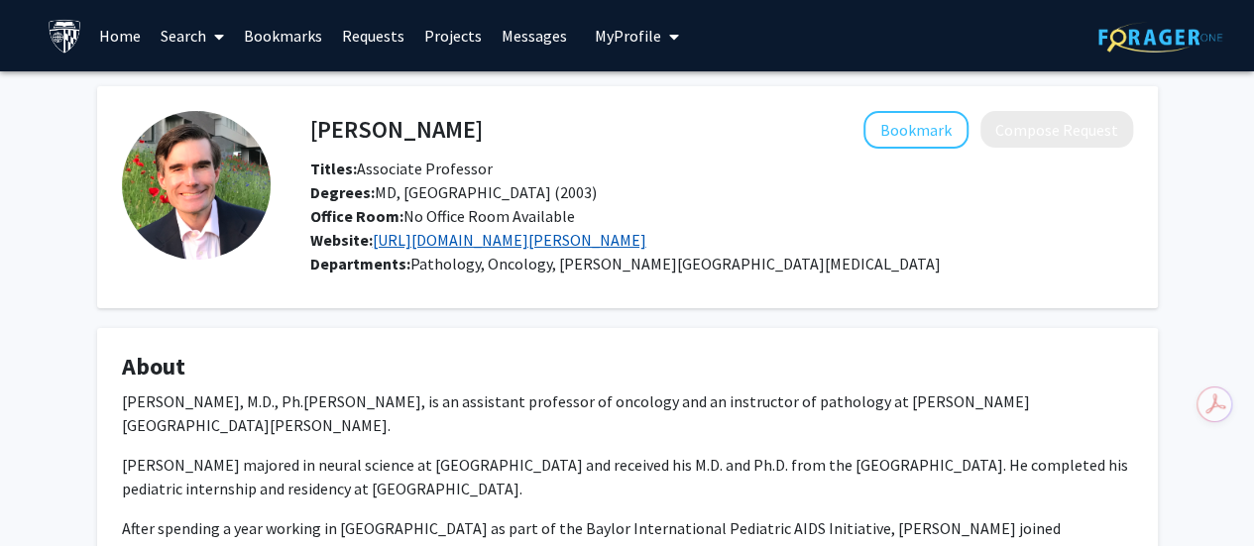
click at [434, 245] on link "http://labs.pathology.jhu.edu/eberhart" at bounding box center [510, 240] width 274 height 20
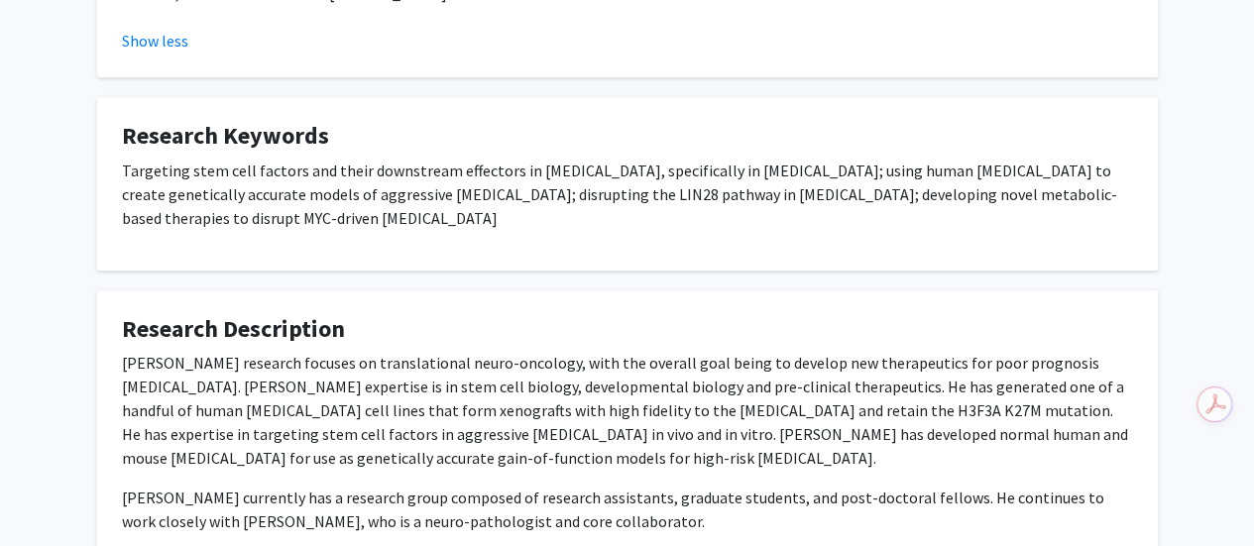
scroll to position [712, 0]
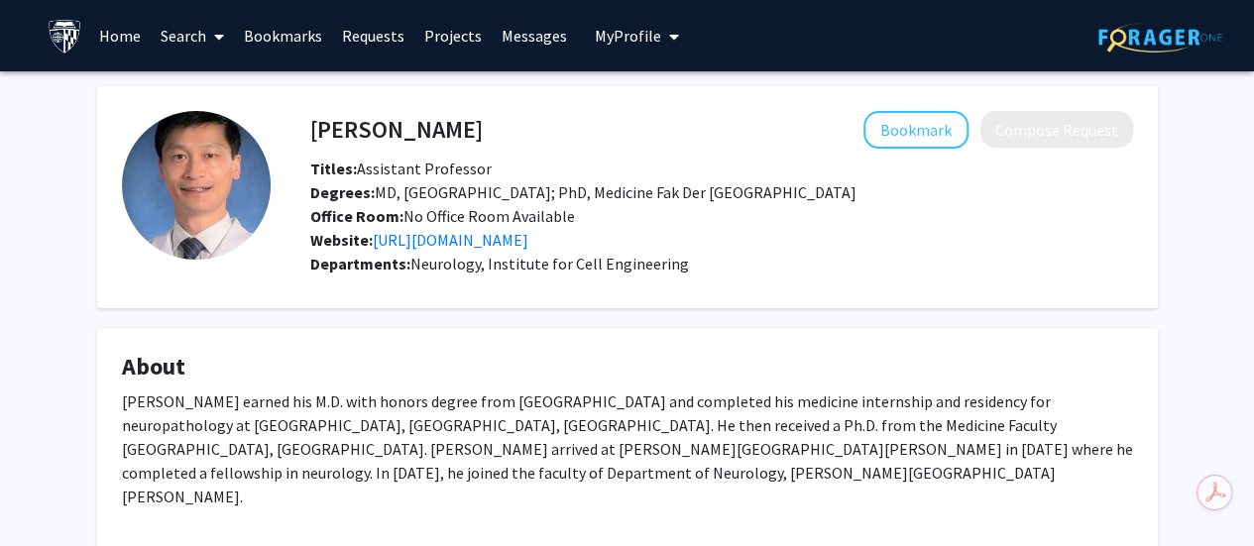
scroll to position [9, 0]
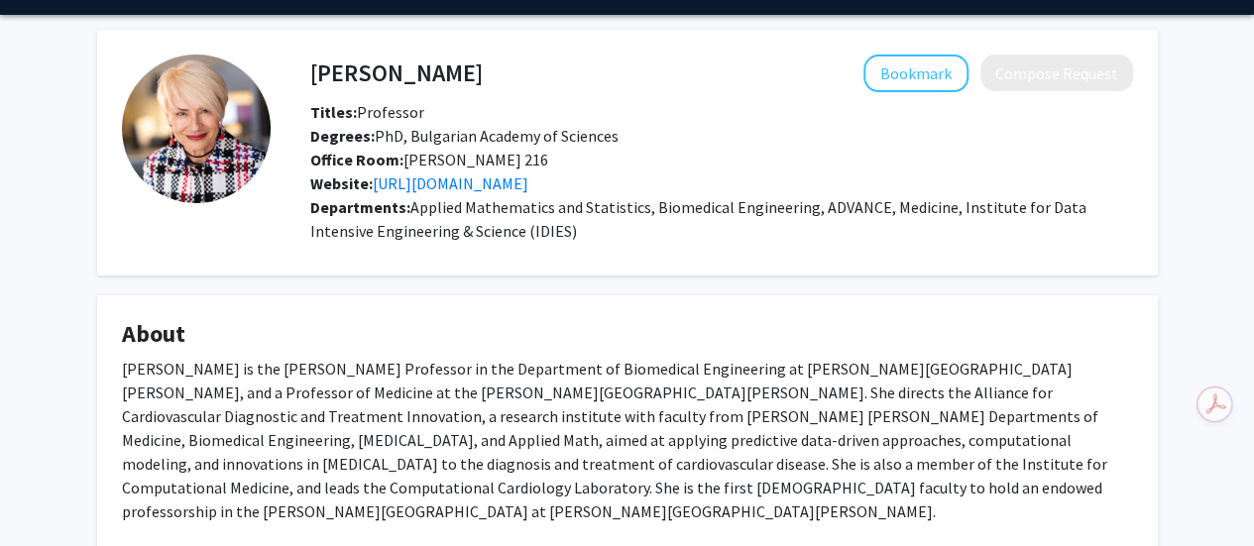
scroll to position [60, 0]
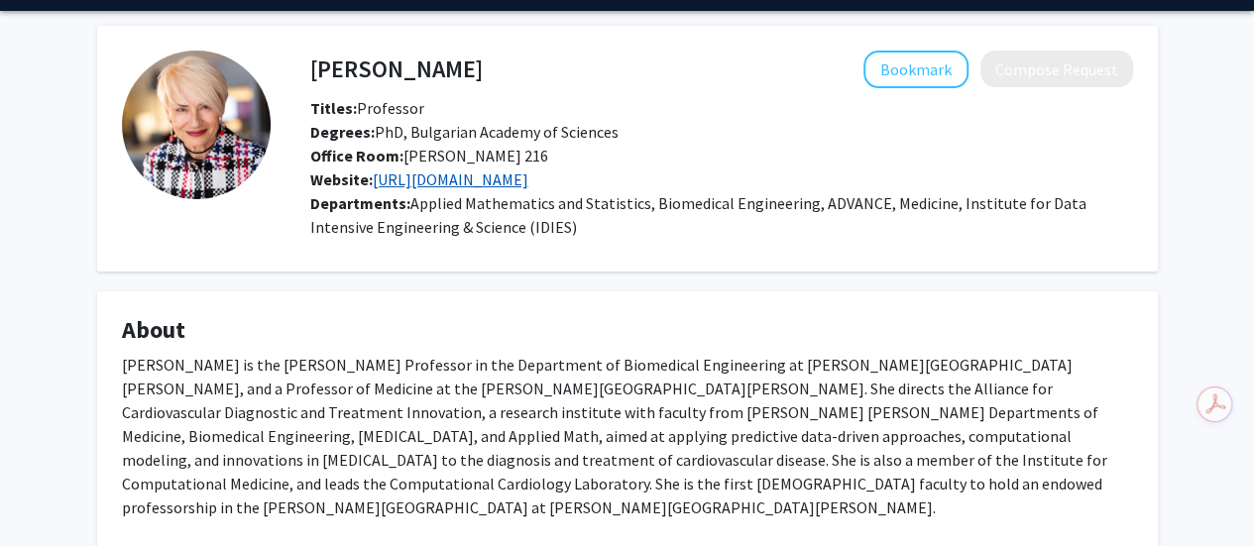
click at [514, 183] on link "https://www.trayanovalab.org/" at bounding box center [451, 180] width 156 height 20
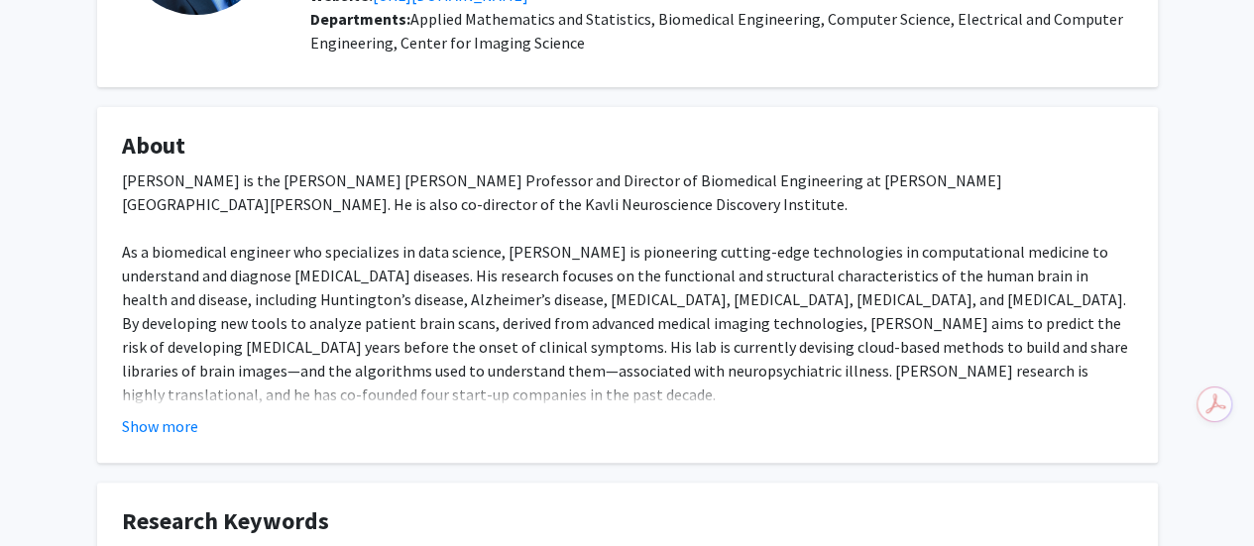
scroll to position [246, 0]
click at [177, 423] on button "Show more" at bounding box center [160, 425] width 76 height 24
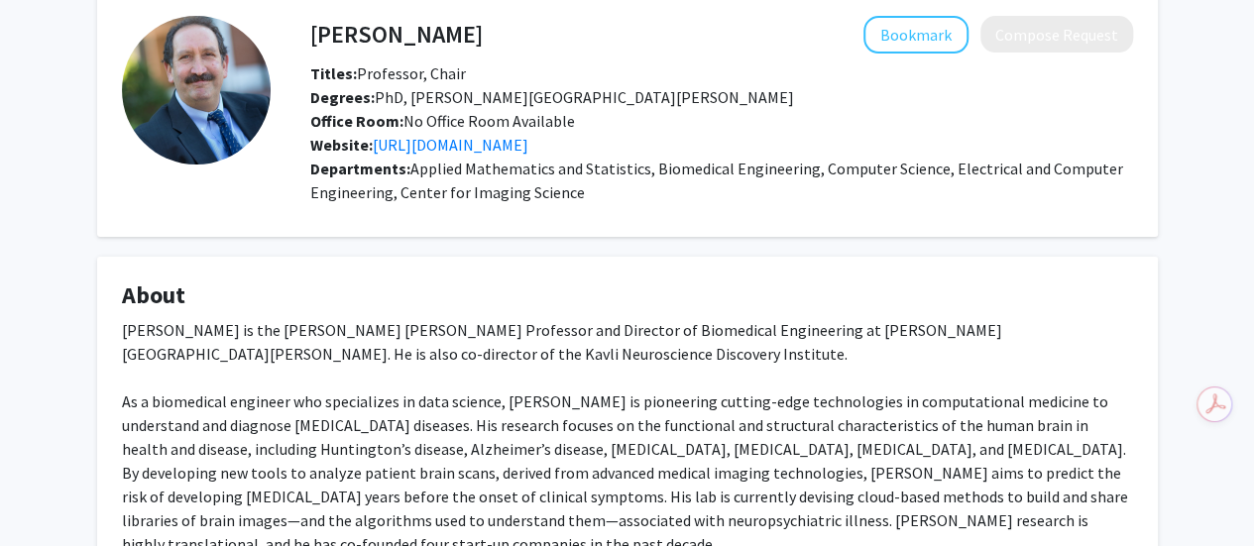
scroll to position [0, 0]
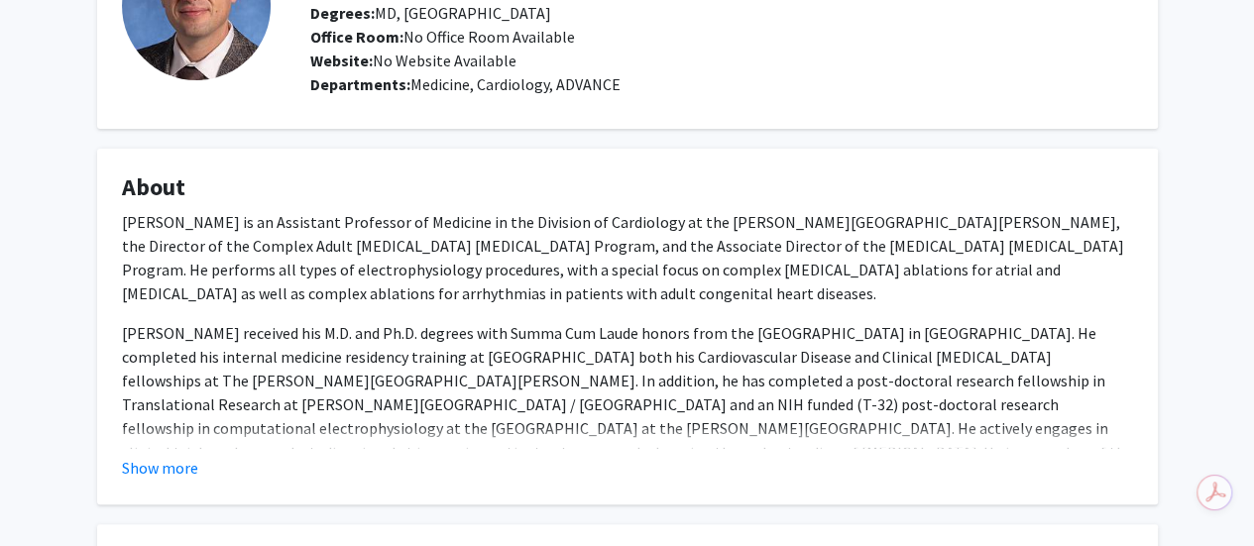
scroll to position [185, 0]
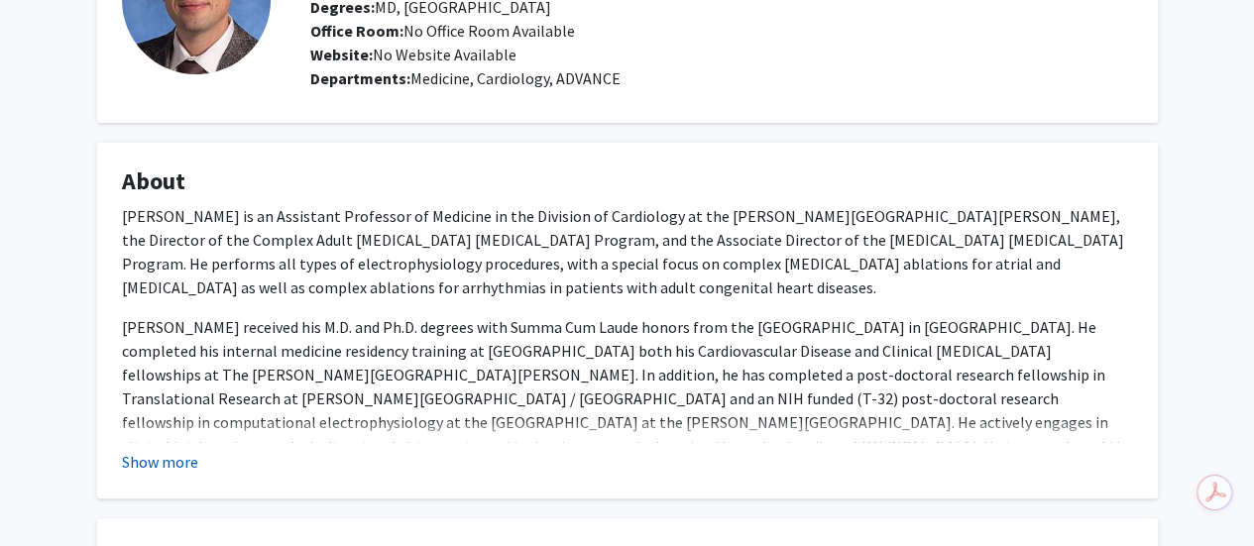
click at [176, 466] on button "Show more" at bounding box center [160, 462] width 76 height 24
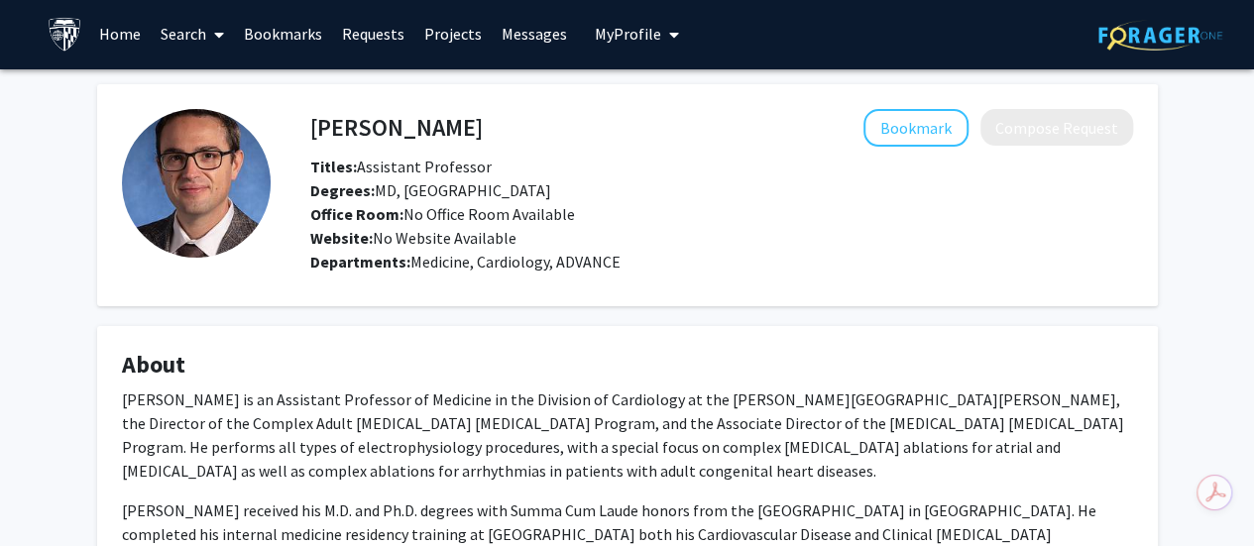
scroll to position [0, 0]
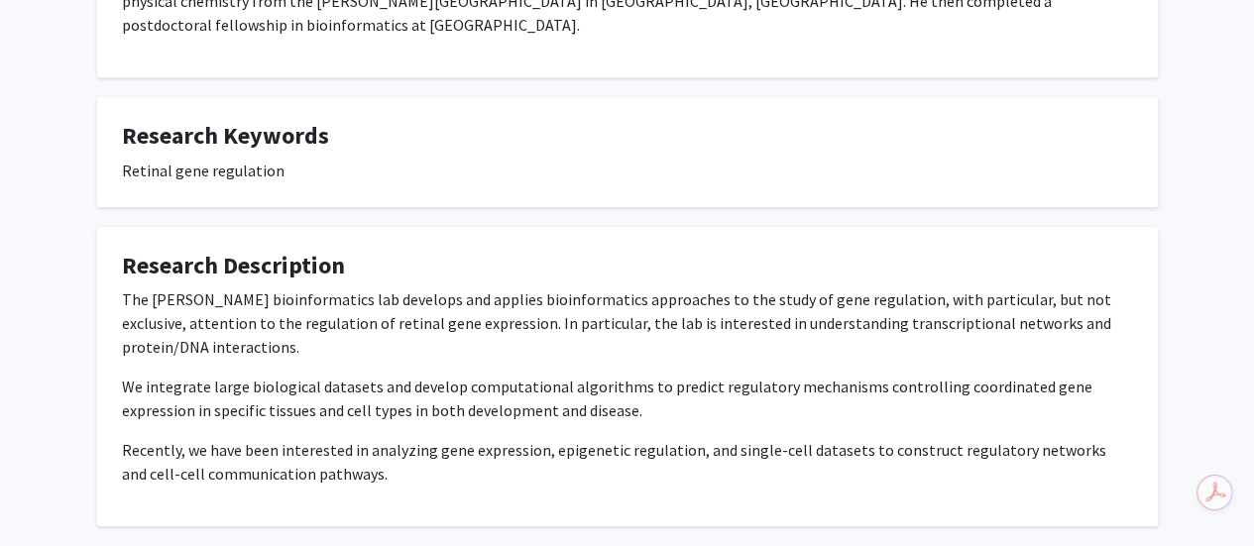
scroll to position [499, 0]
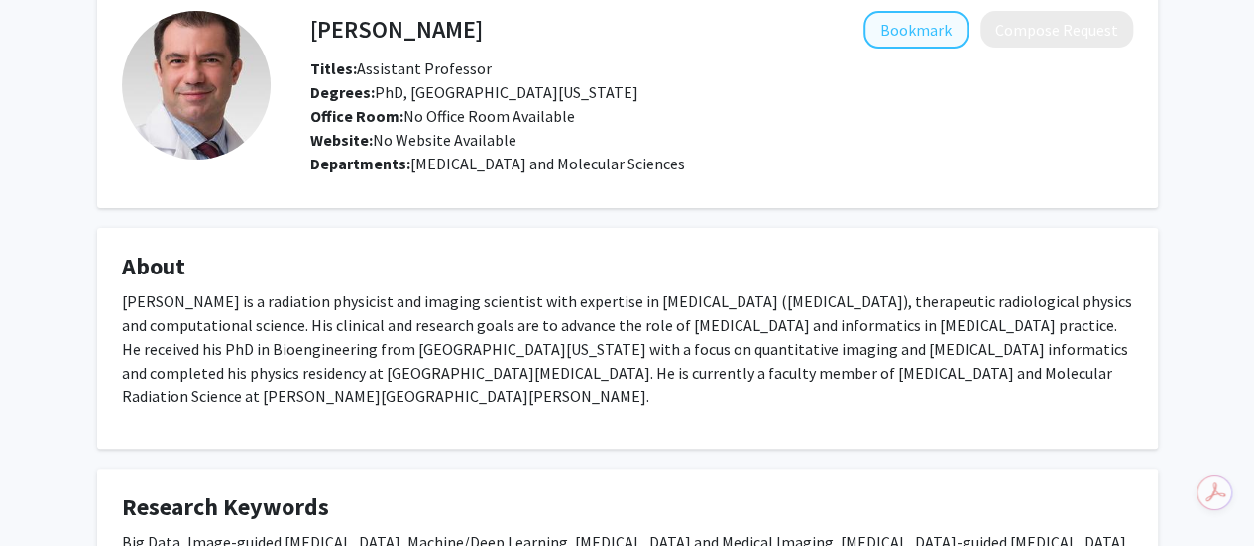
scroll to position [102, 0]
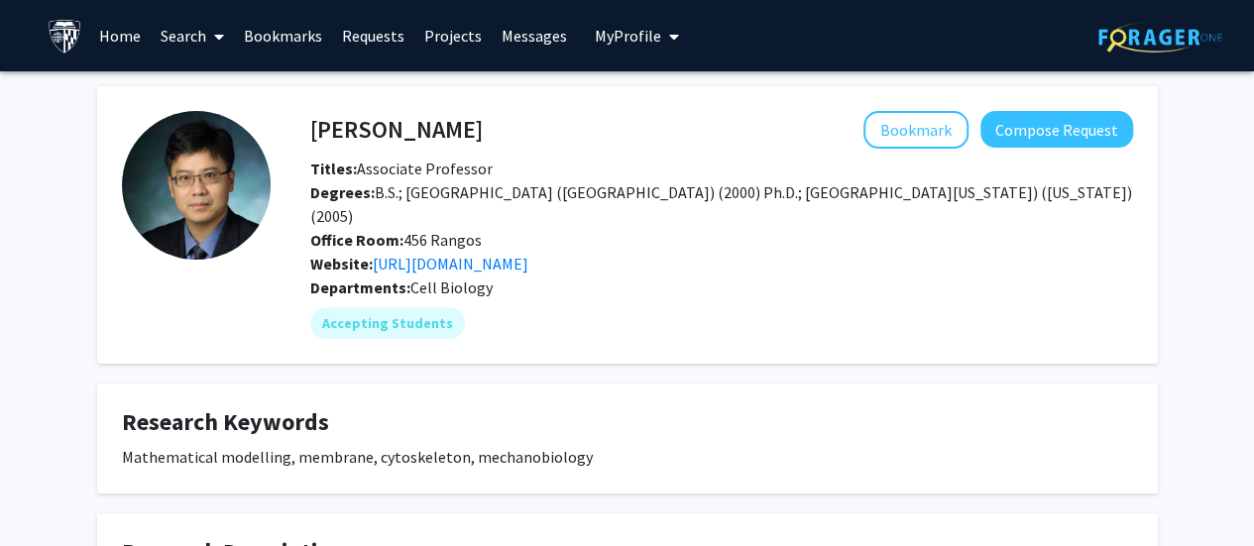
scroll to position [248, 0]
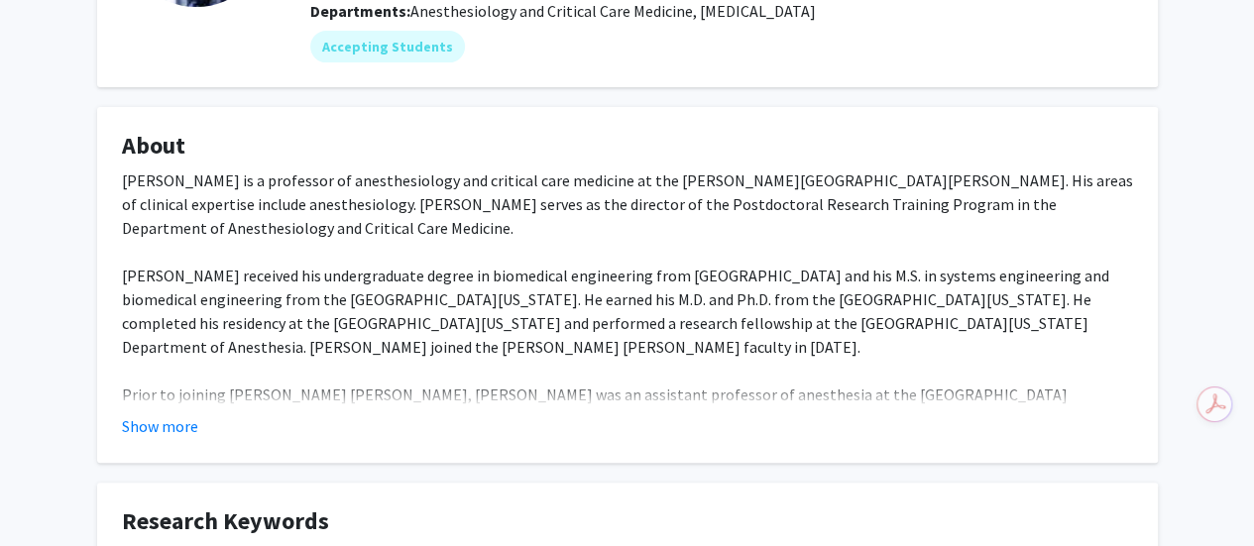
scroll to position [264, 0]
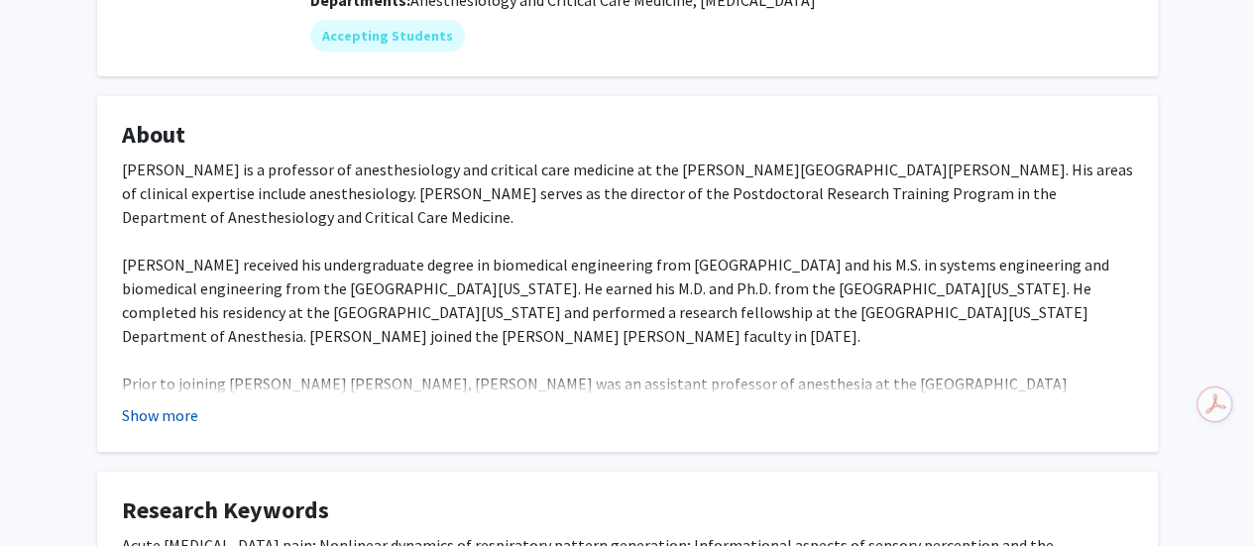
click at [160, 410] on button "Show more" at bounding box center [160, 415] width 76 height 24
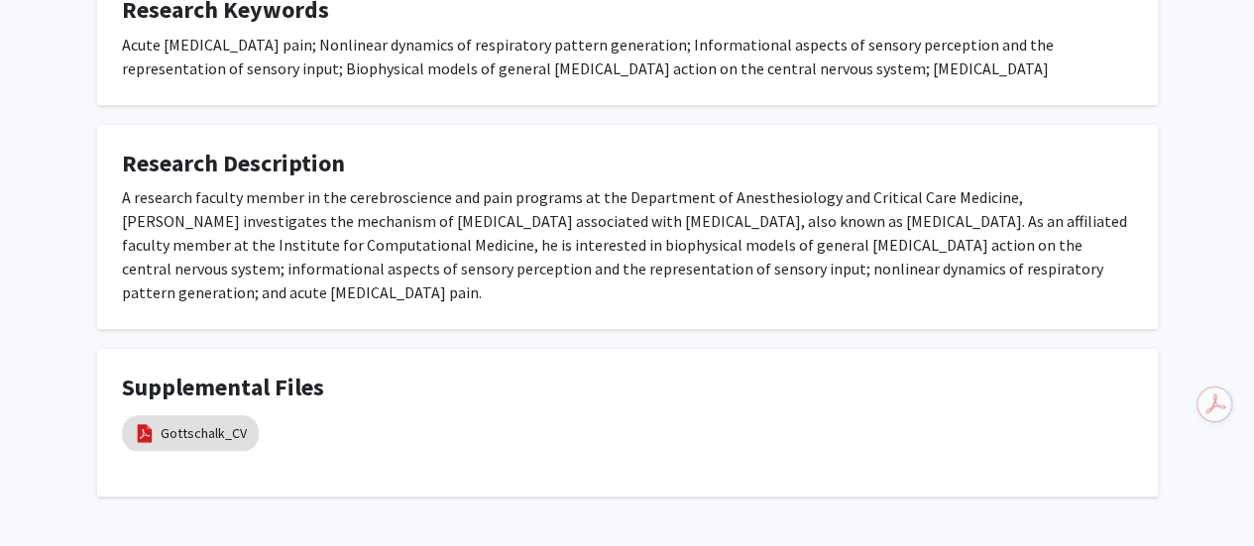
scroll to position [934, 0]
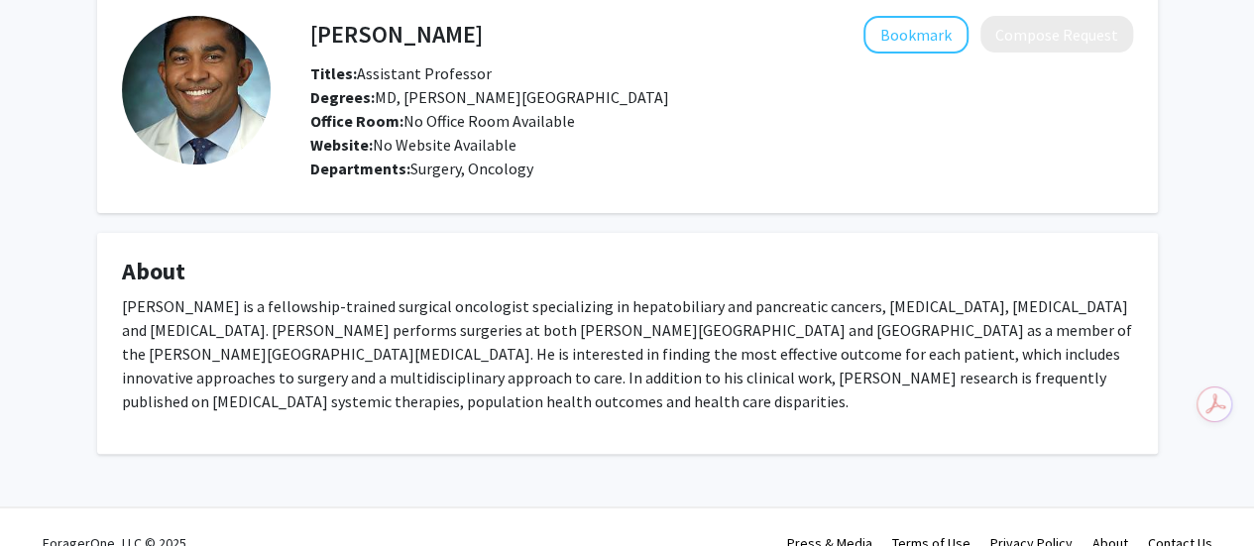
scroll to position [94, 0]
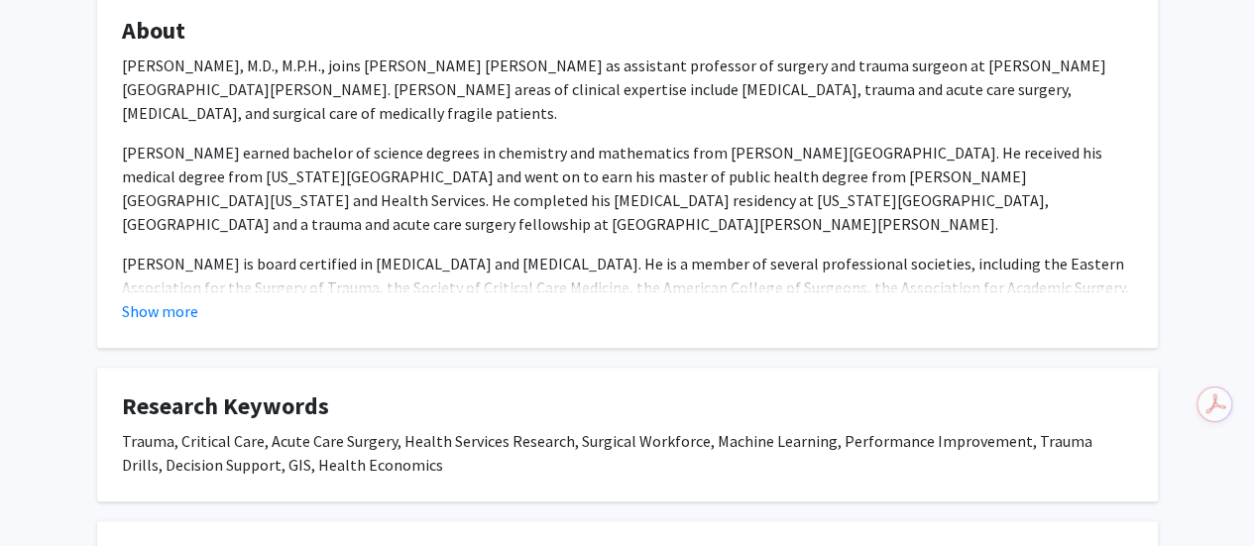
scroll to position [650, 0]
click at [152, 323] on fg-card "About [PERSON_NAME], M.D., M.P.H., joins [PERSON_NAME] [PERSON_NAME] as assista…" at bounding box center [627, 169] width 1061 height 356
click at [152, 314] on button "Show more" at bounding box center [160, 310] width 76 height 24
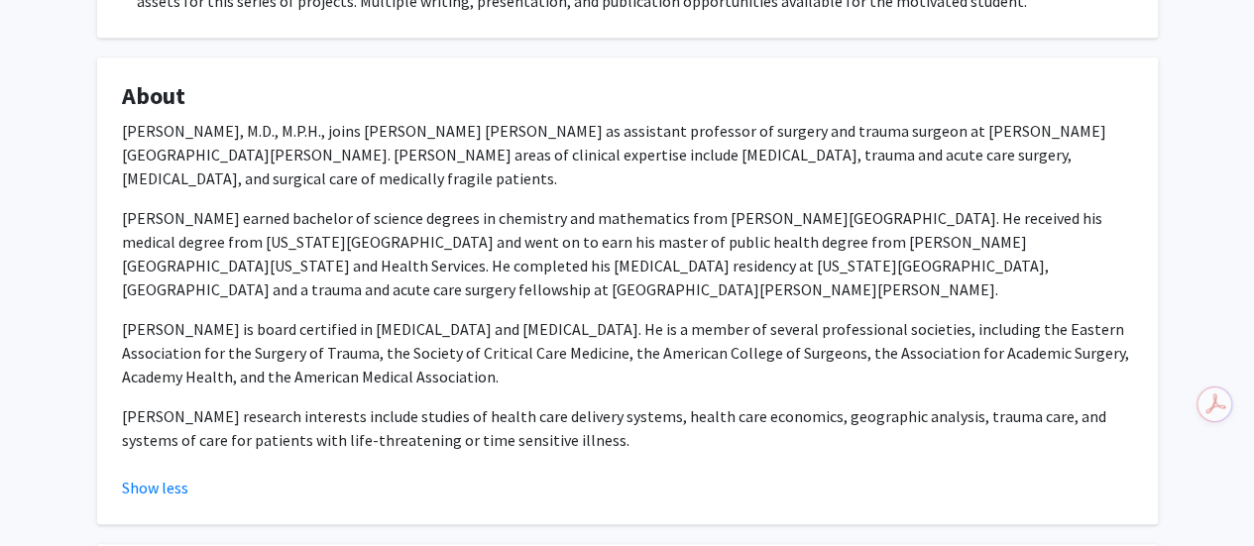
scroll to position [585, 0]
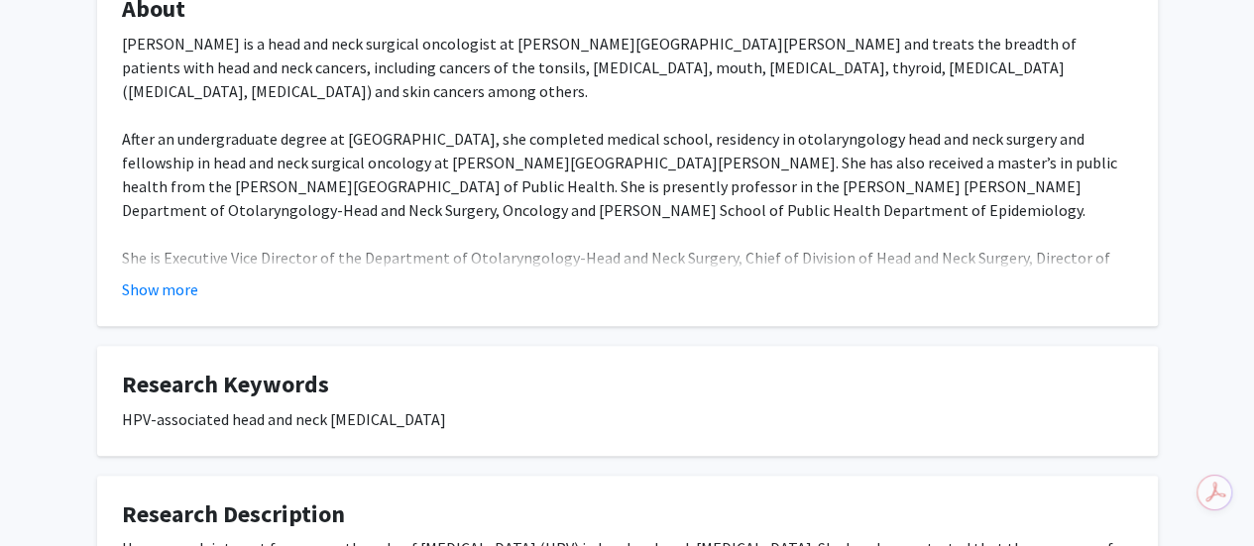
scroll to position [383, 0]
click at [162, 277] on button "Show more" at bounding box center [160, 289] width 76 height 24
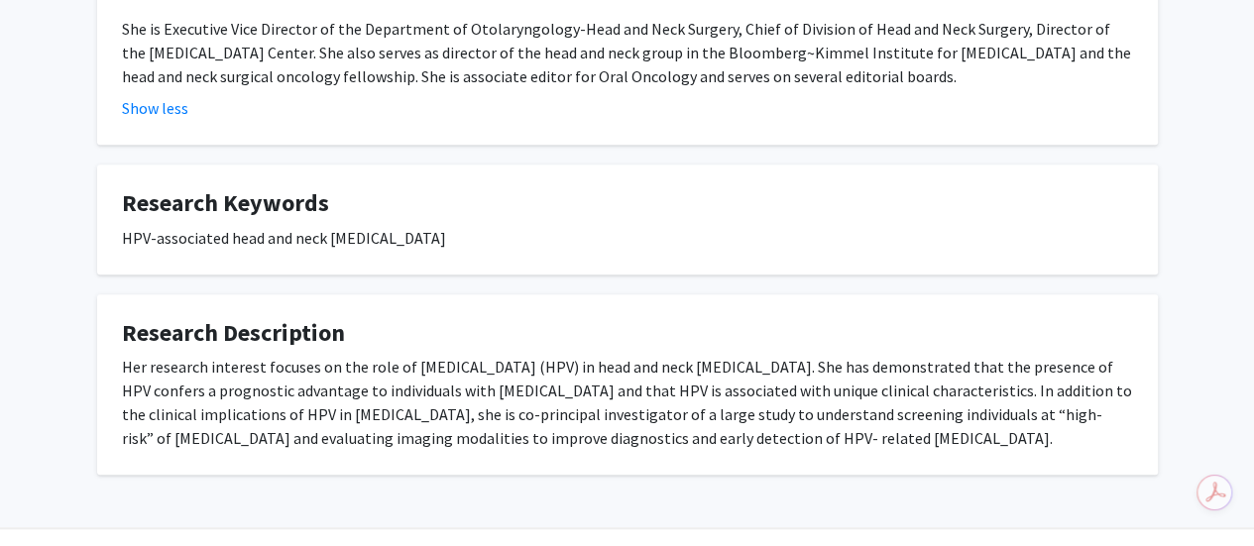
scroll to position [616, 0]
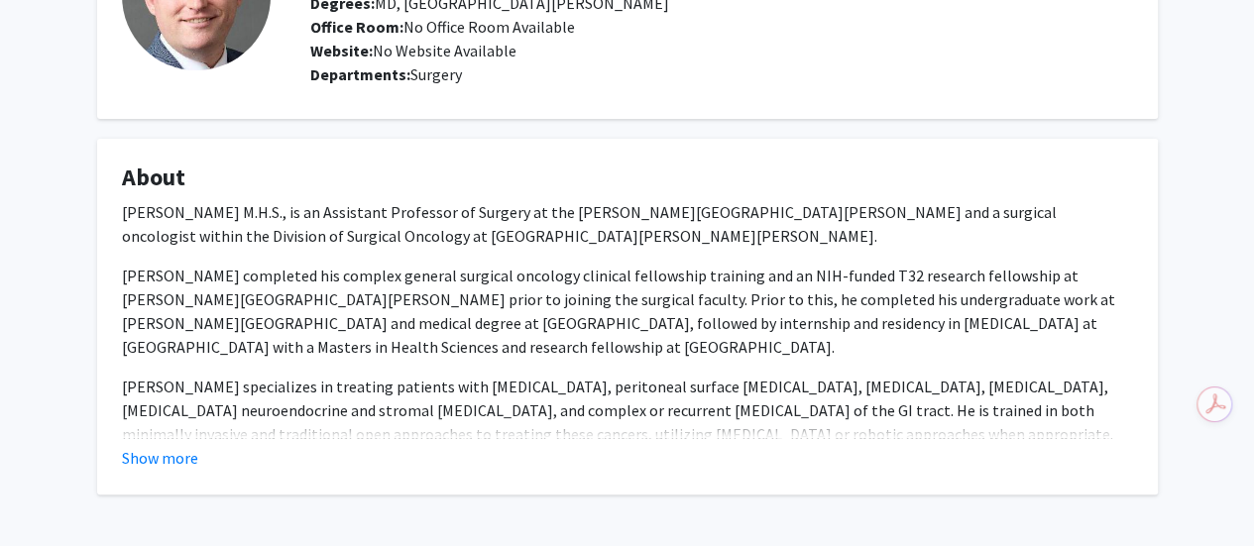
scroll to position [190, 0]
click at [180, 461] on button "Show more" at bounding box center [160, 457] width 76 height 24
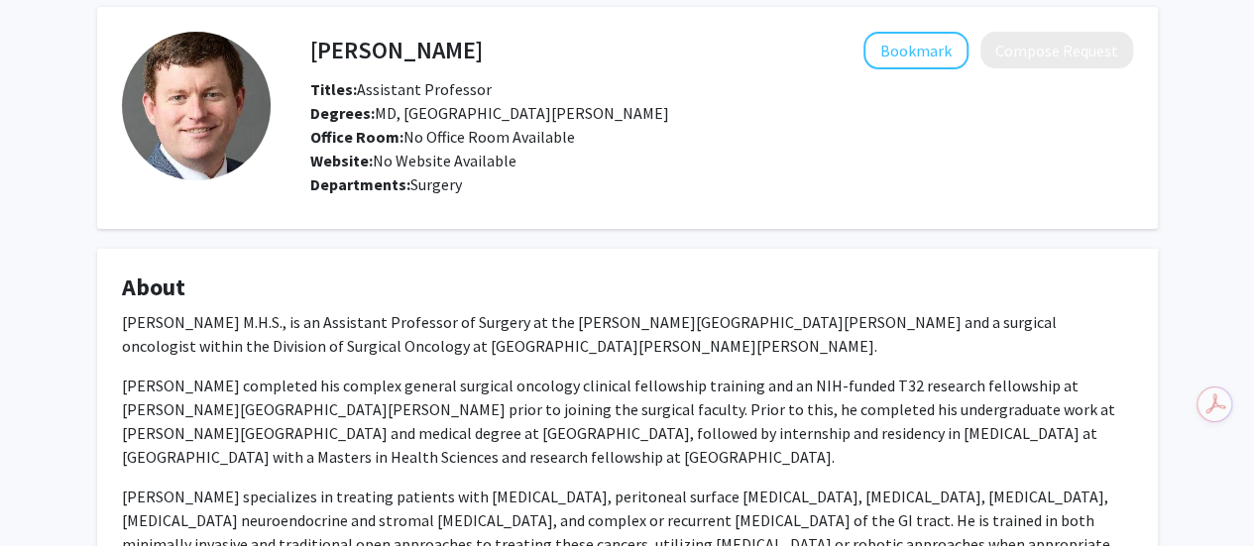
scroll to position [80, 0]
